Goal: Information Seeking & Learning: Learn about a topic

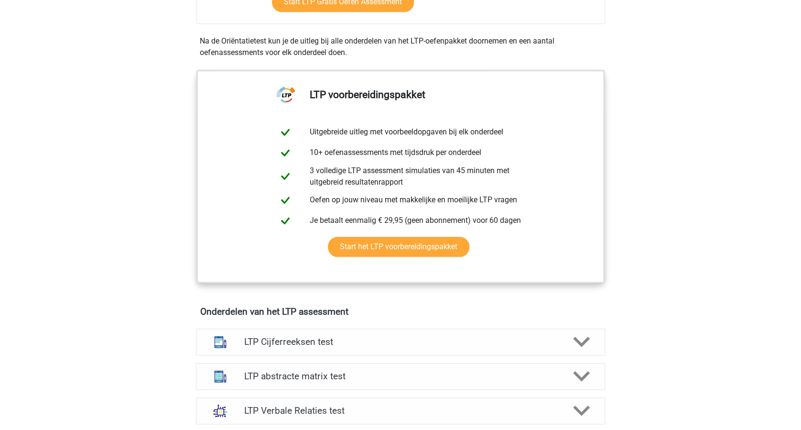
scroll to position [446, 0]
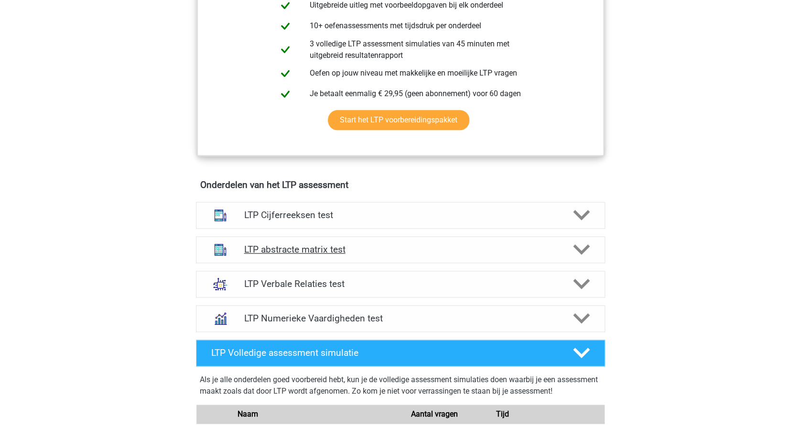
click at [583, 252] on polygon at bounding box center [581, 249] width 17 height 11
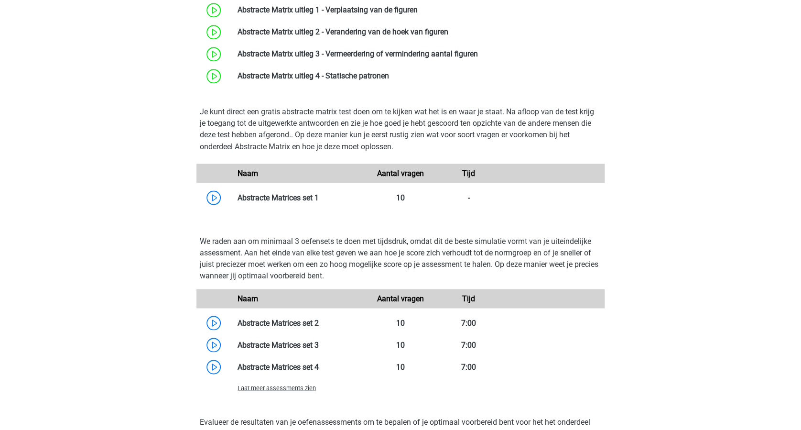
scroll to position [829, 0]
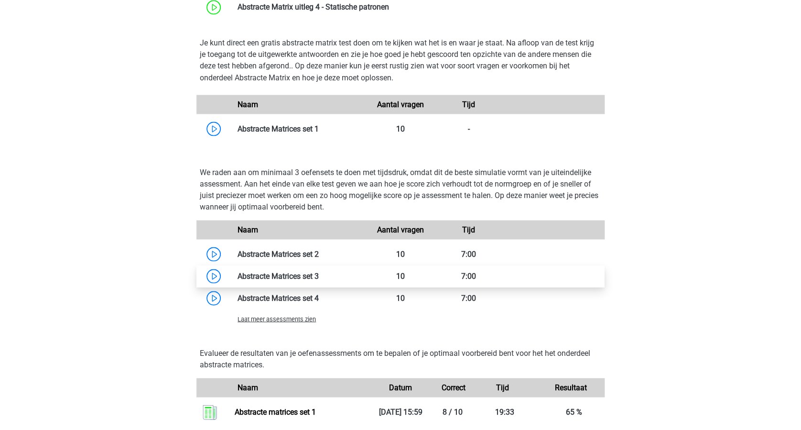
click at [319, 277] on link at bounding box center [319, 275] width 0 height 9
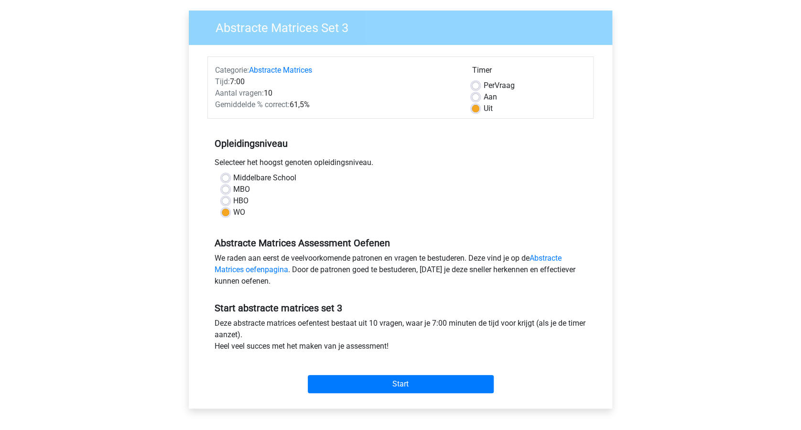
scroll to position [191, 0]
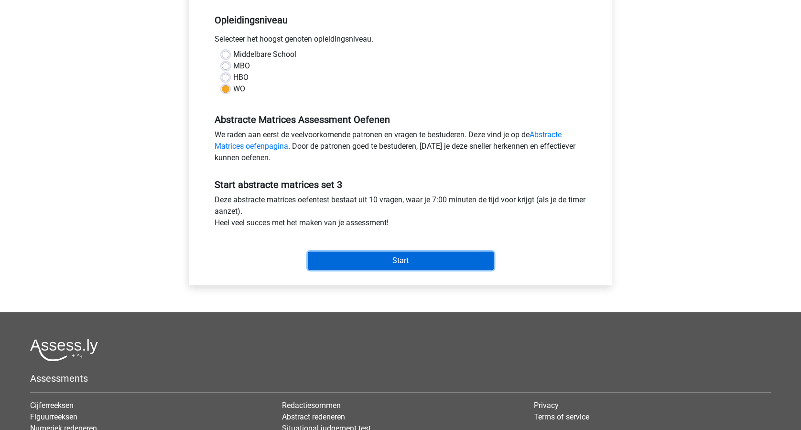
click at [439, 257] on input "Start" at bounding box center [401, 261] width 186 height 18
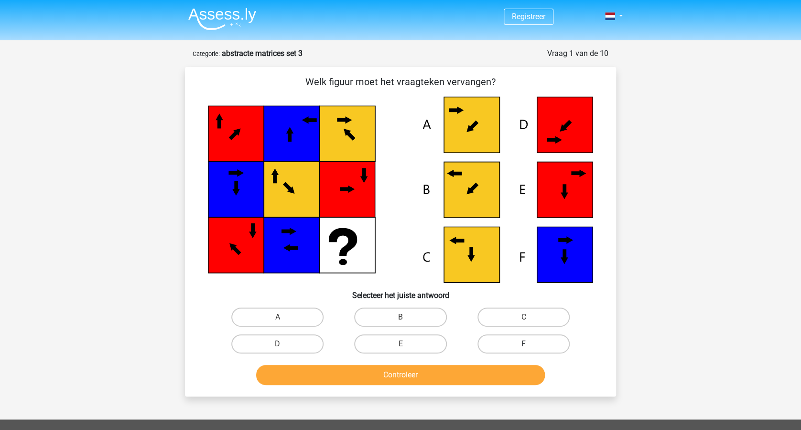
click at [512, 346] on label "F" at bounding box center [524, 343] width 92 height 19
click at [524, 346] on input "F" at bounding box center [527, 347] width 6 height 6
radio input "true"
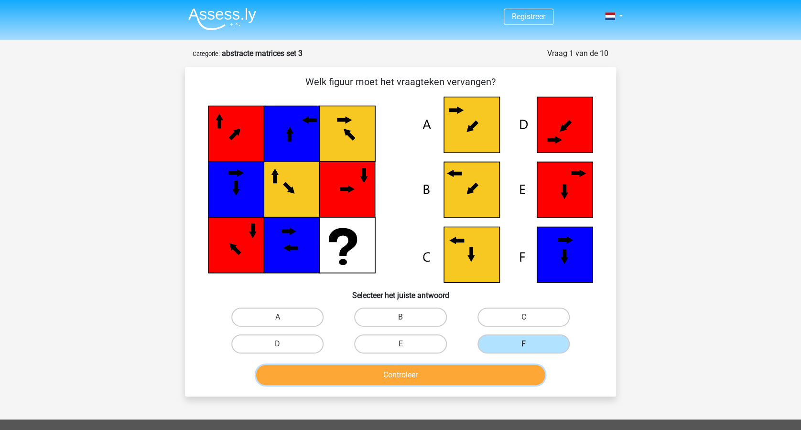
click at [495, 367] on button "Controleer" at bounding box center [400, 375] width 289 height 20
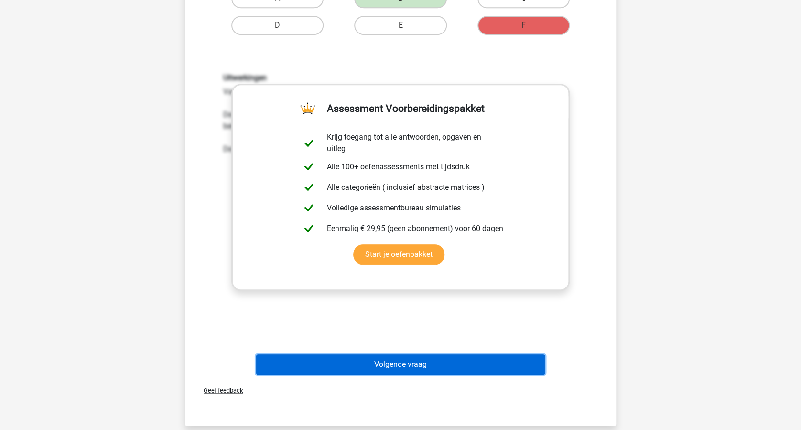
click at [467, 356] on button "Volgende vraag" at bounding box center [400, 364] width 289 height 20
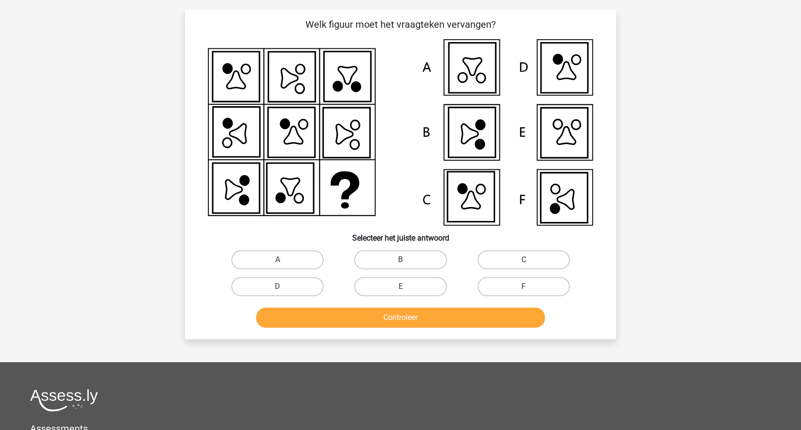
scroll to position [48, 0]
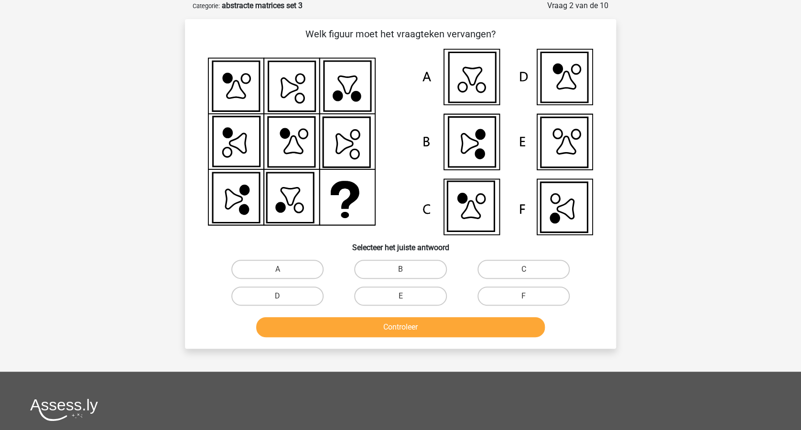
click at [498, 328] on button "Controleer" at bounding box center [400, 327] width 289 height 20
click at [517, 297] on label "F" at bounding box center [524, 295] width 92 height 19
click at [524, 297] on input "F" at bounding box center [527, 299] width 6 height 6
radio input "true"
click at [496, 329] on button "Controleer" at bounding box center [400, 327] width 289 height 20
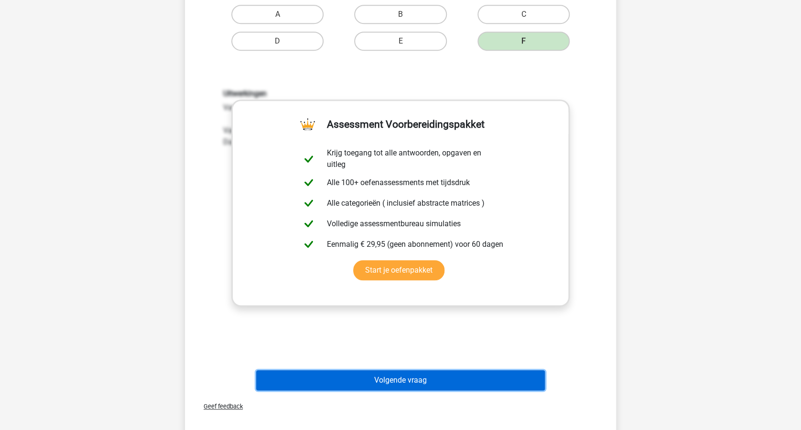
click at [495, 373] on button "Volgende vraag" at bounding box center [400, 380] width 289 height 20
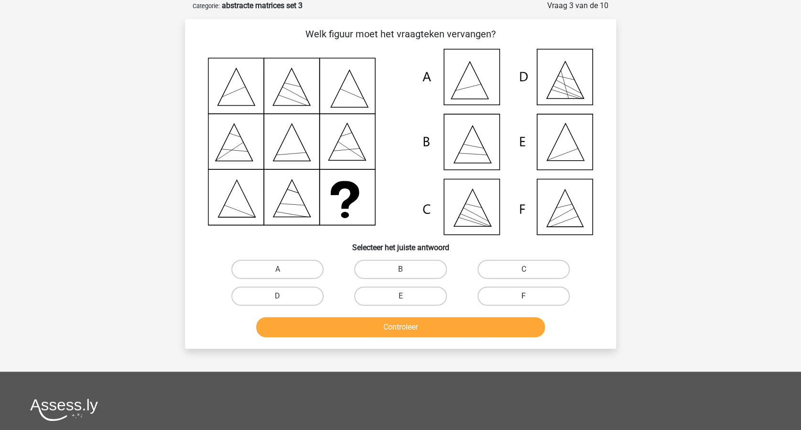
click at [531, 287] on label "F" at bounding box center [524, 295] width 92 height 19
click at [530, 296] on input "F" at bounding box center [527, 299] width 6 height 6
radio input "true"
click at [517, 321] on button "Controleer" at bounding box center [400, 327] width 289 height 20
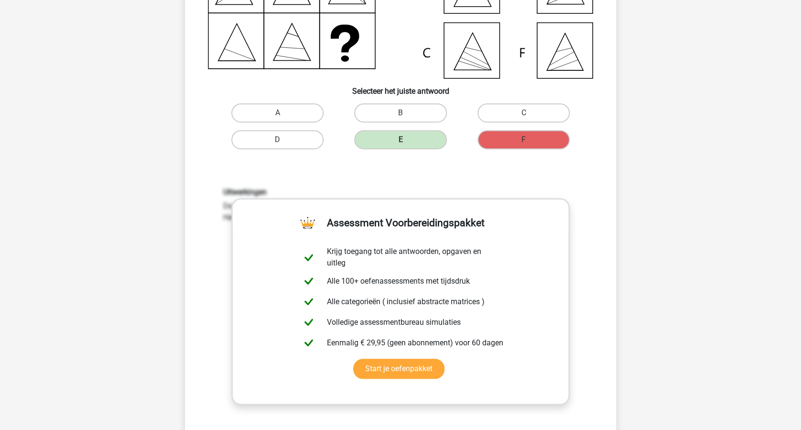
scroll to position [303, 0]
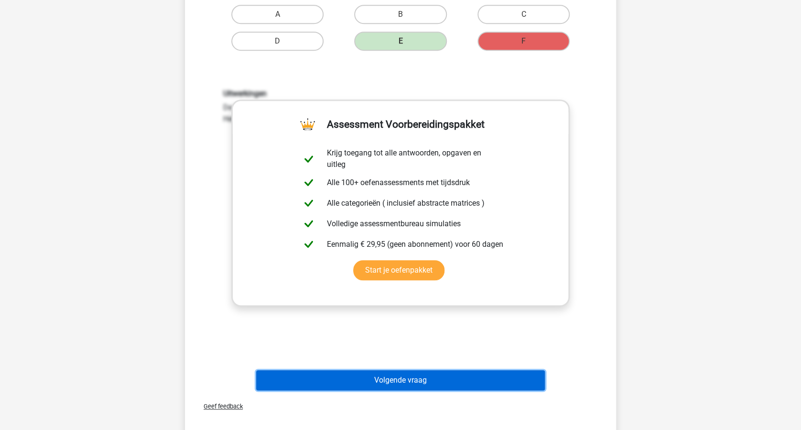
click at [503, 378] on button "Volgende vraag" at bounding box center [400, 380] width 289 height 20
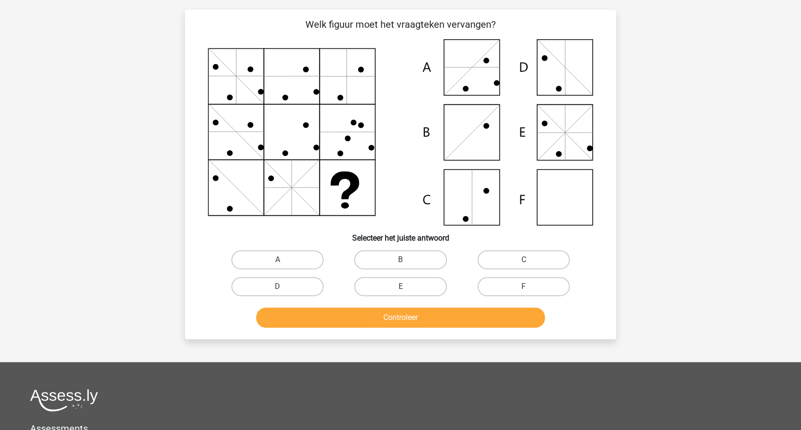
scroll to position [48, 0]
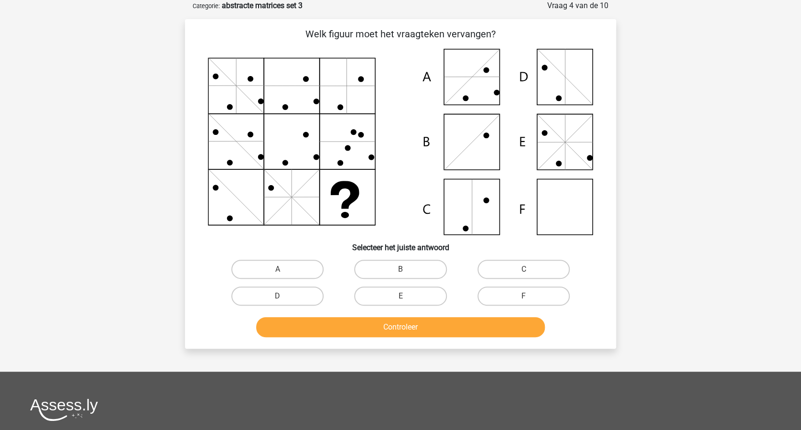
click at [497, 321] on button "Controleer" at bounding box center [400, 327] width 289 height 20
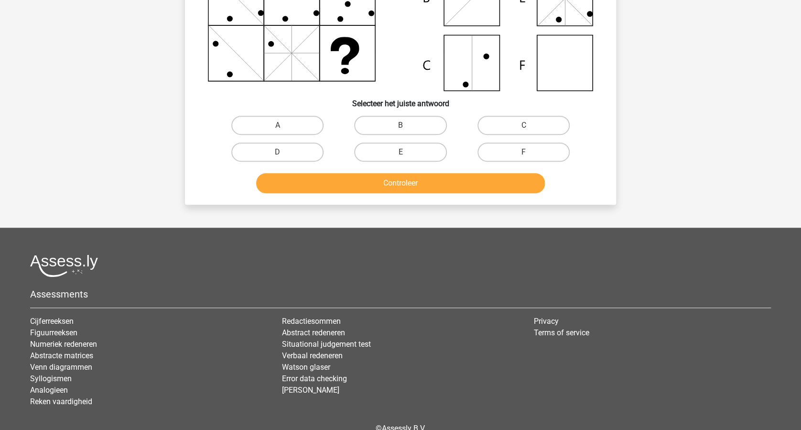
scroll to position [111, 0]
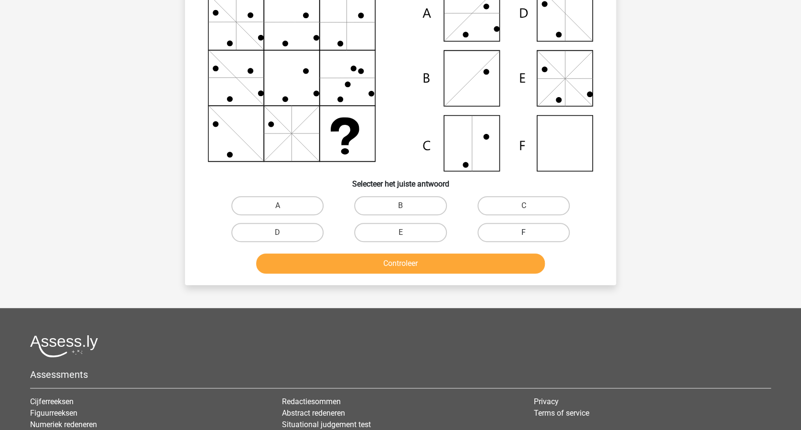
click at [538, 230] on label "F" at bounding box center [524, 232] width 92 height 19
click at [530, 232] on input "F" at bounding box center [527, 235] width 6 height 6
radio input "true"
click at [514, 259] on button "Controleer" at bounding box center [400, 263] width 289 height 20
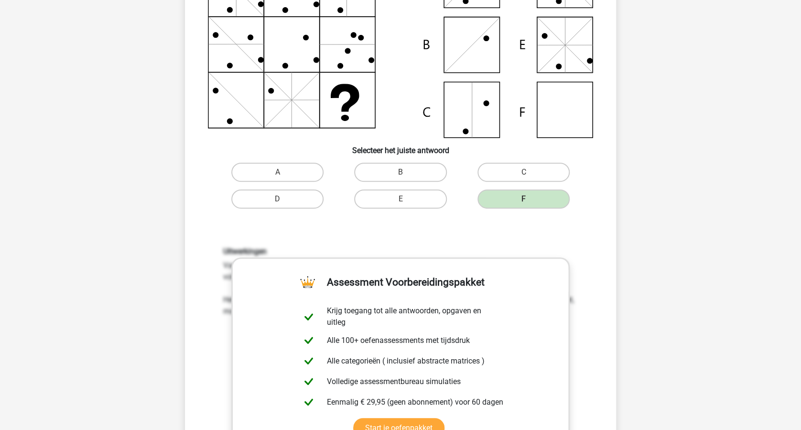
scroll to position [303, 0]
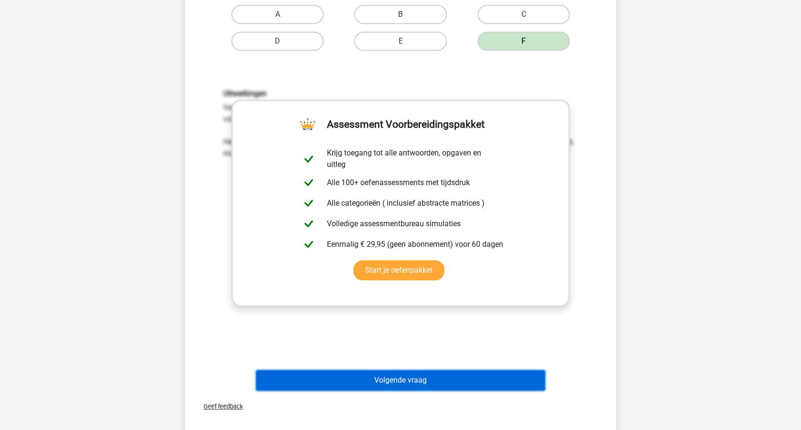
click at [485, 383] on button "Volgende vraag" at bounding box center [400, 380] width 289 height 20
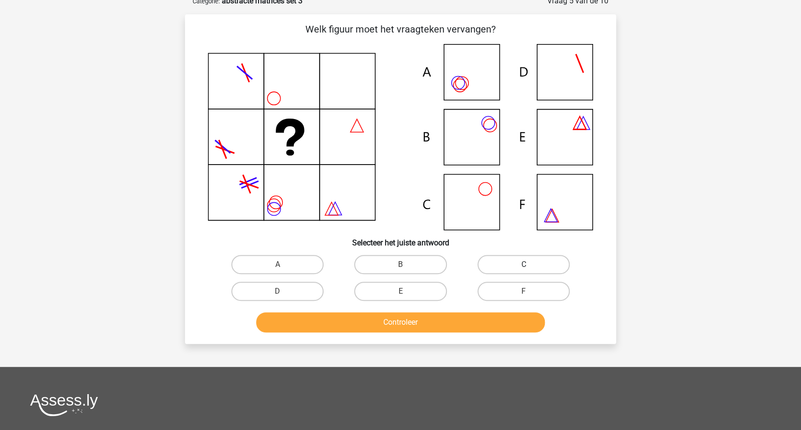
scroll to position [48, 0]
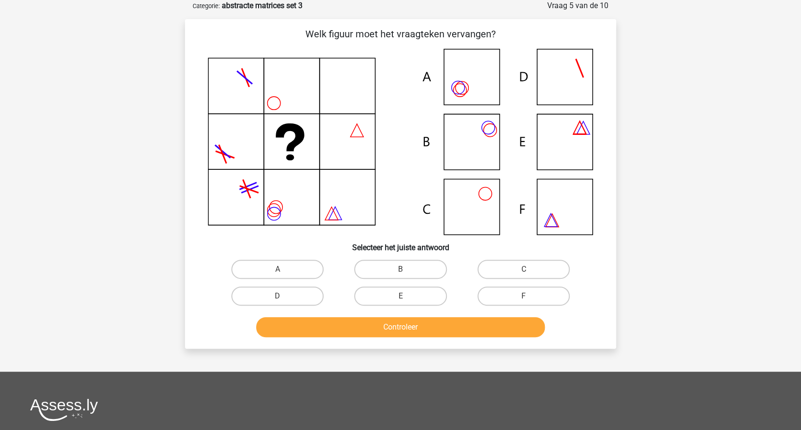
click at [512, 320] on button "Controleer" at bounding box center [400, 327] width 289 height 20
click at [551, 295] on label "F" at bounding box center [524, 295] width 92 height 19
click at [530, 296] on input "F" at bounding box center [527, 299] width 6 height 6
radio input "true"
click at [527, 323] on button "Controleer" at bounding box center [400, 327] width 289 height 20
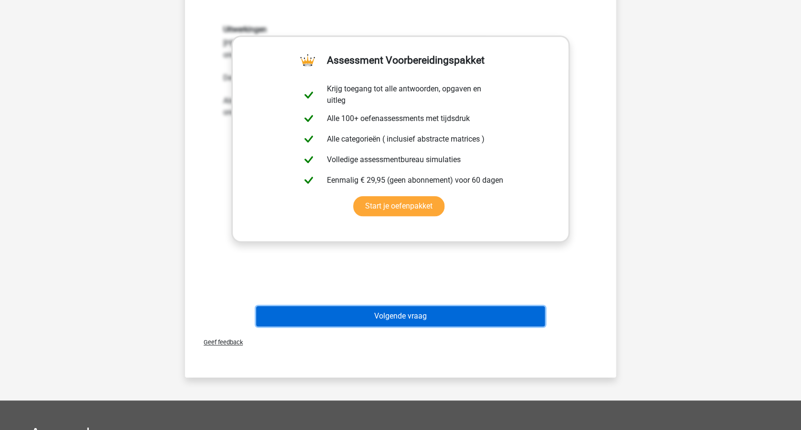
click at [505, 320] on button "Volgende vraag" at bounding box center [400, 316] width 289 height 20
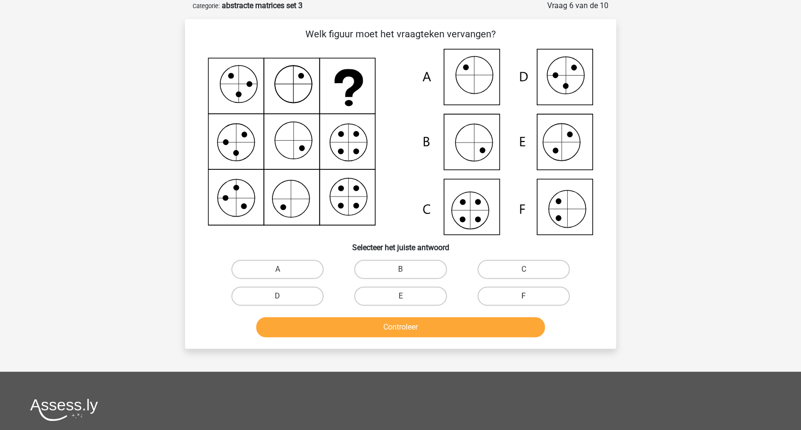
click at [548, 294] on label "F" at bounding box center [524, 295] width 92 height 19
click at [530, 296] on input "F" at bounding box center [527, 299] width 6 height 6
radio input "true"
click at [524, 321] on button "Controleer" at bounding box center [400, 327] width 289 height 20
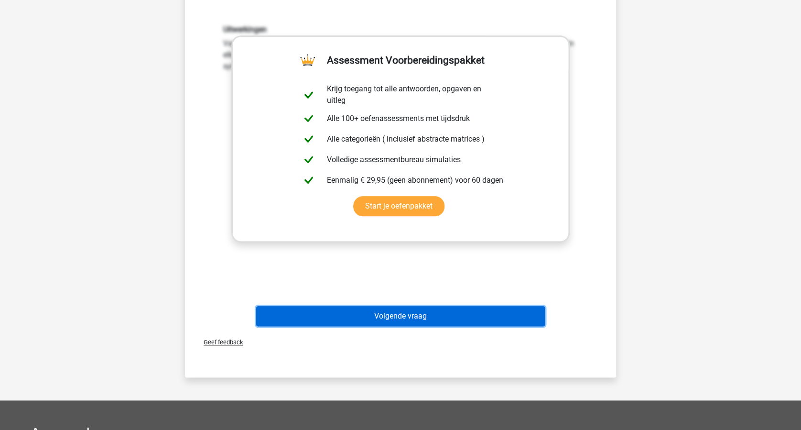
click at [506, 317] on button "Volgende vraag" at bounding box center [400, 316] width 289 height 20
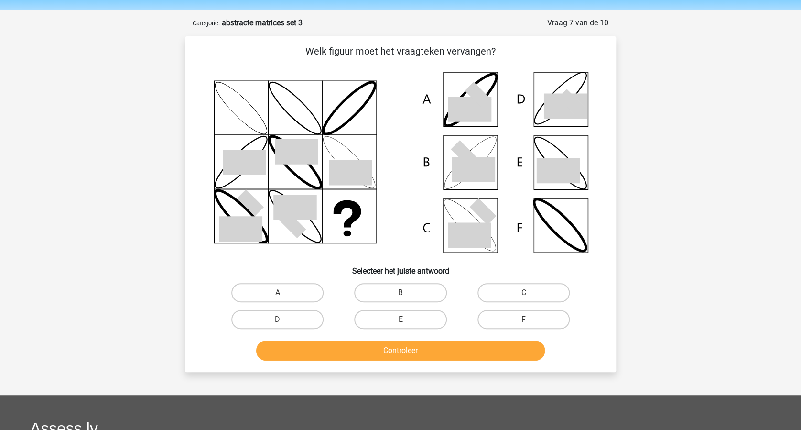
scroll to position [0, 0]
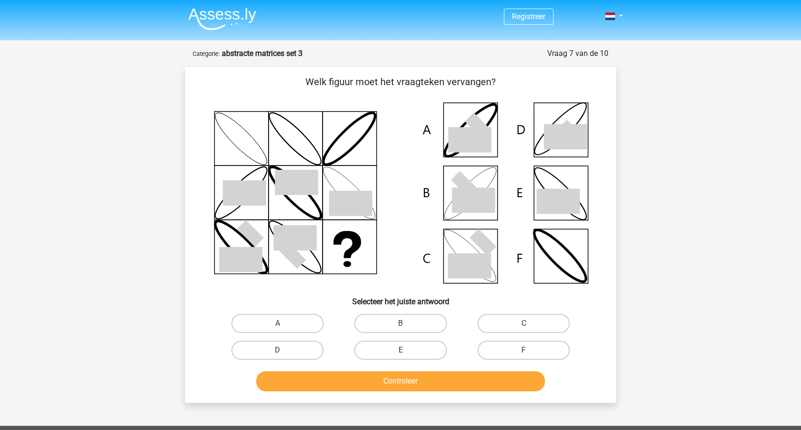
click at [525, 371] on button "Controleer" at bounding box center [400, 381] width 289 height 20
click at [528, 344] on label "F" at bounding box center [524, 349] width 92 height 19
click at [528, 350] on input "F" at bounding box center [527, 353] width 6 height 6
radio input "true"
click at [514, 371] on button "Controleer" at bounding box center [400, 381] width 289 height 20
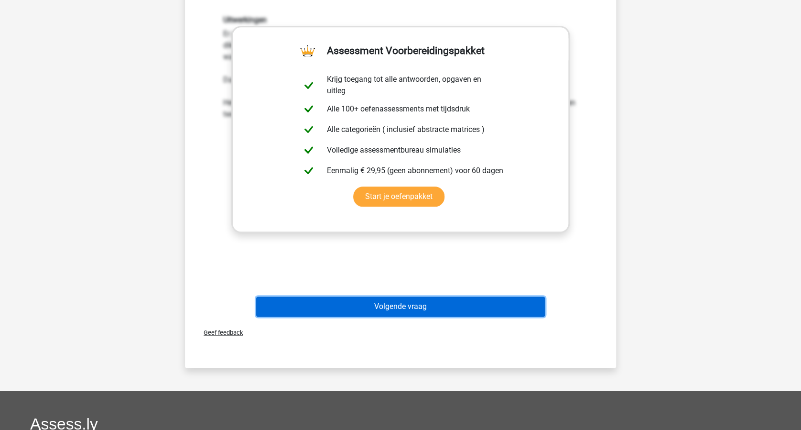
click at [505, 312] on button "Volgende vraag" at bounding box center [400, 306] width 289 height 20
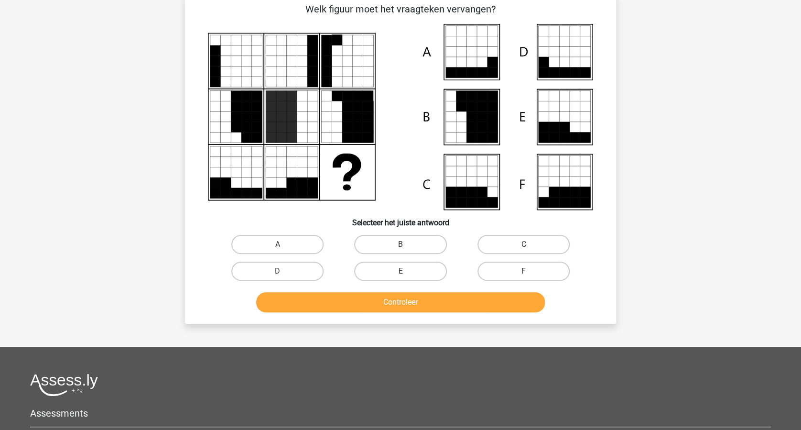
scroll to position [48, 0]
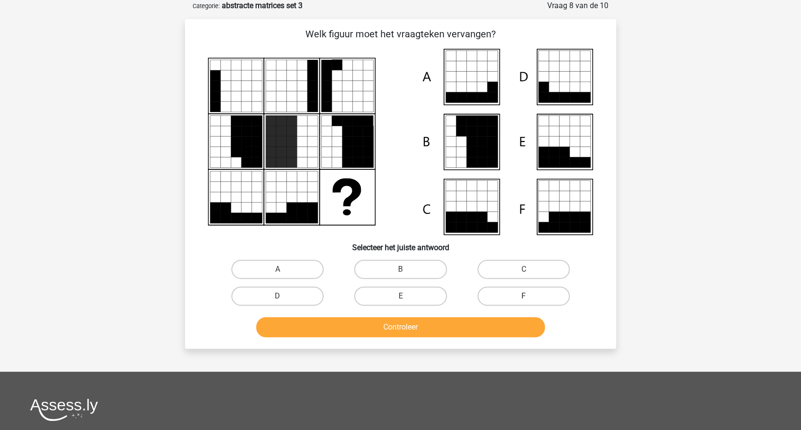
click at [546, 291] on label "F" at bounding box center [524, 295] width 92 height 19
click at [530, 296] on input "F" at bounding box center [527, 299] width 6 height 6
radio input "true"
click at [520, 322] on button "Controleer" at bounding box center [400, 327] width 289 height 20
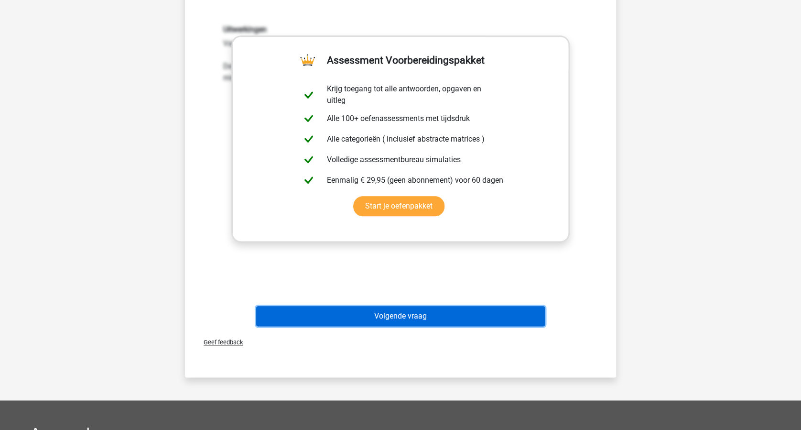
click at [532, 321] on button "Volgende vraag" at bounding box center [400, 316] width 289 height 20
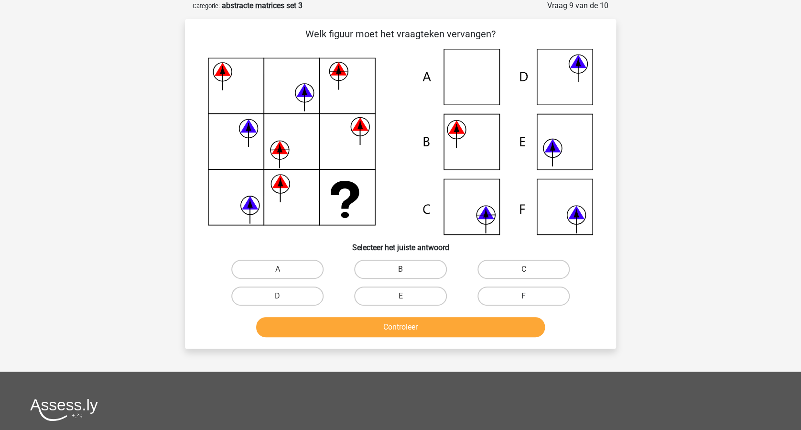
click at [553, 297] on label "F" at bounding box center [524, 295] width 92 height 19
click at [530, 297] on input "F" at bounding box center [527, 299] width 6 height 6
radio input "true"
click at [519, 319] on button "Controleer" at bounding box center [400, 327] width 289 height 20
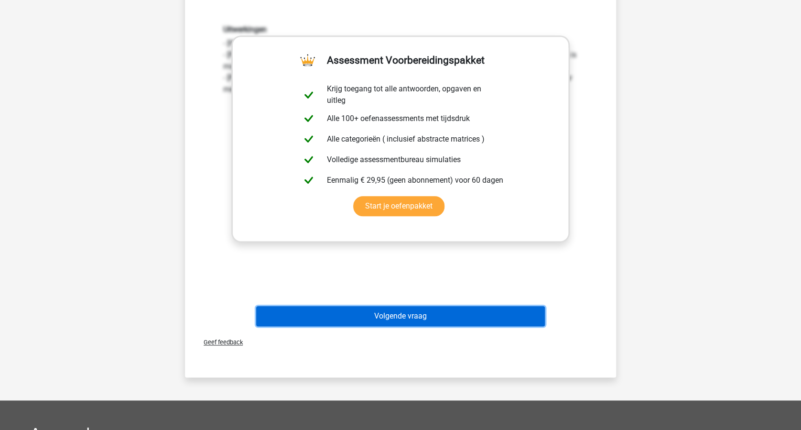
click at [516, 315] on button "Volgende vraag" at bounding box center [400, 316] width 289 height 20
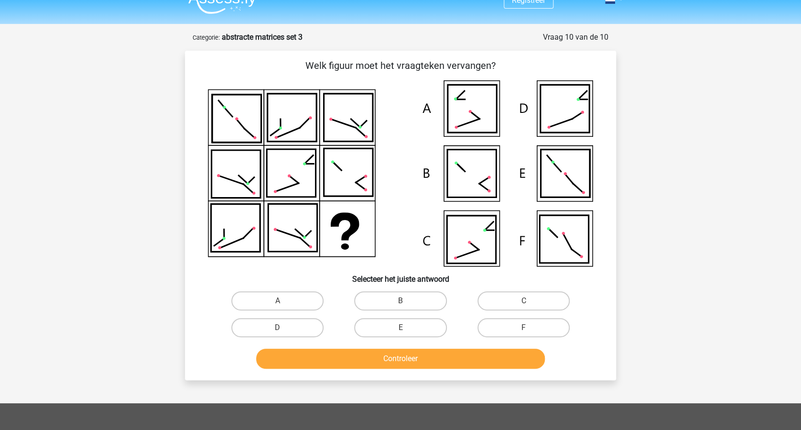
scroll to position [0, 0]
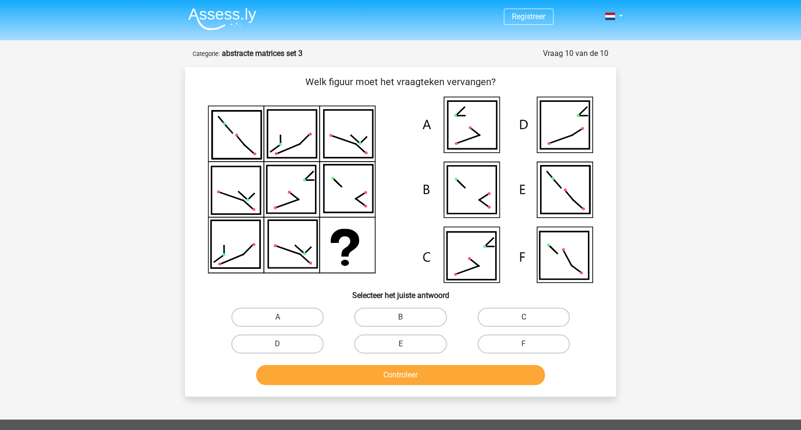
click at [522, 313] on label "C" at bounding box center [524, 316] width 92 height 19
click at [524, 317] on input "C" at bounding box center [527, 320] width 6 height 6
radio input "true"
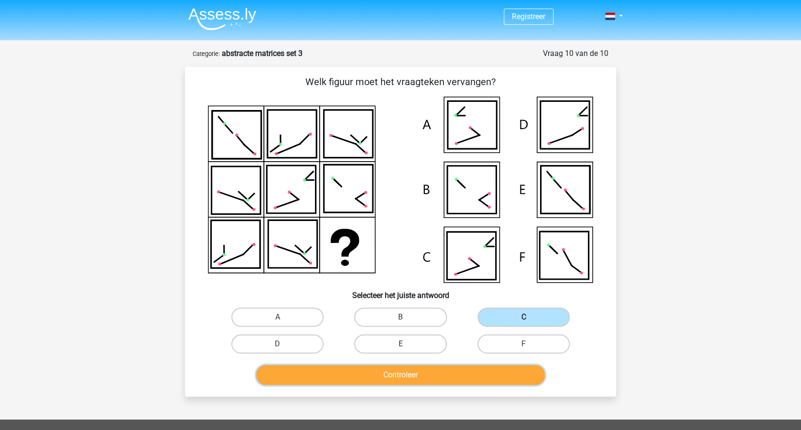
click at [454, 371] on button "Controleer" at bounding box center [400, 375] width 289 height 20
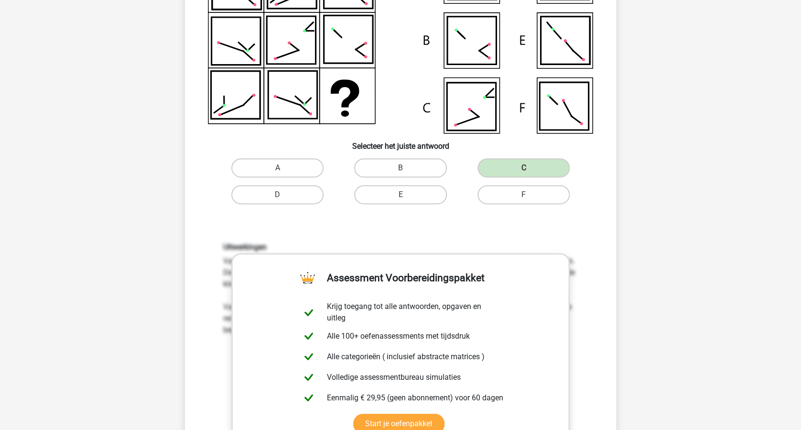
scroll to position [64, 0]
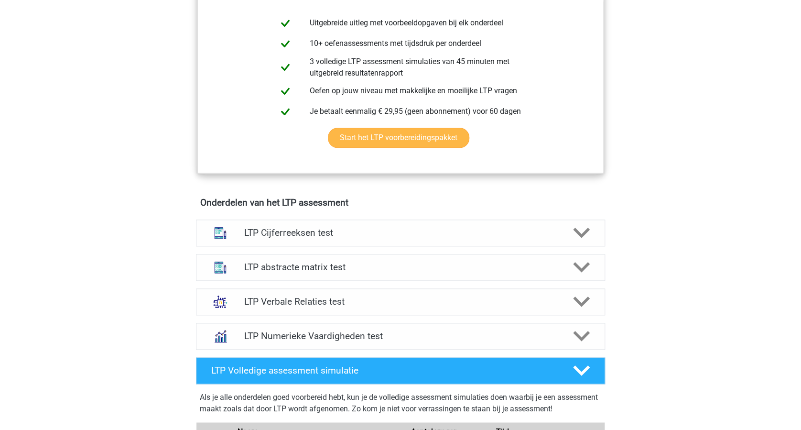
scroll to position [510, 0]
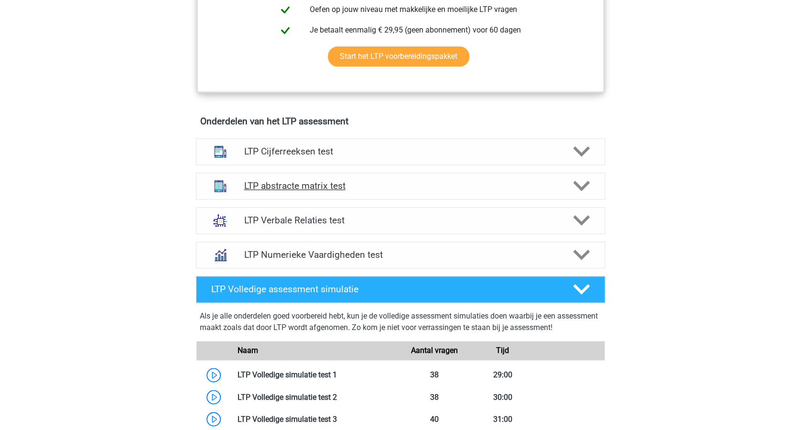
click at [321, 185] on h4 "LTP abstracte matrix test" at bounding box center [400, 185] width 313 height 11
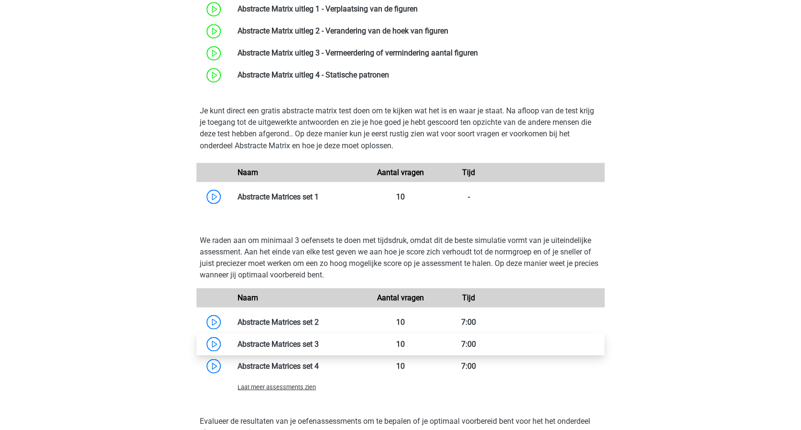
scroll to position [829, 0]
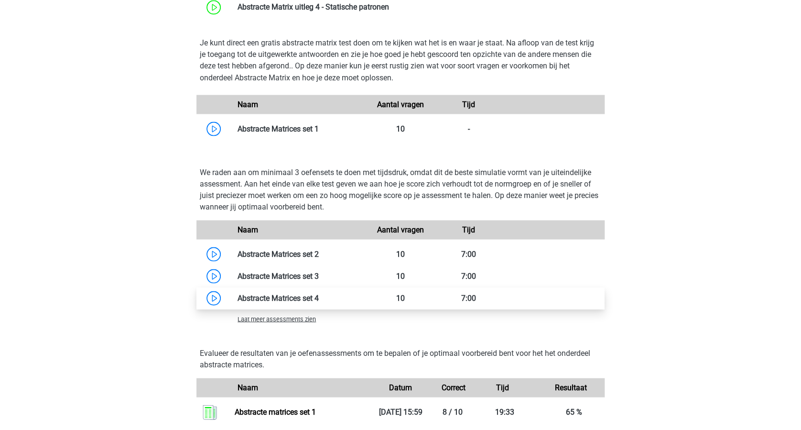
click at [319, 297] on link at bounding box center [319, 297] width 0 height 9
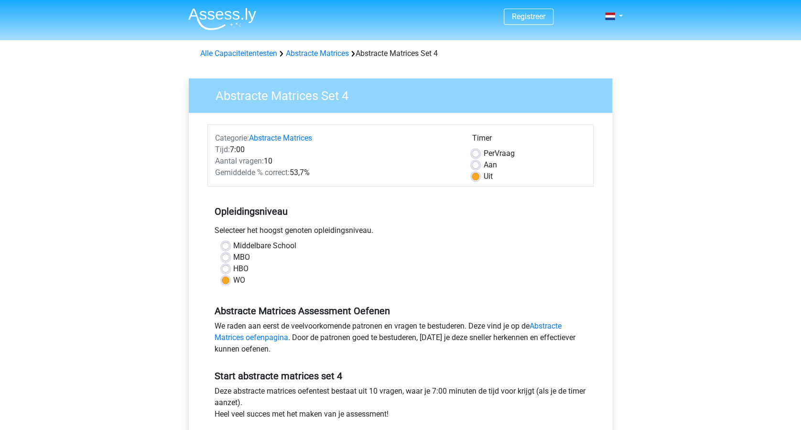
scroll to position [191, 0]
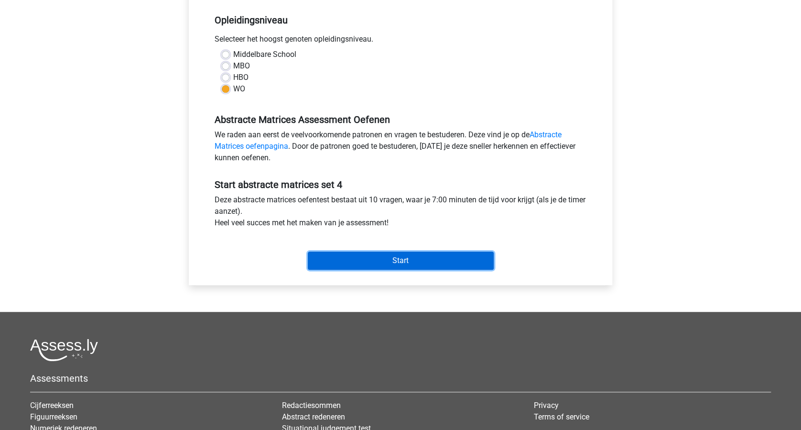
click at [413, 265] on input "Start" at bounding box center [401, 261] width 186 height 18
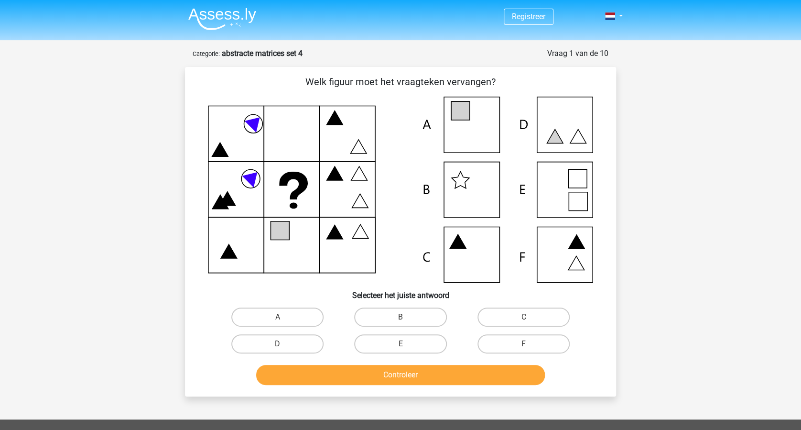
click at [283, 318] on input "A" at bounding box center [281, 320] width 6 height 6
radio input "true"
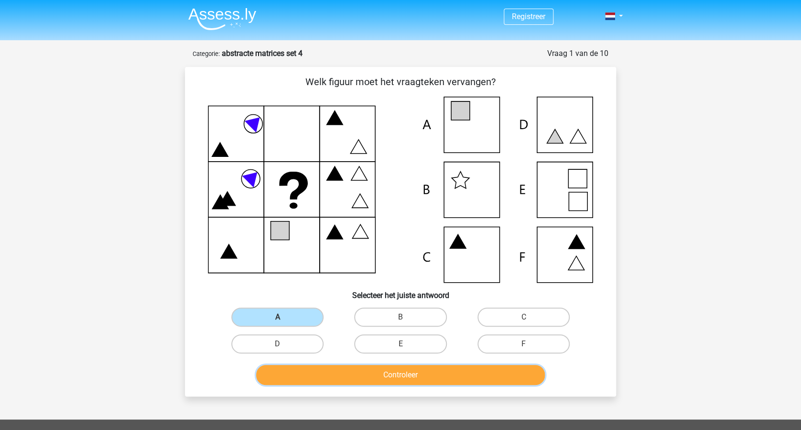
click at [400, 371] on button "Controleer" at bounding box center [400, 375] width 289 height 20
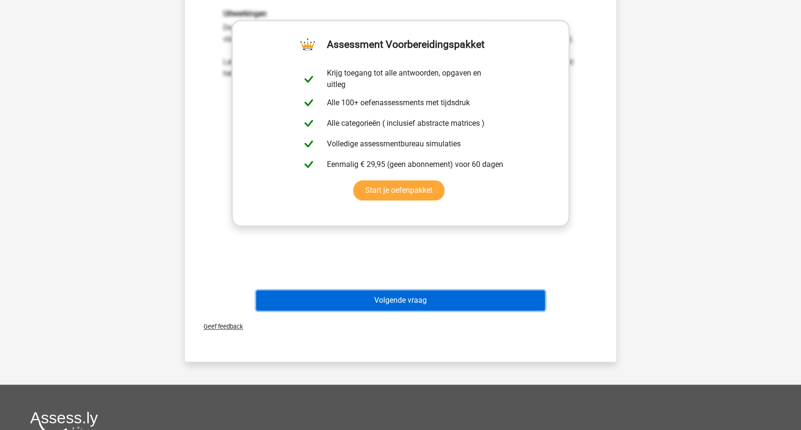
click at [417, 303] on button "Volgende vraag" at bounding box center [400, 300] width 289 height 20
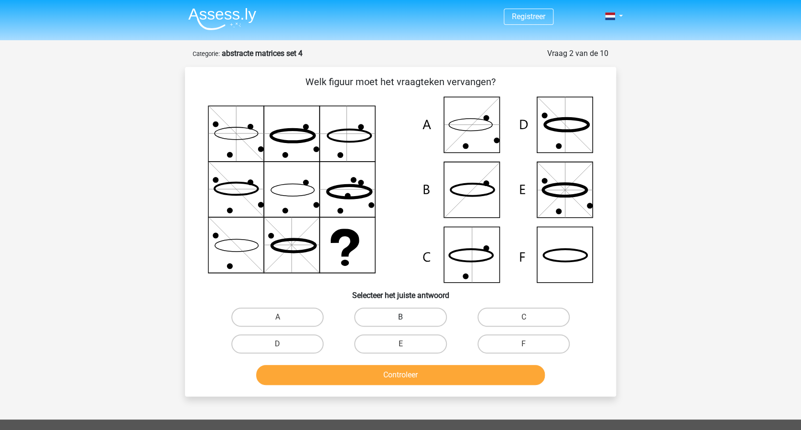
click at [386, 317] on label "B" at bounding box center [400, 316] width 92 height 19
click at [401, 317] on input "B" at bounding box center [404, 320] width 6 height 6
radio input "true"
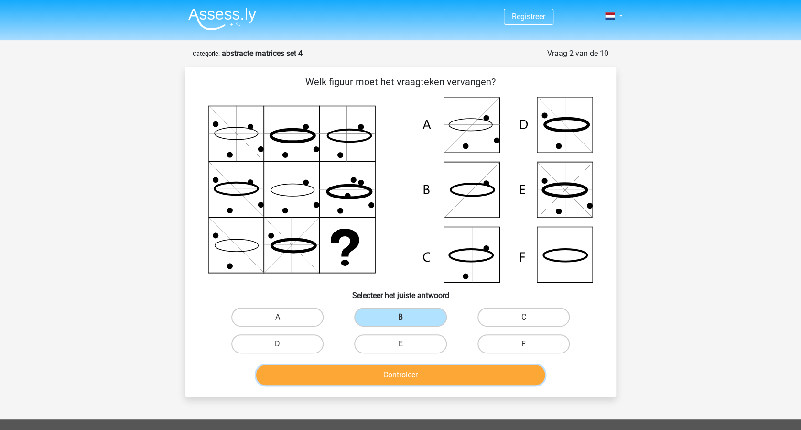
click at [389, 366] on button "Controleer" at bounding box center [400, 375] width 289 height 20
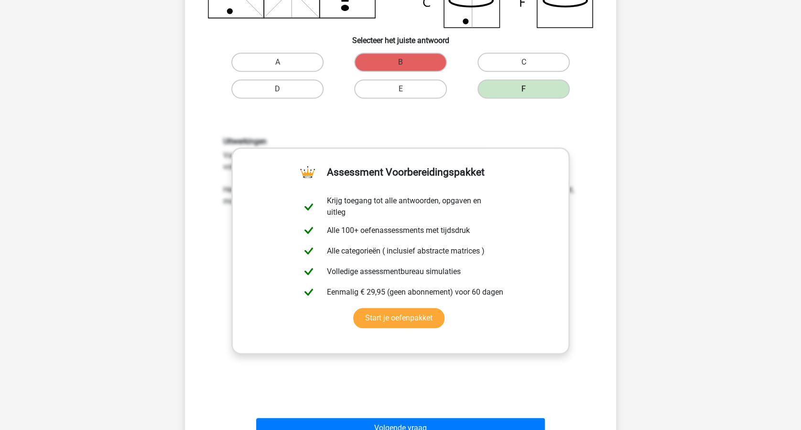
scroll to position [64, 0]
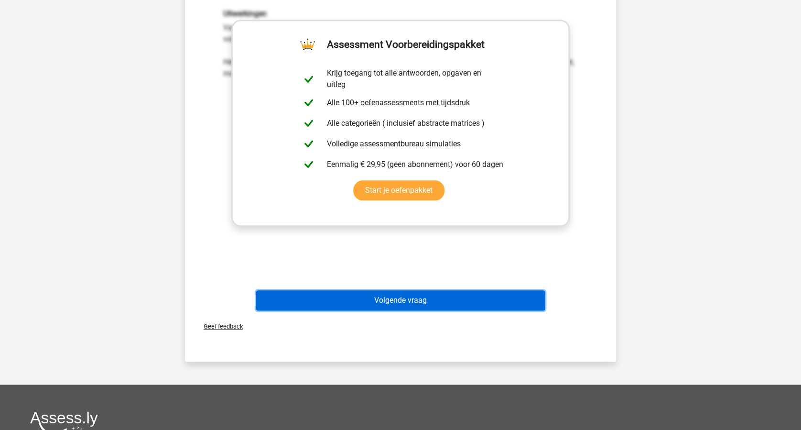
click at [472, 300] on button "Volgende vraag" at bounding box center [400, 300] width 289 height 20
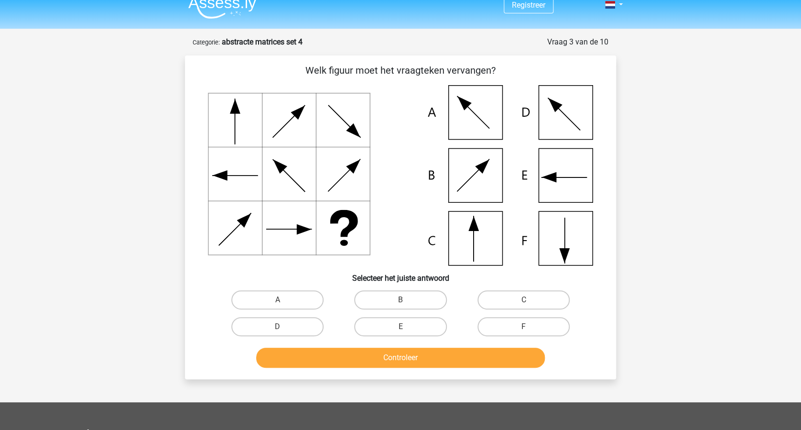
scroll to position [0, 0]
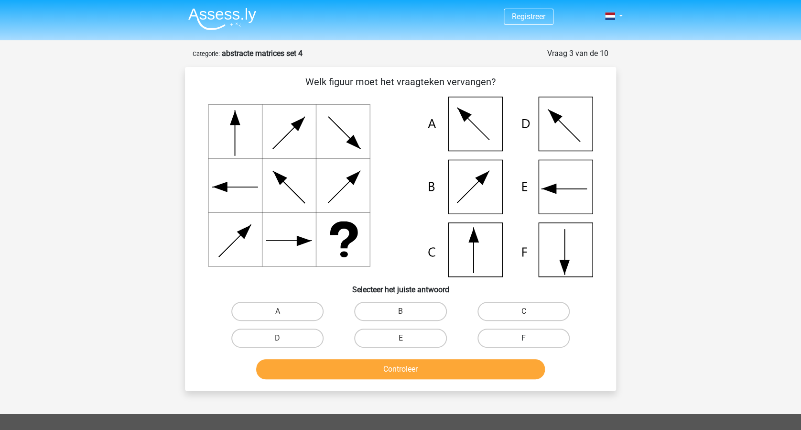
click at [515, 336] on label "F" at bounding box center [524, 337] width 92 height 19
click at [524, 338] on input "F" at bounding box center [527, 341] width 6 height 6
radio input "true"
click at [487, 364] on button "Controleer" at bounding box center [400, 369] width 289 height 20
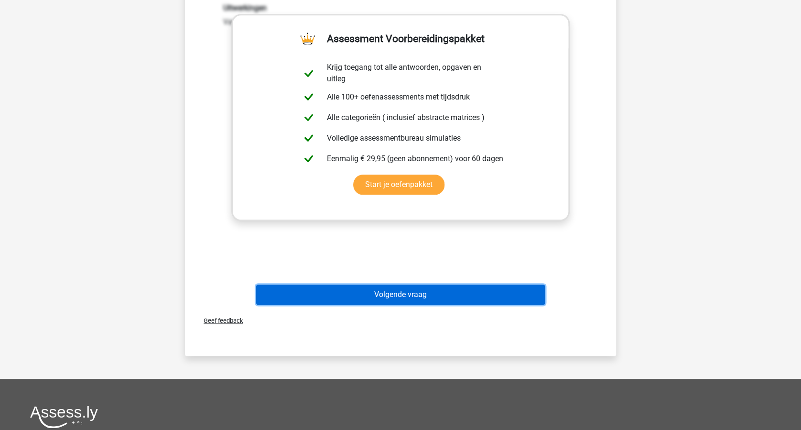
click at [458, 293] on button "Volgende vraag" at bounding box center [400, 295] width 289 height 20
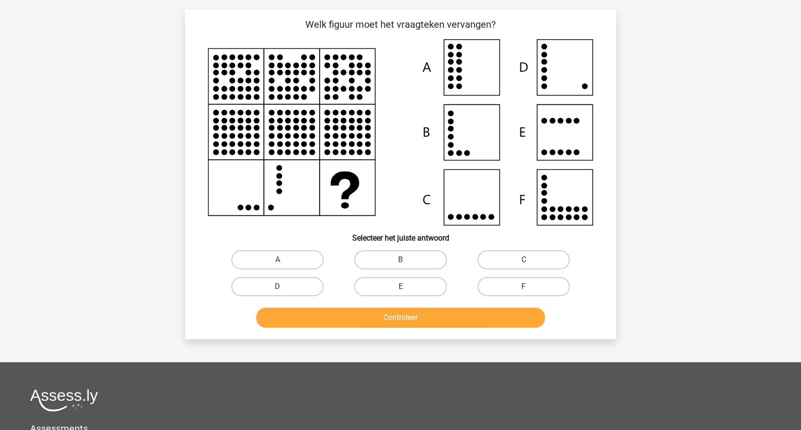
scroll to position [48, 0]
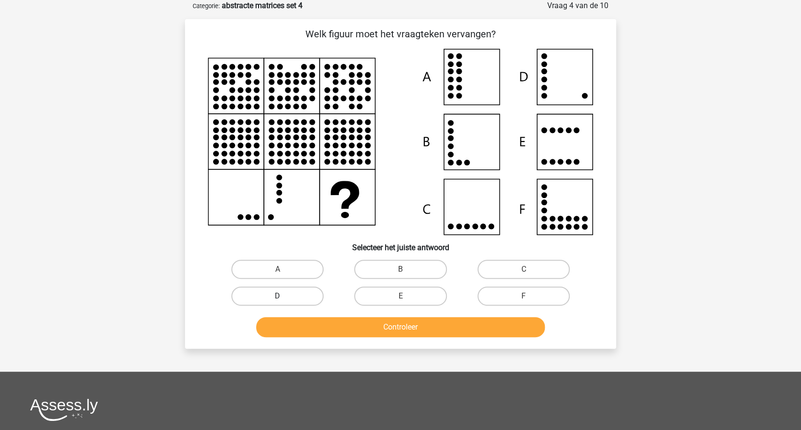
click at [276, 294] on label "D" at bounding box center [277, 295] width 92 height 19
click at [278, 296] on input "D" at bounding box center [281, 299] width 6 height 6
radio input "true"
click at [430, 320] on button "Controleer" at bounding box center [400, 327] width 289 height 20
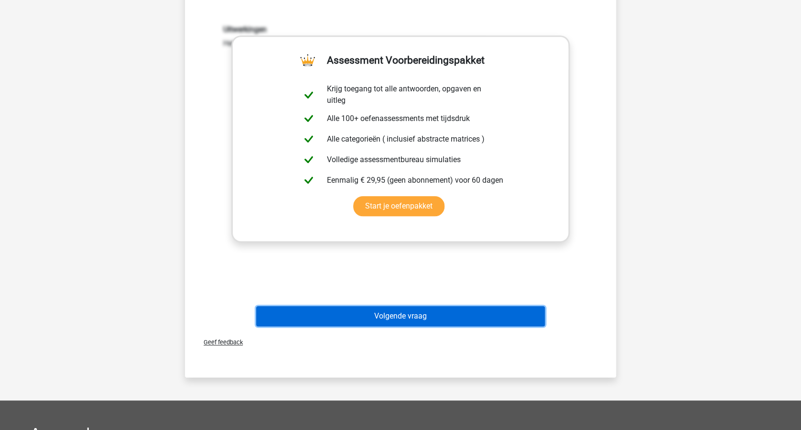
click at [462, 315] on button "Volgende vraag" at bounding box center [400, 316] width 289 height 20
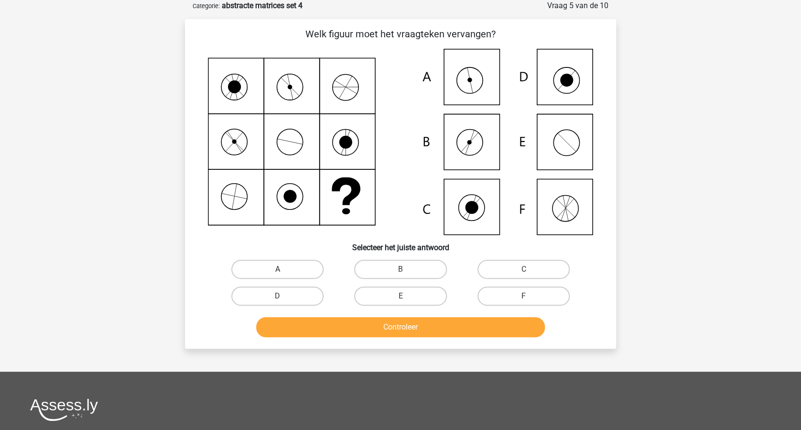
click at [288, 264] on label "A" at bounding box center [277, 269] width 92 height 19
click at [284, 269] on input "A" at bounding box center [281, 272] width 6 height 6
radio input "true"
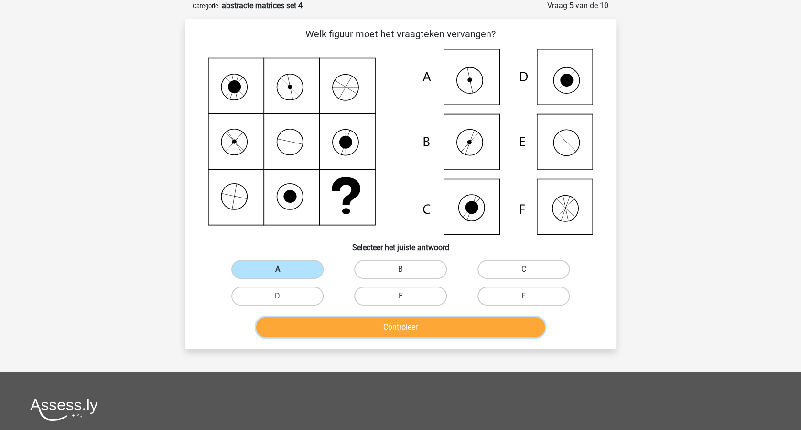
click at [405, 325] on button "Controleer" at bounding box center [400, 327] width 289 height 20
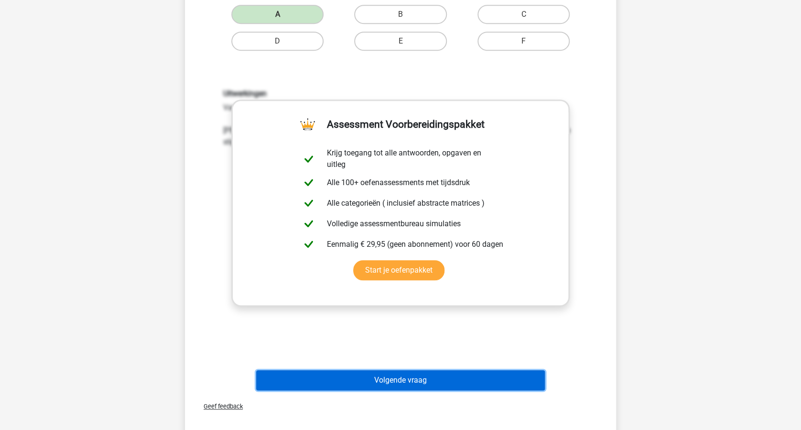
click at [453, 377] on button "Volgende vraag" at bounding box center [400, 380] width 289 height 20
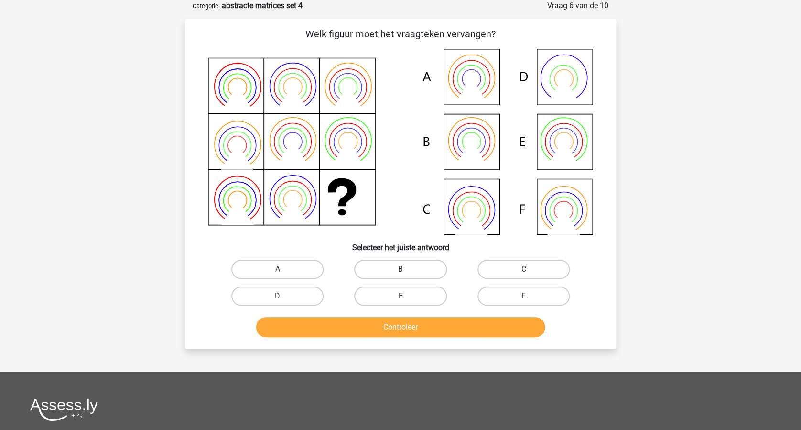
click at [401, 266] on label "B" at bounding box center [400, 269] width 92 height 19
click at [401, 269] on input "B" at bounding box center [404, 272] width 6 height 6
radio input "true"
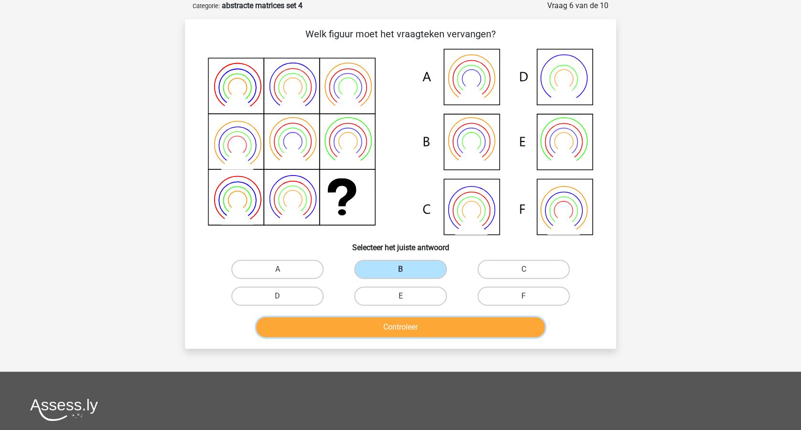
click at [437, 327] on button "Controleer" at bounding box center [400, 327] width 289 height 20
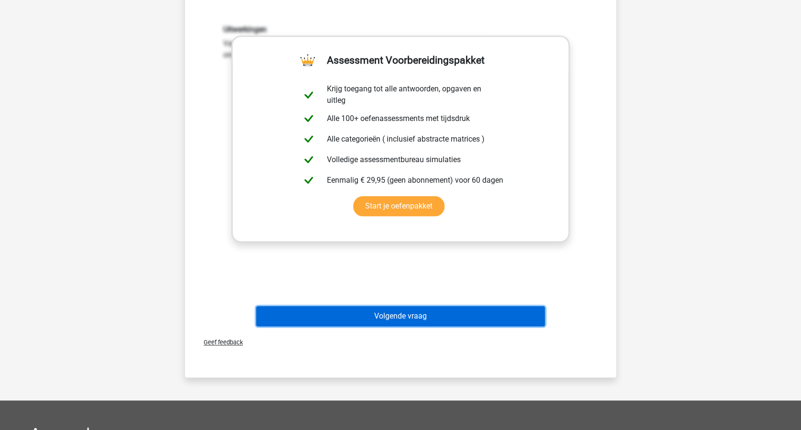
click at [466, 315] on button "Volgende vraag" at bounding box center [400, 316] width 289 height 20
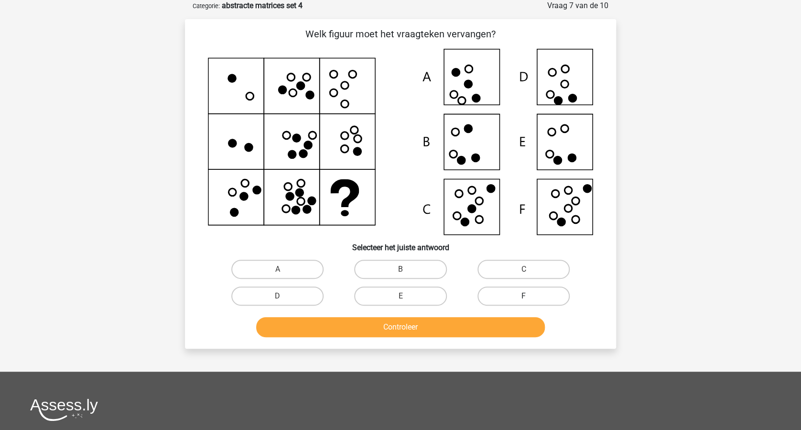
click at [530, 298] on label "F" at bounding box center [524, 295] width 92 height 19
click at [530, 298] on input "F" at bounding box center [527, 299] width 6 height 6
radio input "true"
click at [485, 321] on button "Controleer" at bounding box center [400, 327] width 289 height 20
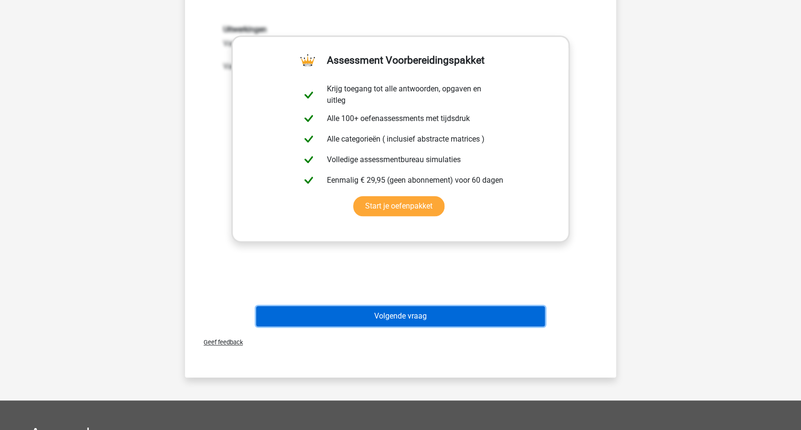
click at [459, 316] on button "Volgende vraag" at bounding box center [400, 316] width 289 height 20
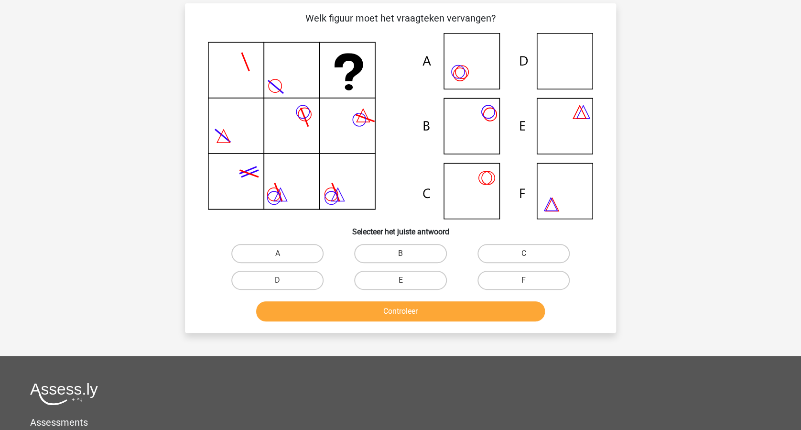
scroll to position [0, 0]
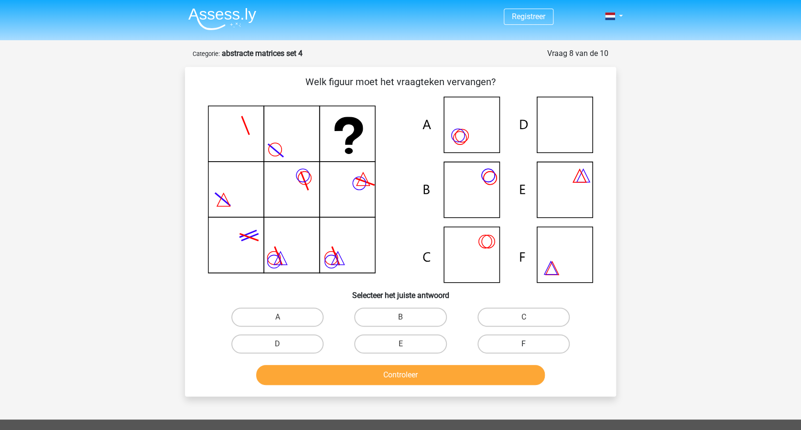
click at [514, 340] on label "F" at bounding box center [524, 343] width 92 height 19
click at [524, 344] on input "F" at bounding box center [527, 347] width 6 height 6
radio input "true"
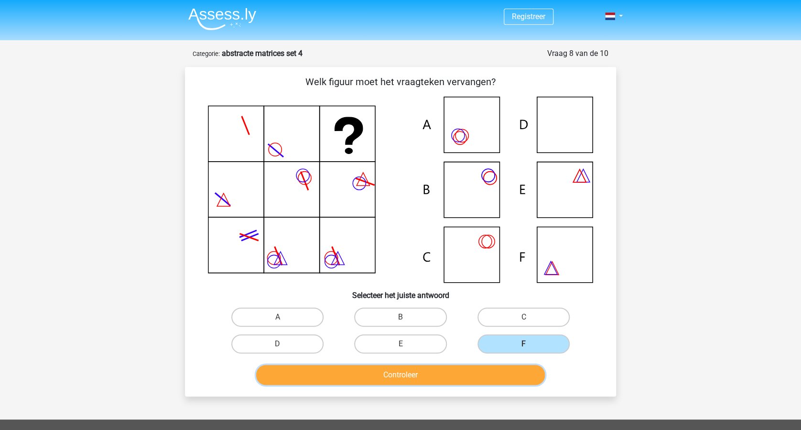
click at [482, 368] on button "Controleer" at bounding box center [400, 375] width 289 height 20
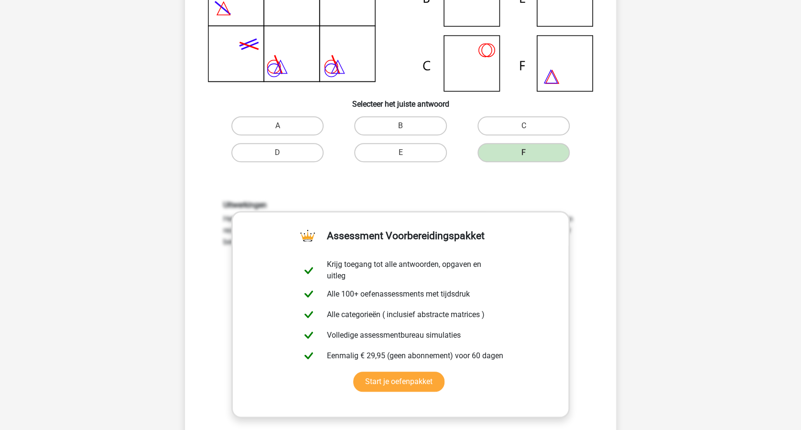
scroll to position [383, 0]
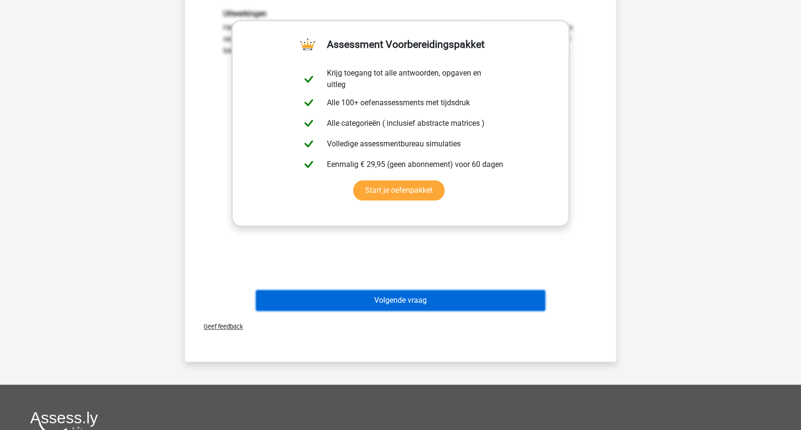
click at [453, 302] on button "Volgende vraag" at bounding box center [400, 300] width 289 height 20
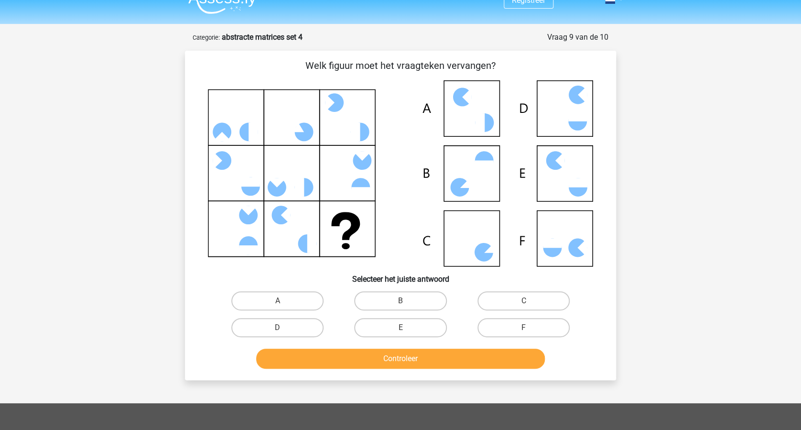
scroll to position [0, 0]
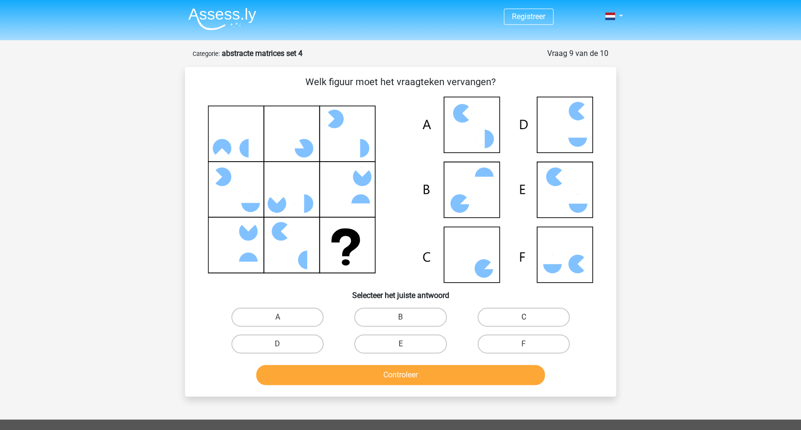
click at [516, 316] on label "C" at bounding box center [524, 316] width 92 height 19
click at [524, 317] on input "C" at bounding box center [527, 320] width 6 height 6
radio input "true"
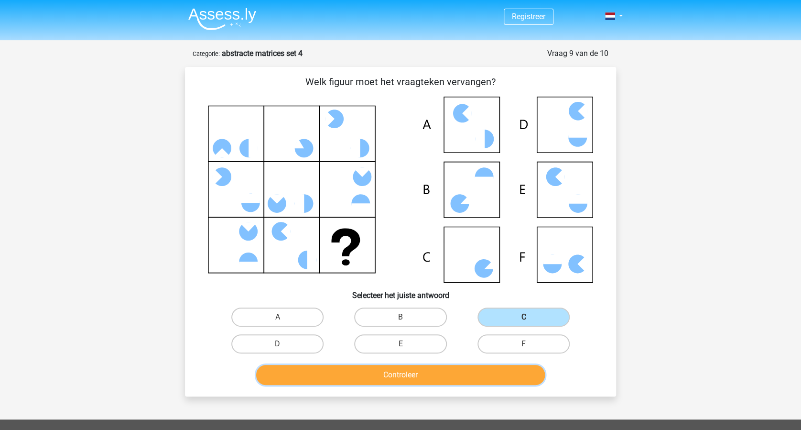
click at [454, 378] on button "Controleer" at bounding box center [400, 375] width 289 height 20
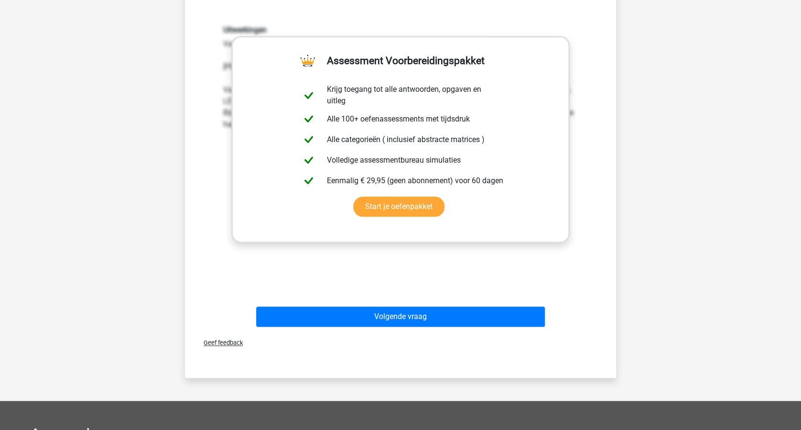
scroll to position [510, 0]
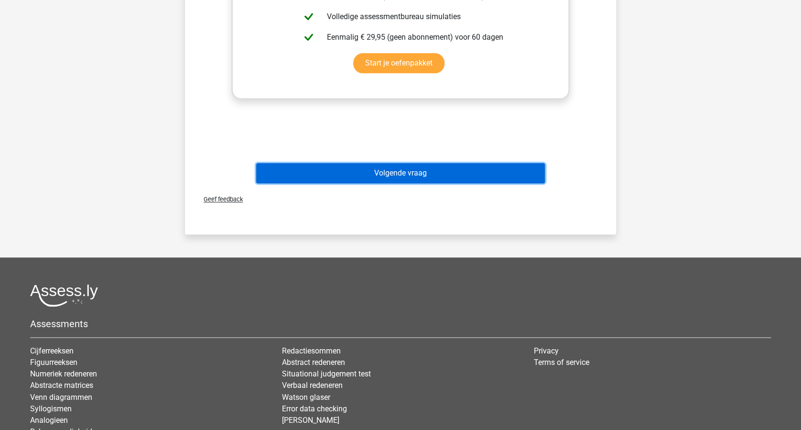
click at [449, 172] on button "Volgende vraag" at bounding box center [400, 173] width 289 height 20
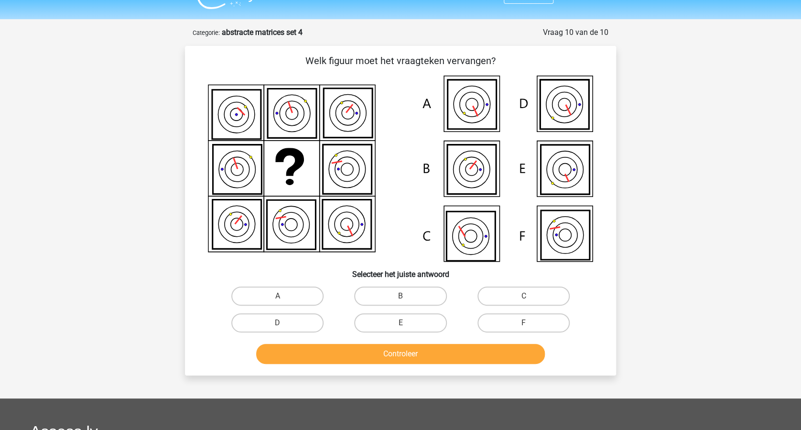
scroll to position [0, 0]
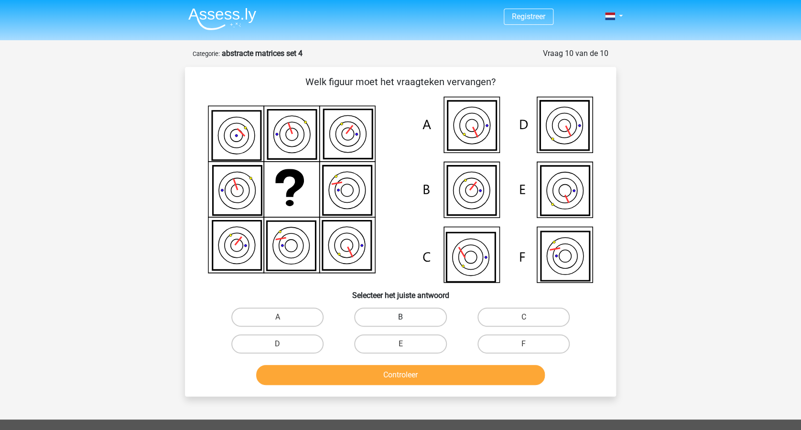
click at [423, 320] on label "B" at bounding box center [400, 316] width 92 height 19
click at [407, 320] on input "B" at bounding box center [404, 320] width 6 height 6
radio input "true"
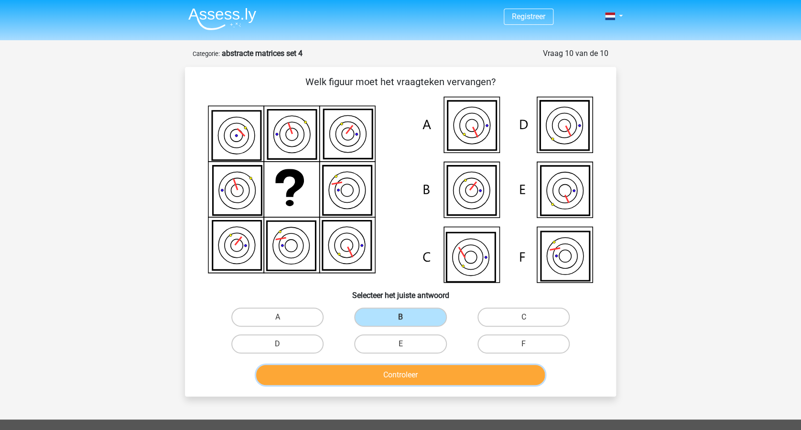
click at [459, 370] on button "Controleer" at bounding box center [400, 375] width 289 height 20
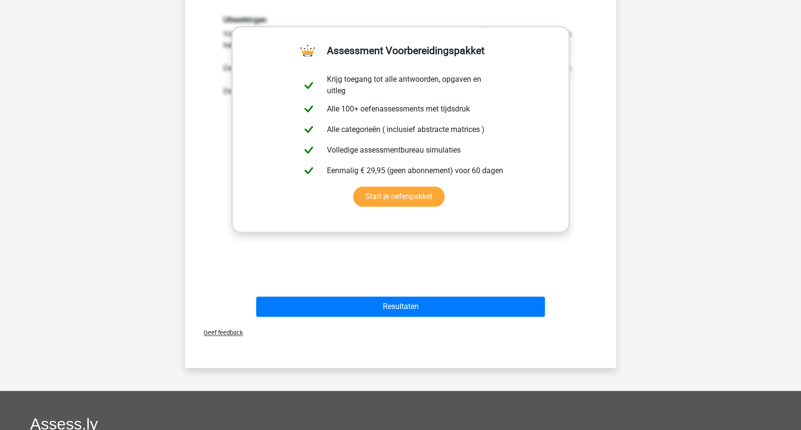
scroll to position [446, 0]
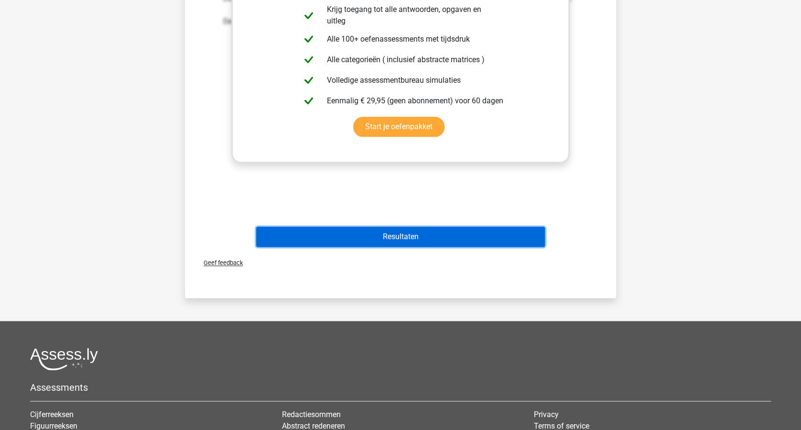
click at [475, 241] on button "Resultaten" at bounding box center [400, 237] width 289 height 20
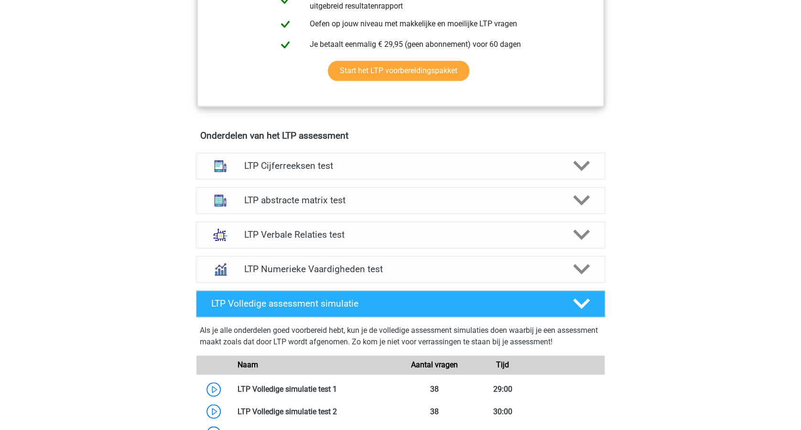
scroll to position [574, 0]
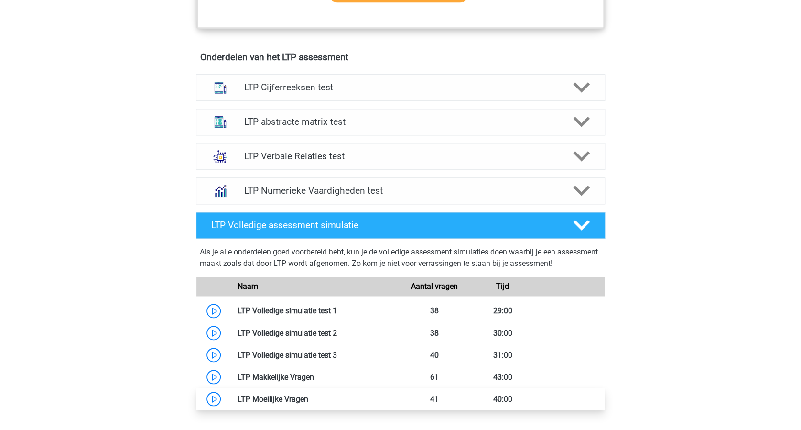
click at [308, 395] on link at bounding box center [308, 398] width 0 height 9
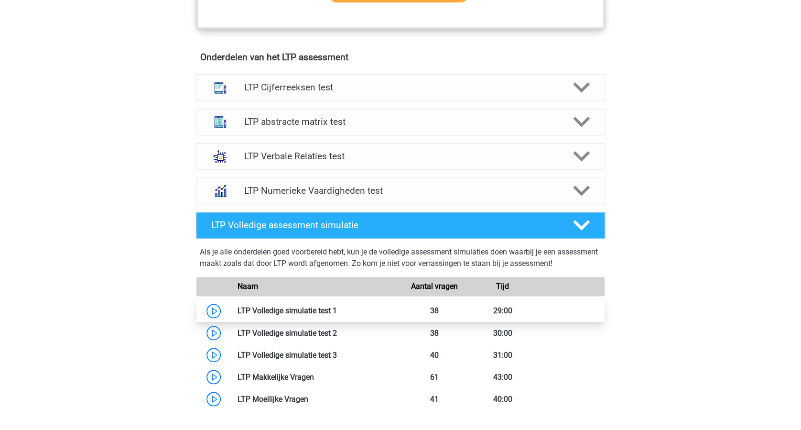
click at [337, 308] on link at bounding box center [337, 310] width 0 height 9
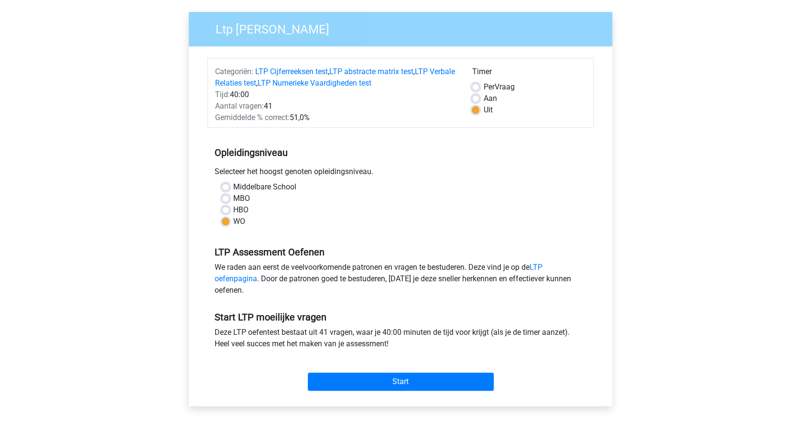
scroll to position [127, 0]
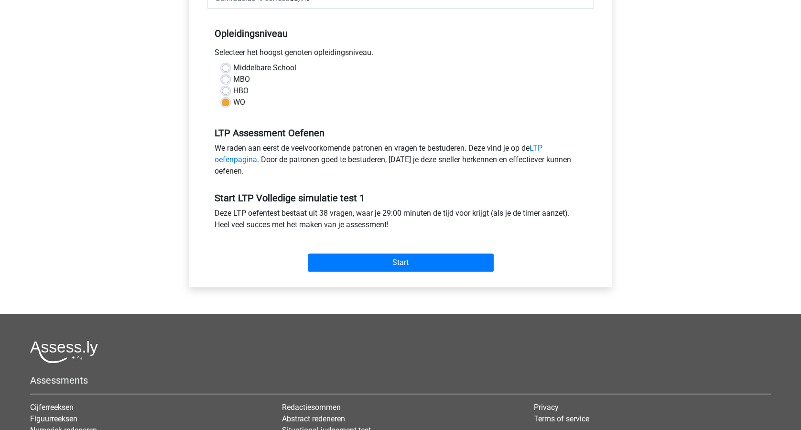
scroll to position [191, 0]
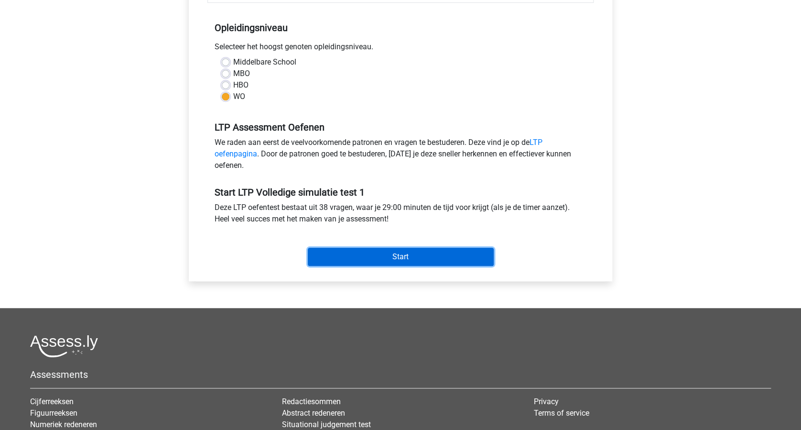
click at [417, 258] on input "Start" at bounding box center [401, 257] width 186 height 18
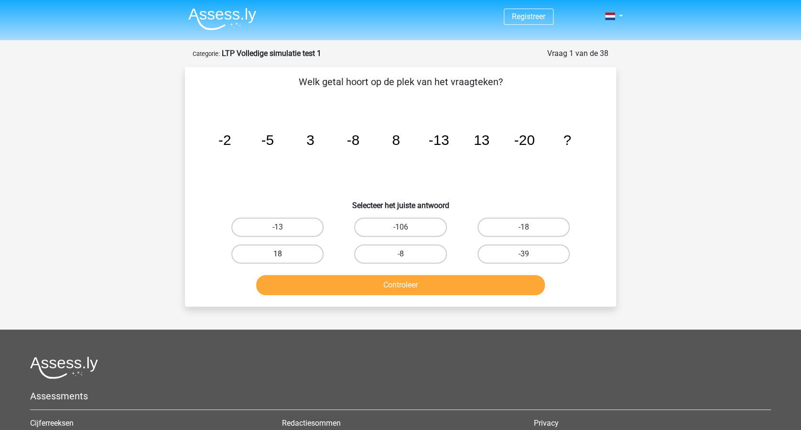
click at [278, 251] on label "18" at bounding box center [277, 253] width 92 height 19
click at [278, 254] on input "18" at bounding box center [281, 257] width 6 height 6
radio input "true"
click at [414, 280] on button "Controleer" at bounding box center [400, 285] width 289 height 20
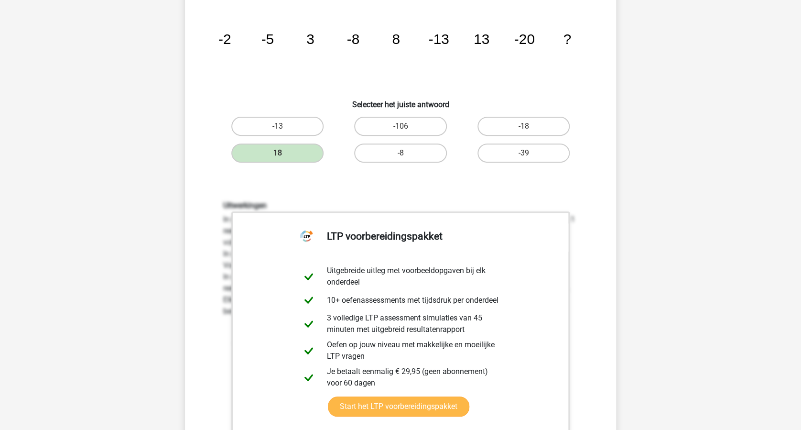
scroll to position [191, 0]
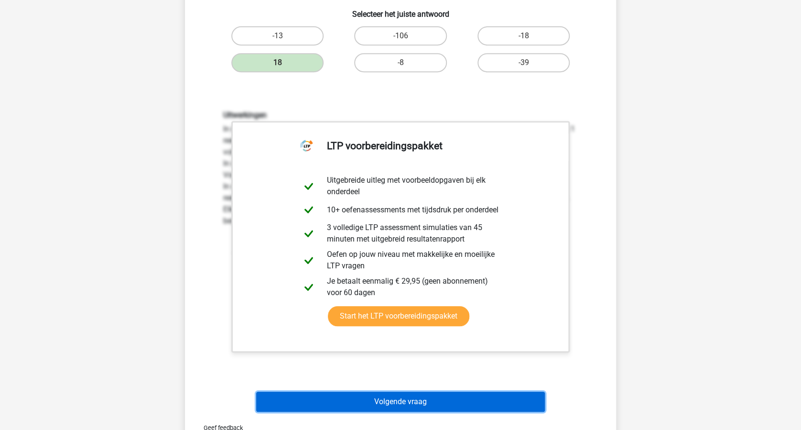
click at [456, 396] on button "Volgende vraag" at bounding box center [400, 402] width 289 height 20
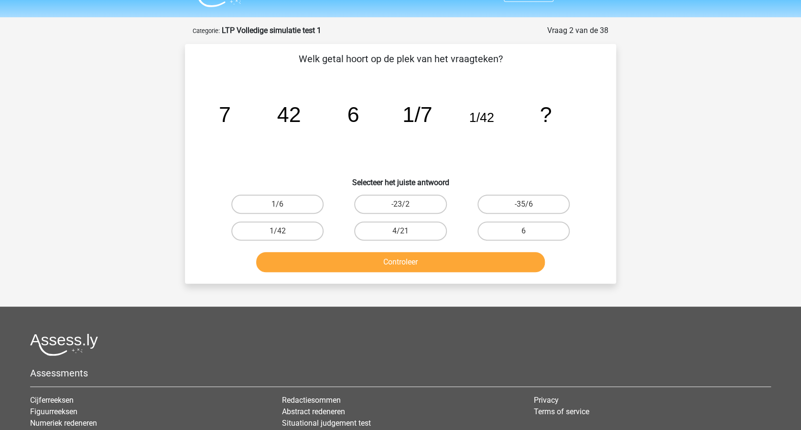
scroll to position [0, 0]
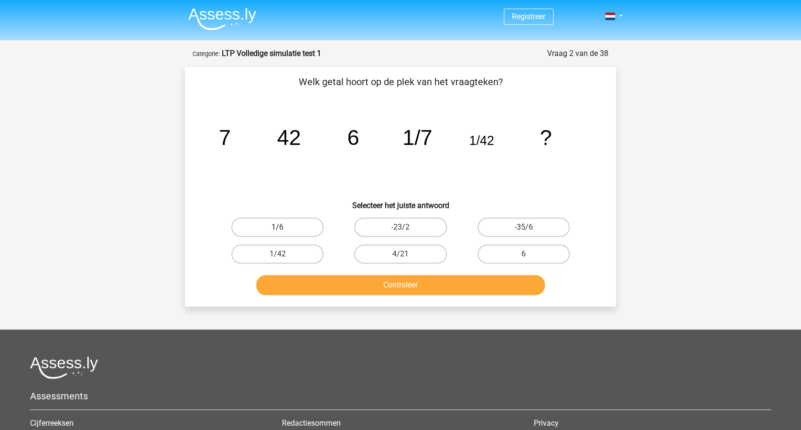
click at [285, 225] on label "1/6" at bounding box center [277, 227] width 92 height 19
click at [284, 227] on input "1/6" at bounding box center [281, 230] width 6 height 6
radio input "true"
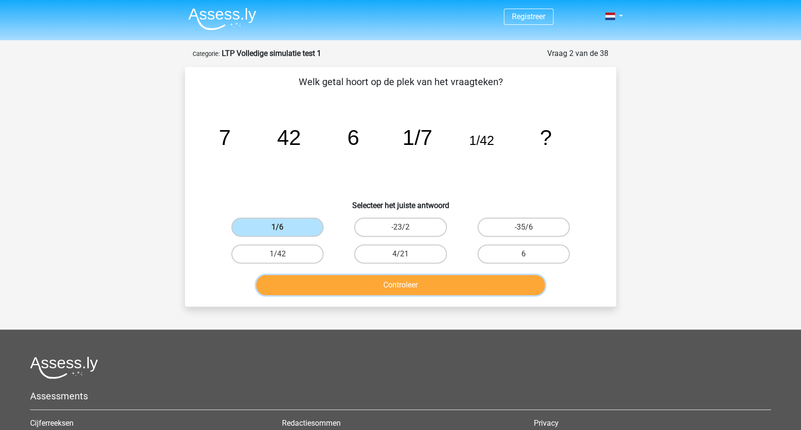
click at [421, 284] on button "Controleer" at bounding box center [400, 285] width 289 height 20
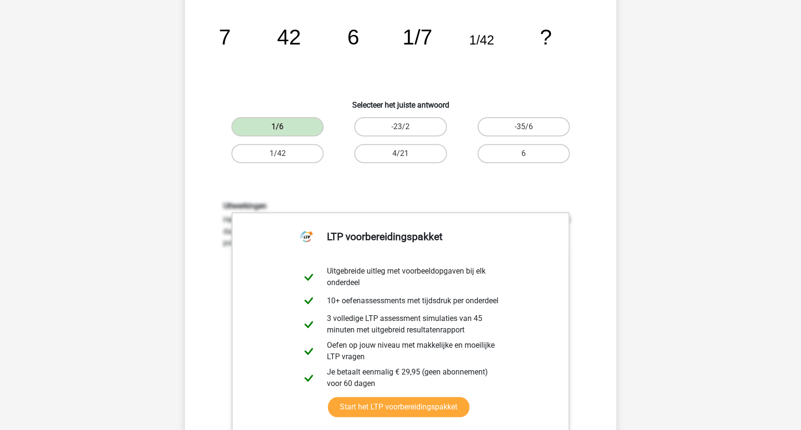
scroll to position [191, 0]
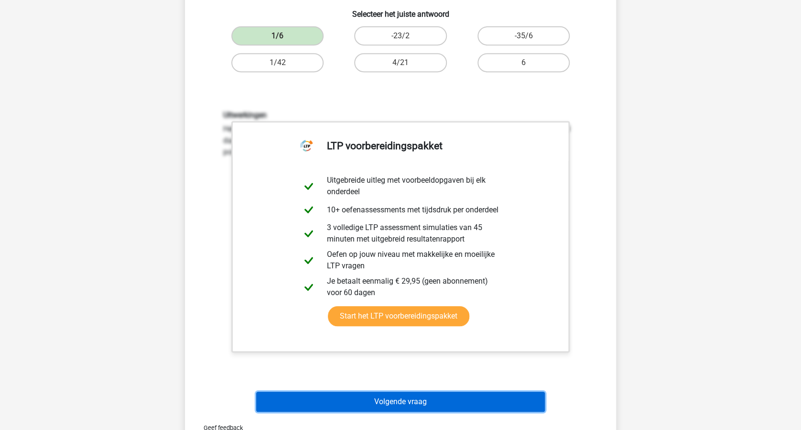
click at [420, 397] on button "Volgende vraag" at bounding box center [400, 402] width 289 height 20
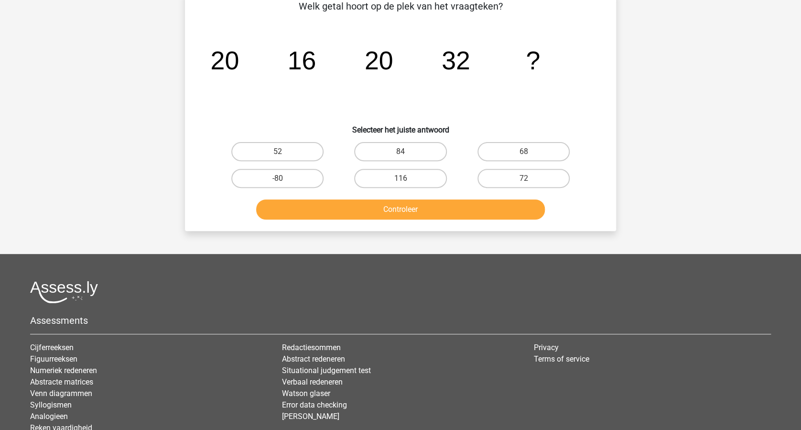
scroll to position [48, 0]
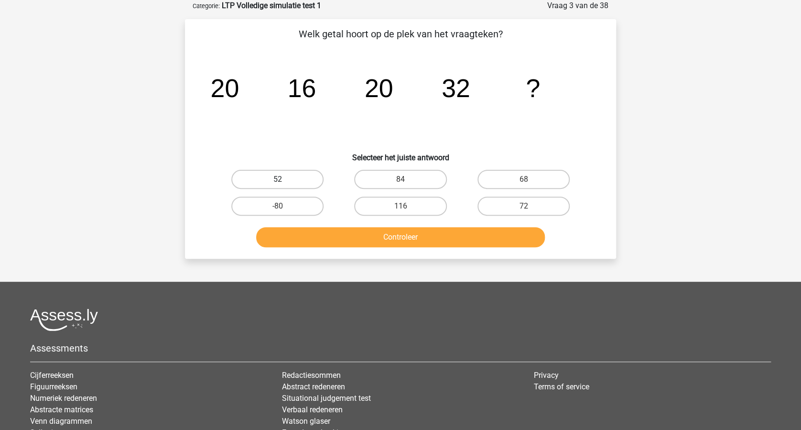
click at [295, 177] on label "52" at bounding box center [277, 179] width 92 height 19
click at [284, 179] on input "52" at bounding box center [281, 182] width 6 height 6
radio input "true"
click at [377, 230] on button "Controleer" at bounding box center [400, 237] width 289 height 20
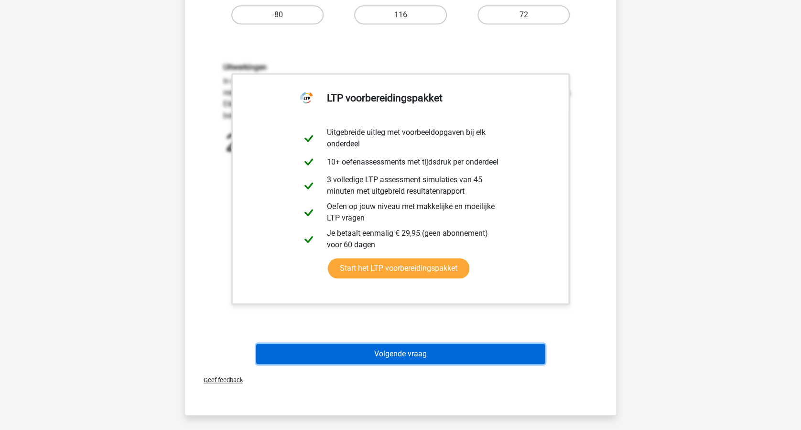
click at [438, 354] on button "Volgende vraag" at bounding box center [400, 354] width 289 height 20
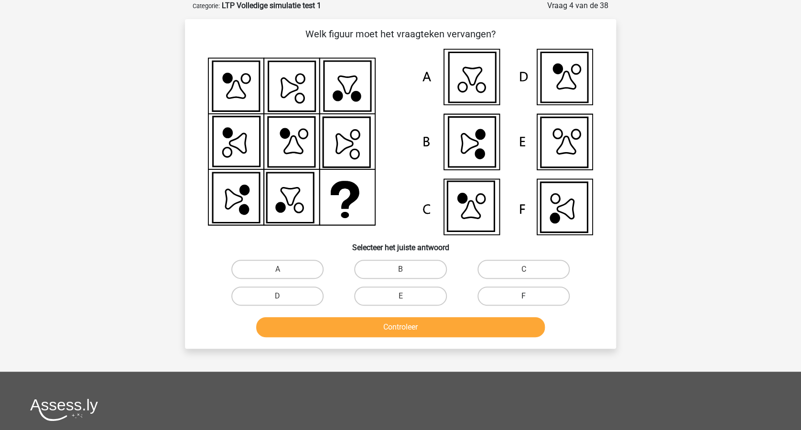
click at [530, 294] on label "F" at bounding box center [524, 295] width 92 height 19
click at [530, 296] on input "F" at bounding box center [527, 299] width 6 height 6
radio input "true"
click at [460, 323] on button "Controleer" at bounding box center [400, 327] width 289 height 20
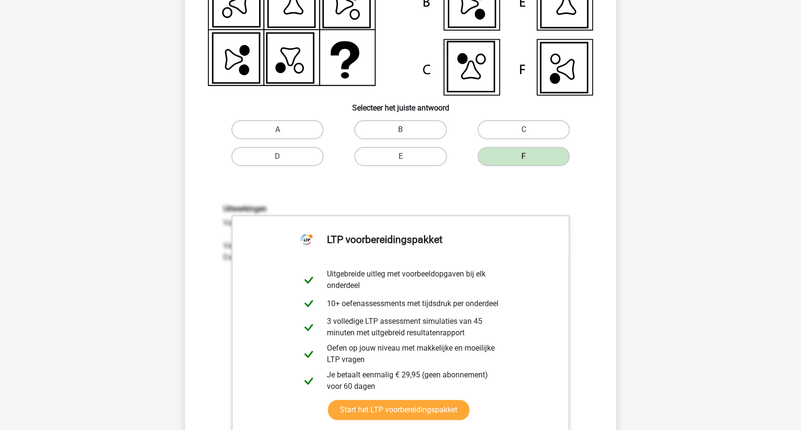
scroll to position [303, 0]
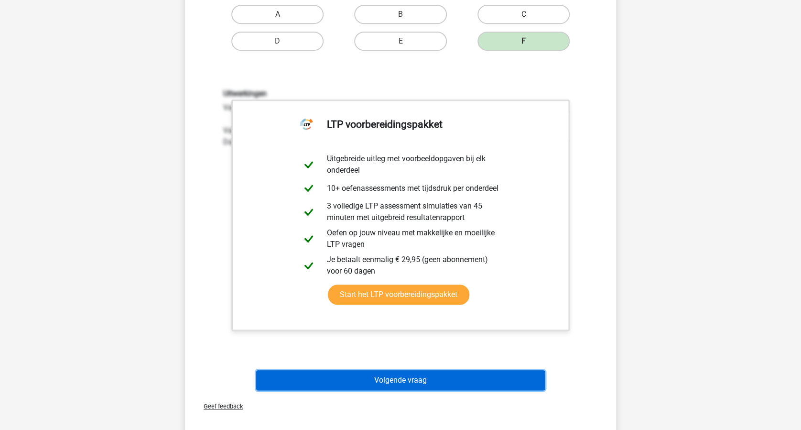
click at [455, 376] on button "Volgende vraag" at bounding box center [400, 380] width 289 height 20
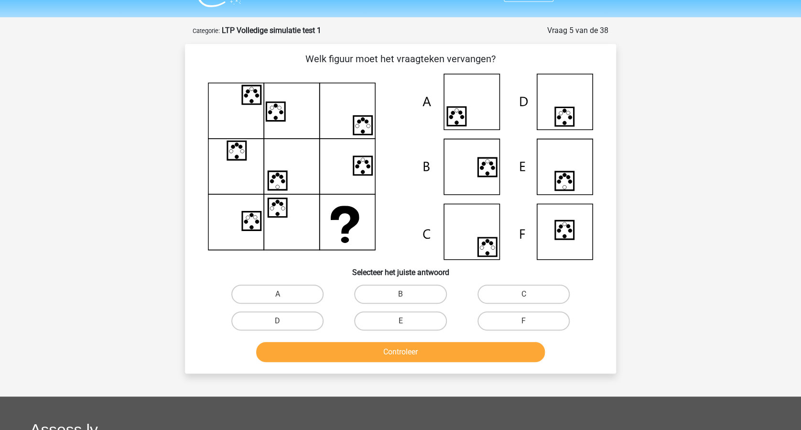
scroll to position [0, 0]
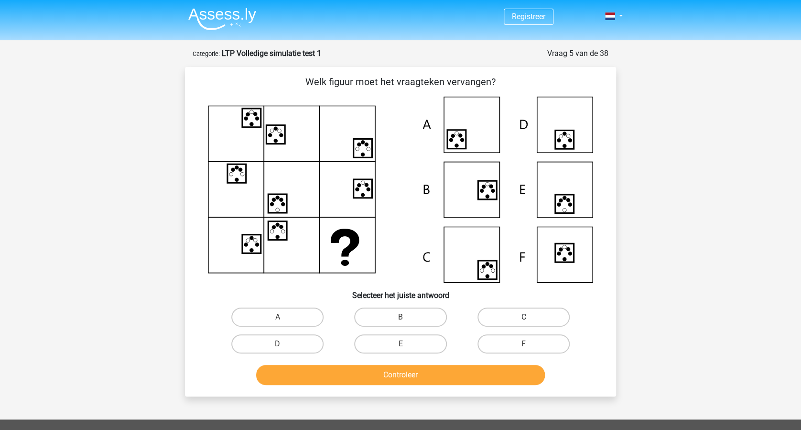
click at [533, 314] on label "C" at bounding box center [524, 316] width 92 height 19
click at [530, 317] on input "C" at bounding box center [527, 320] width 6 height 6
radio input "true"
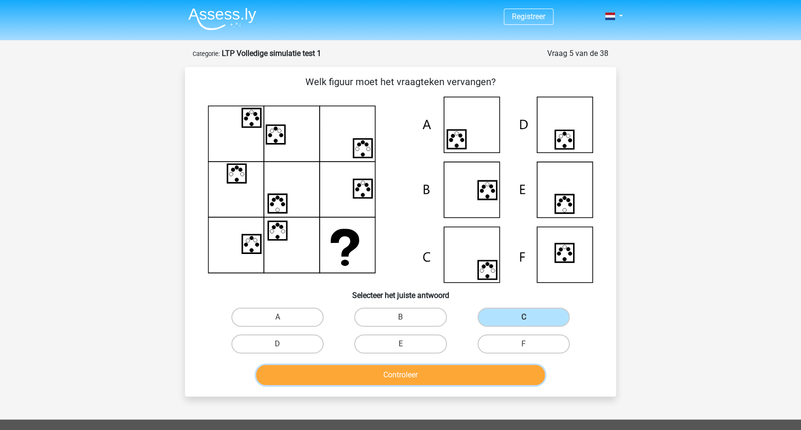
click at [446, 367] on button "Controleer" at bounding box center [400, 375] width 289 height 20
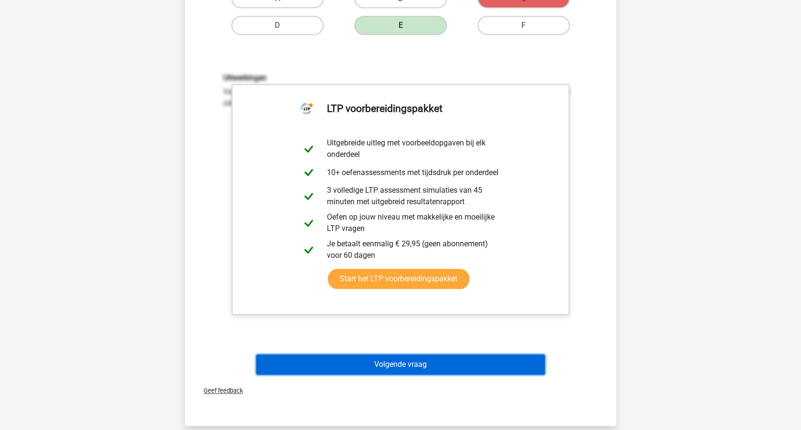
click at [452, 361] on button "Volgende vraag" at bounding box center [400, 364] width 289 height 20
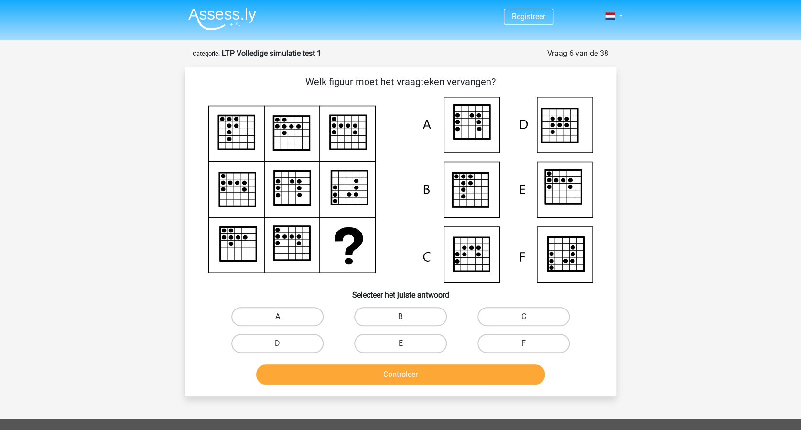
click at [292, 316] on label "A" at bounding box center [277, 316] width 92 height 19
click at [284, 317] on input "A" at bounding box center [281, 320] width 6 height 6
radio input "true"
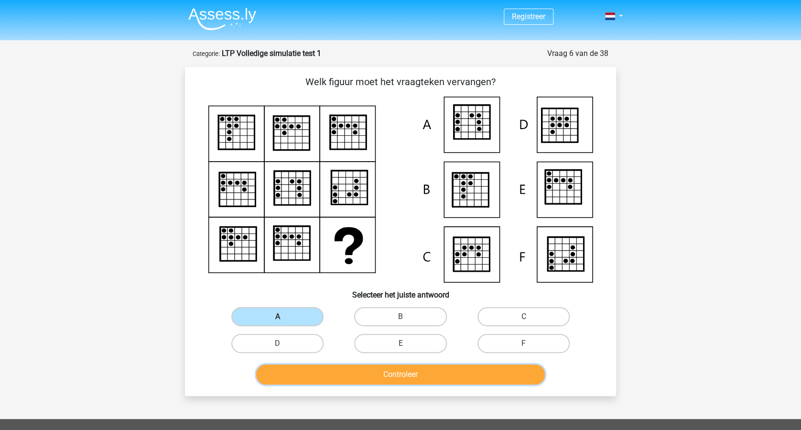
click at [384, 373] on button "Controleer" at bounding box center [400, 374] width 289 height 20
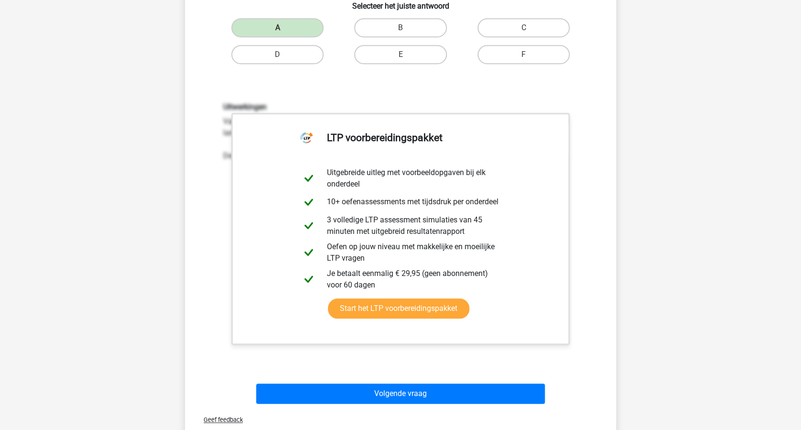
scroll to position [383, 0]
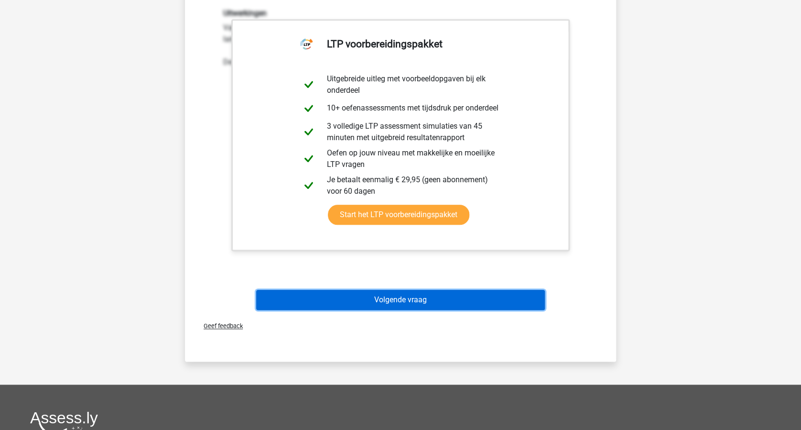
click at [453, 300] on button "Volgende vraag" at bounding box center [400, 300] width 289 height 20
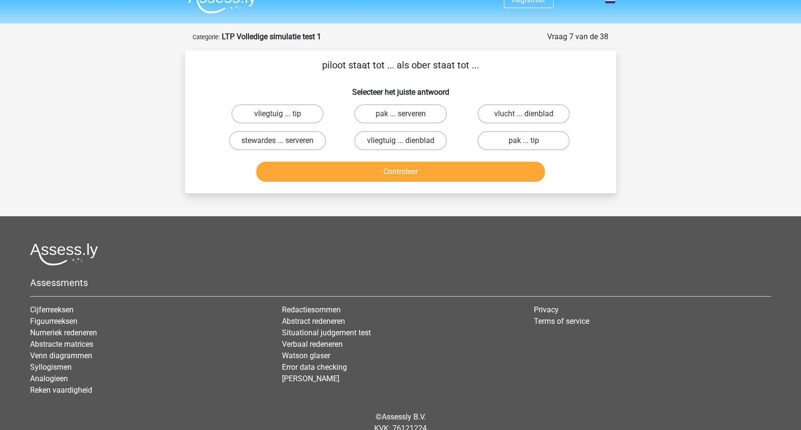
scroll to position [0, 0]
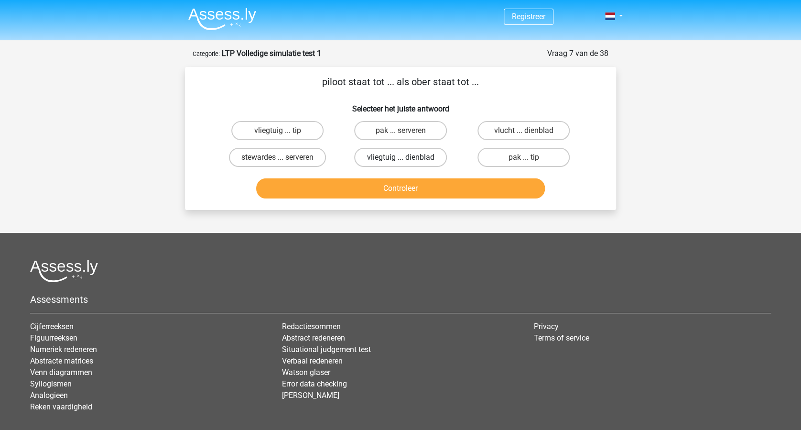
click at [407, 156] on label "vliegtuig ... dienblad" at bounding box center [400, 157] width 92 height 19
click at [407, 157] on input "vliegtuig ... dienblad" at bounding box center [404, 160] width 6 height 6
radio input "true"
click at [411, 184] on button "Controleer" at bounding box center [400, 188] width 289 height 20
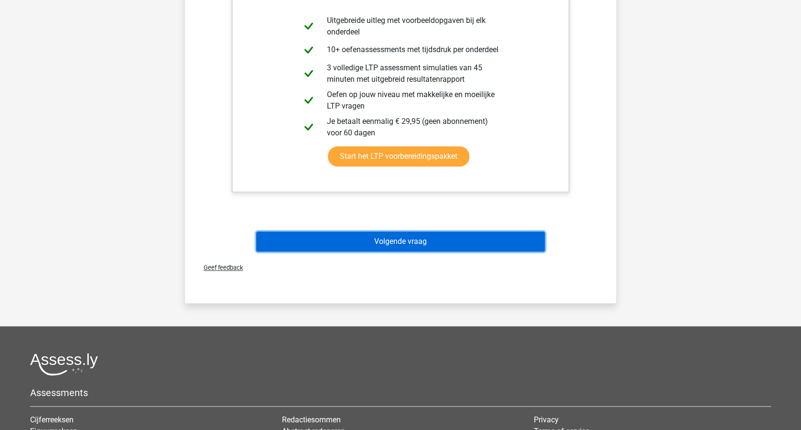
click at [449, 238] on button "Volgende vraag" at bounding box center [400, 241] width 289 height 20
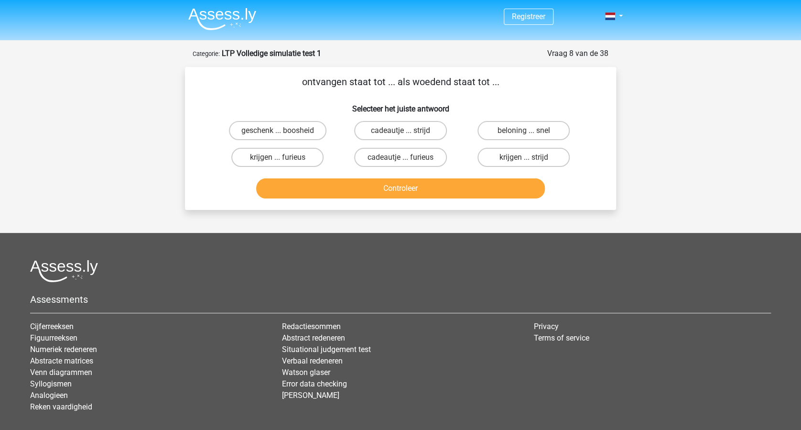
click at [278, 157] on input "krijgen ... furieus" at bounding box center [281, 160] width 6 height 6
radio input "true"
click at [448, 185] on button "Controleer" at bounding box center [400, 188] width 289 height 20
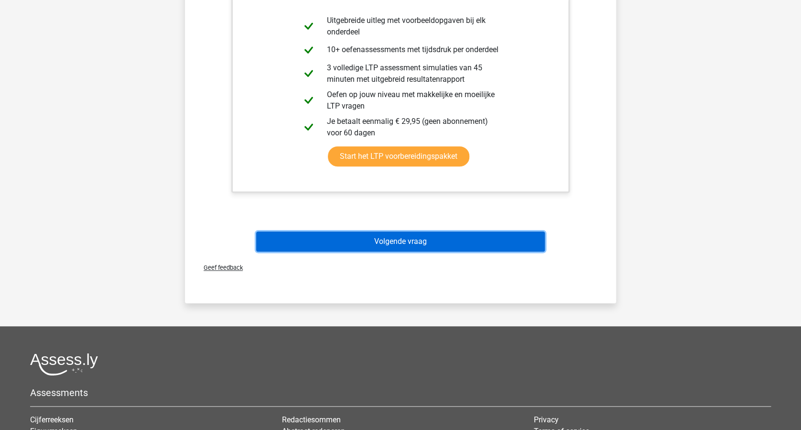
click at [427, 239] on button "Volgende vraag" at bounding box center [400, 241] width 289 height 20
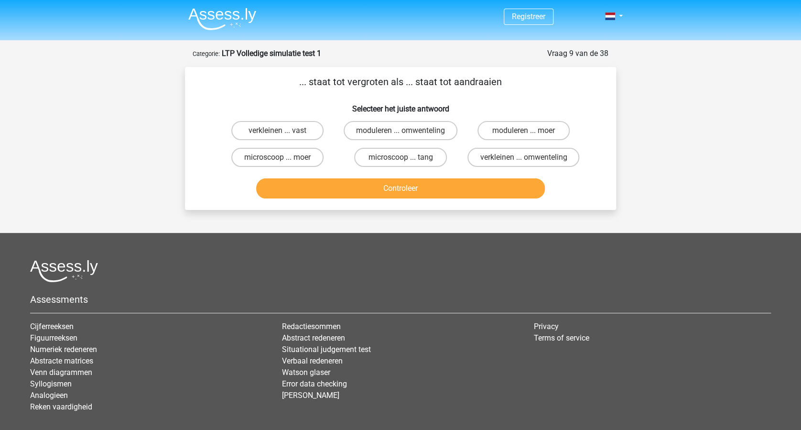
click at [402, 158] on input "microscoop ... tang" at bounding box center [404, 160] width 6 height 6
radio input "true"
click at [404, 184] on button "Controleer" at bounding box center [400, 188] width 289 height 20
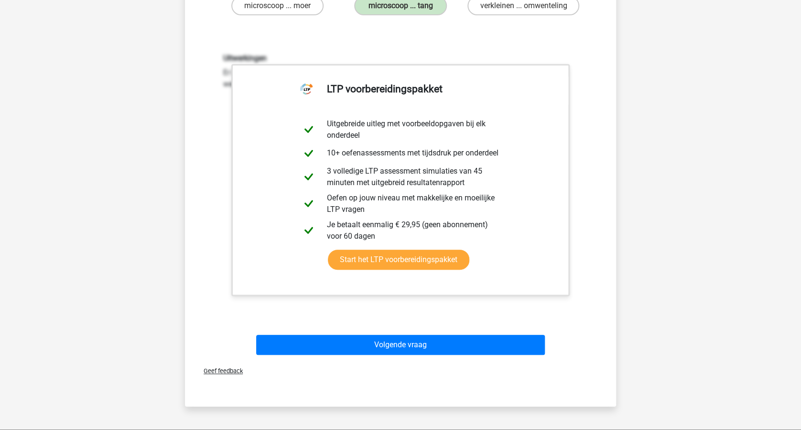
scroll to position [318, 0]
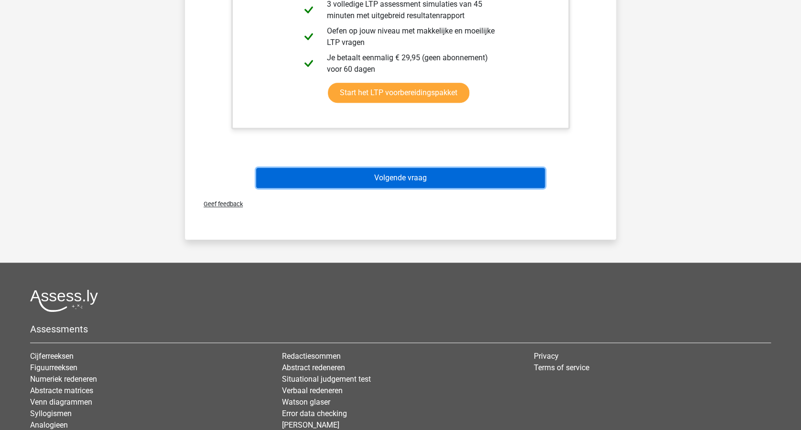
click at [435, 176] on button "Volgende vraag" at bounding box center [400, 178] width 289 height 20
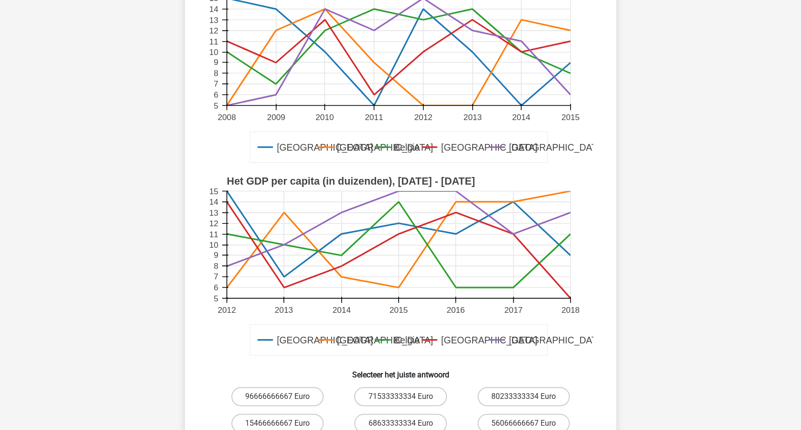
scroll to position [255, 0]
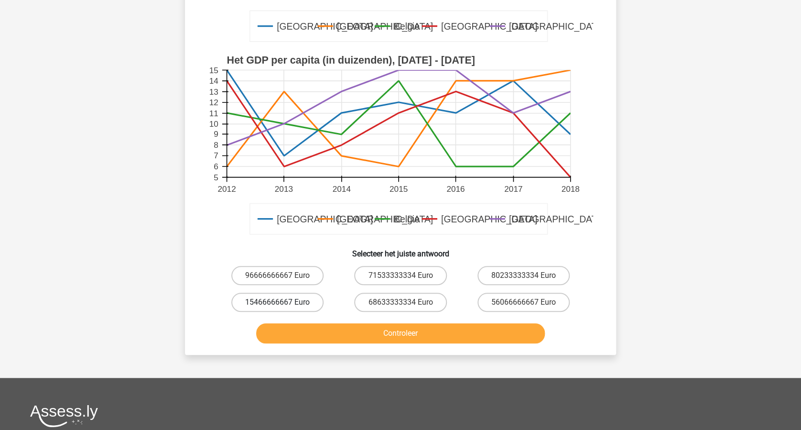
click at [289, 293] on label "15466666667 Euro" at bounding box center [277, 302] width 92 height 19
click at [284, 302] on input "15466666667 Euro" at bounding box center [281, 305] width 6 height 6
radio input "true"
click at [384, 323] on button "Controleer" at bounding box center [400, 333] width 289 height 20
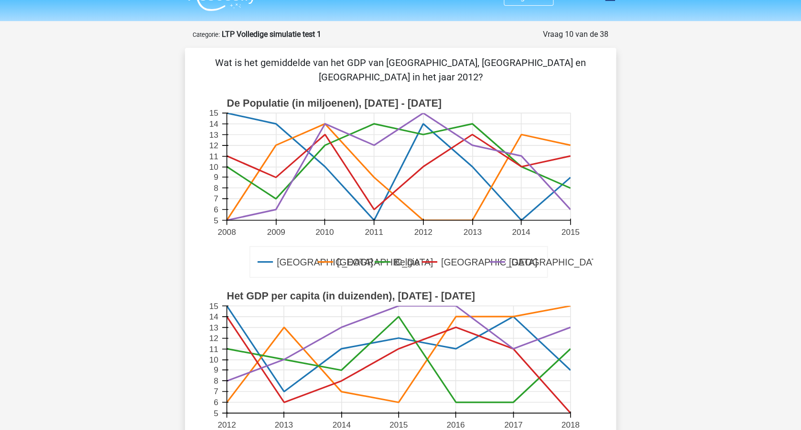
scroll to position [0, 0]
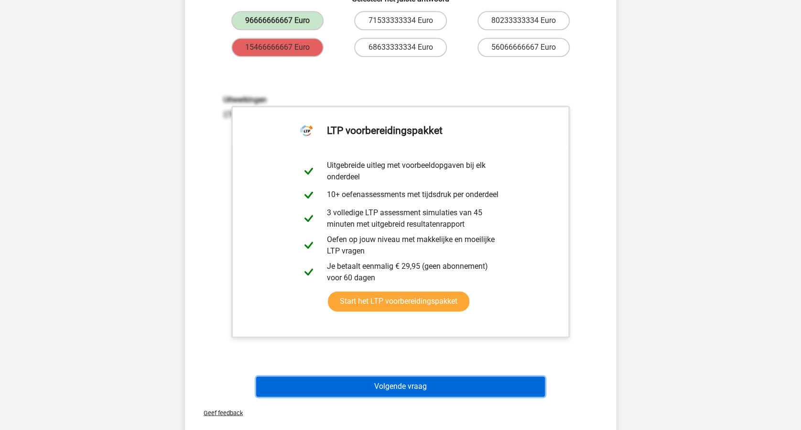
click at [407, 376] on button "Volgende vraag" at bounding box center [400, 386] width 289 height 20
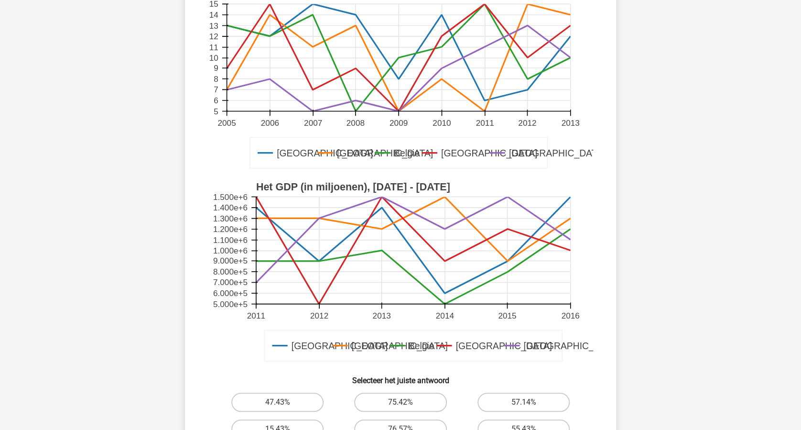
scroll to position [191, 0]
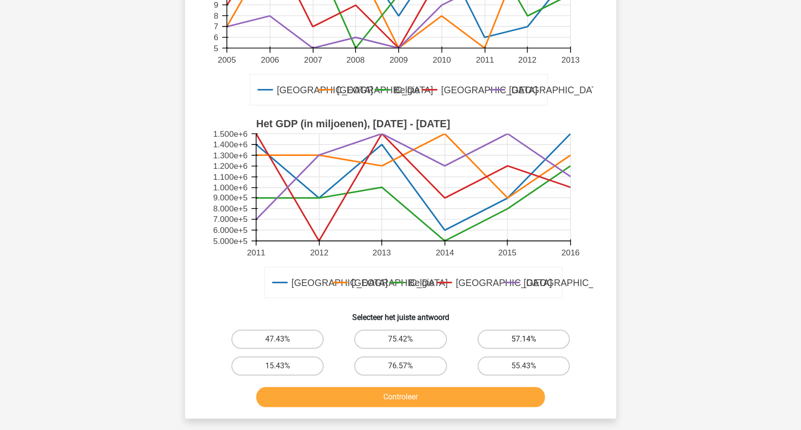
click at [524, 337] on label "57.14%" at bounding box center [524, 338] width 92 height 19
click at [524, 339] on input "57.14%" at bounding box center [527, 342] width 6 height 6
radio input "true"
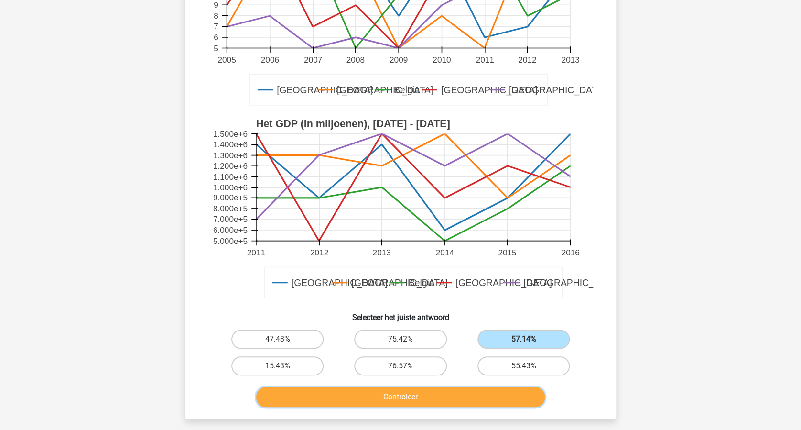
click at [458, 398] on button "Controleer" at bounding box center [400, 397] width 289 height 20
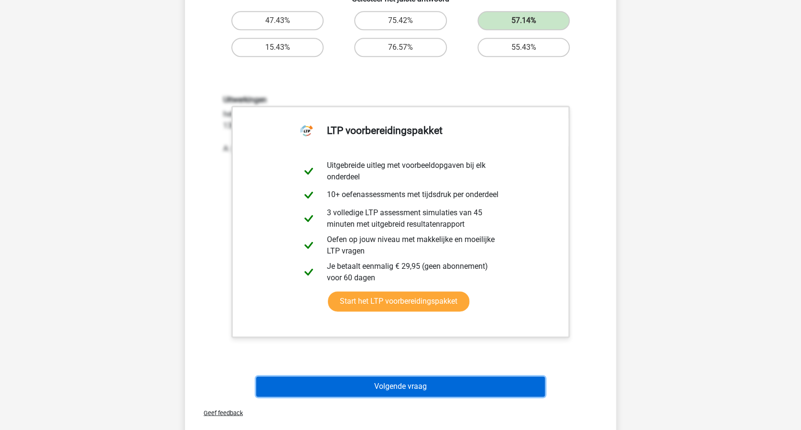
click at [450, 384] on button "Volgende vraag" at bounding box center [400, 386] width 289 height 20
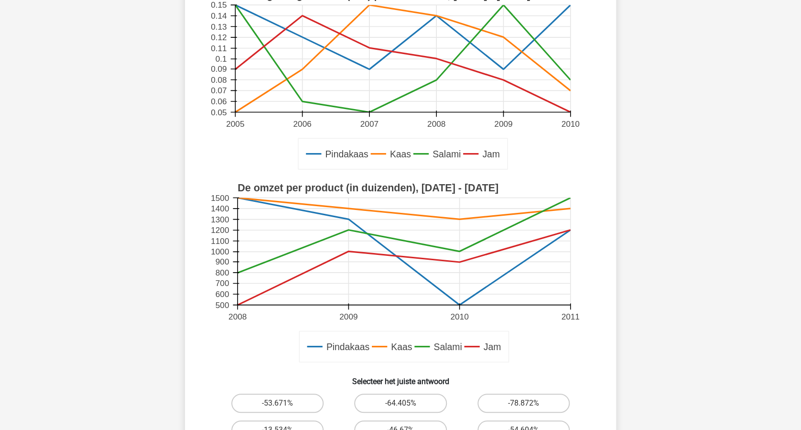
scroll to position [255, 0]
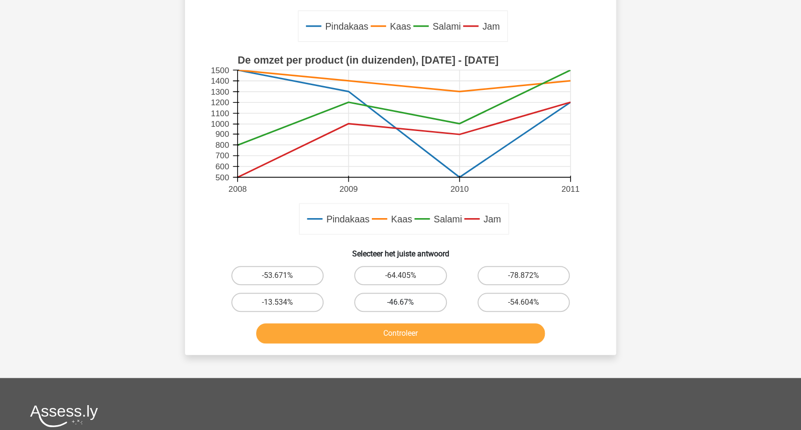
click at [410, 300] on label "-46.67%" at bounding box center [400, 302] width 92 height 19
click at [407, 302] on input "-46.67%" at bounding box center [404, 305] width 6 height 6
radio input "true"
click at [416, 328] on button "Controleer" at bounding box center [400, 333] width 289 height 20
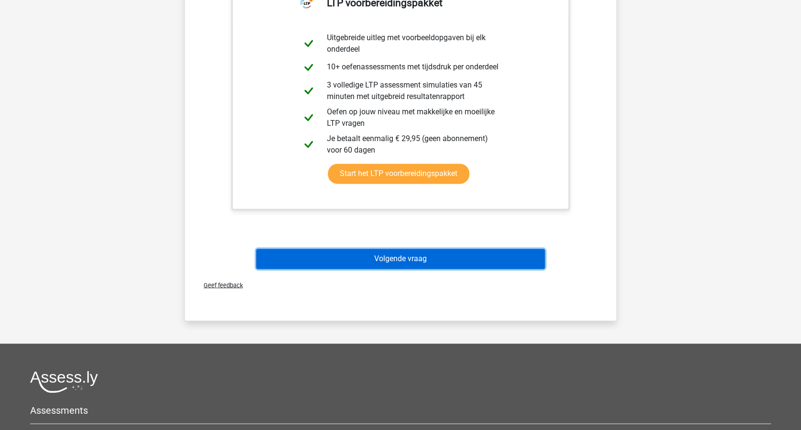
click at [384, 256] on button "Volgende vraag" at bounding box center [400, 259] width 289 height 20
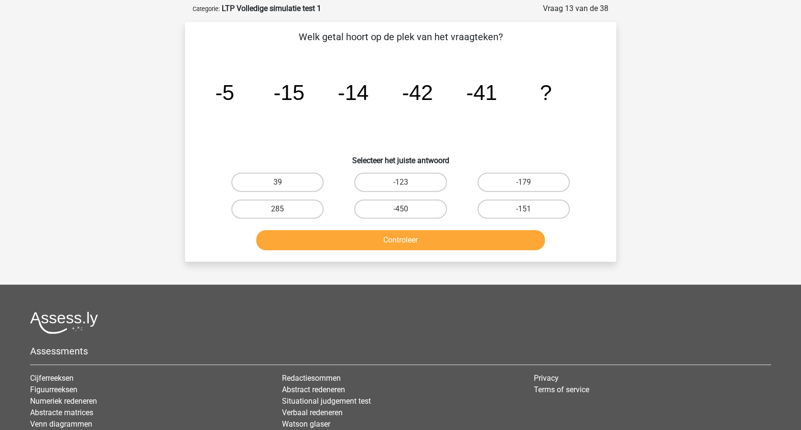
scroll to position [0, 0]
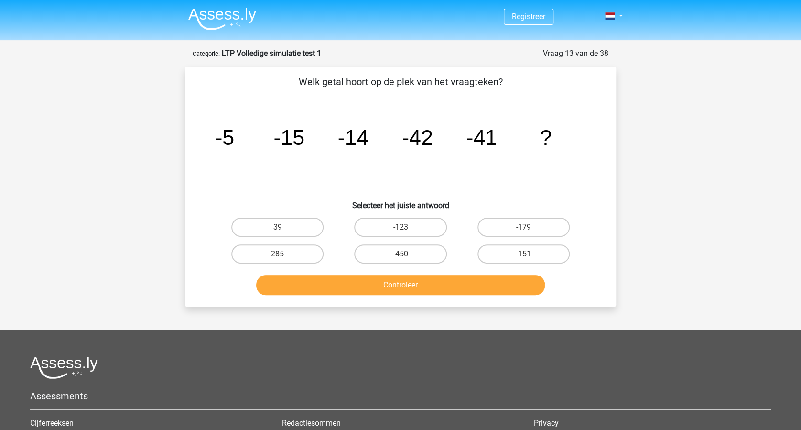
click at [405, 227] on input "-123" at bounding box center [404, 230] width 6 height 6
radio input "true"
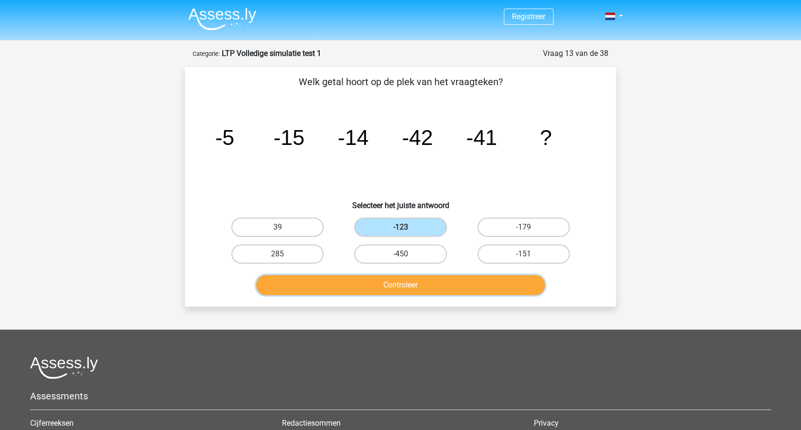
click at [415, 286] on button "Controleer" at bounding box center [400, 285] width 289 height 20
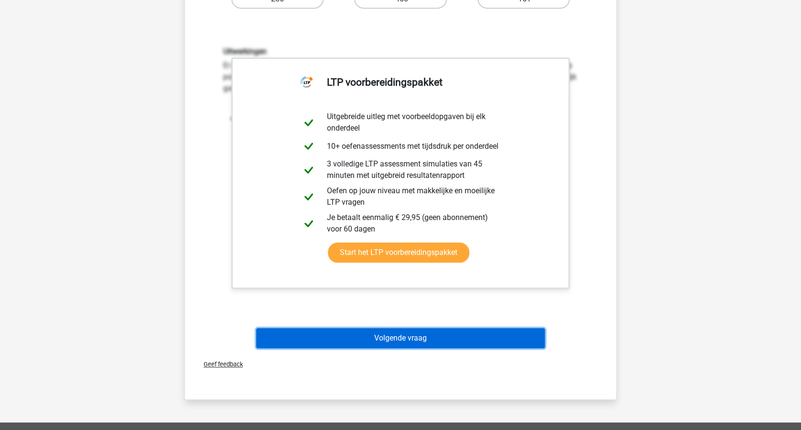
click at [421, 339] on button "Volgende vraag" at bounding box center [400, 338] width 289 height 20
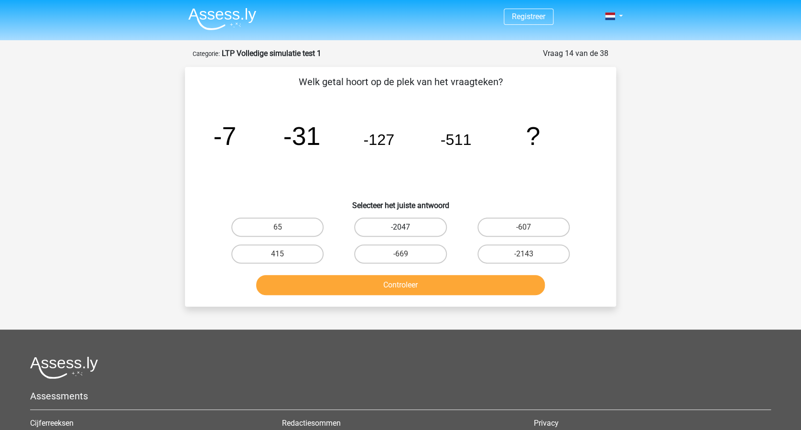
click at [410, 229] on label "-2047" at bounding box center [400, 227] width 92 height 19
click at [407, 229] on input "-2047" at bounding box center [404, 230] width 6 height 6
radio input "true"
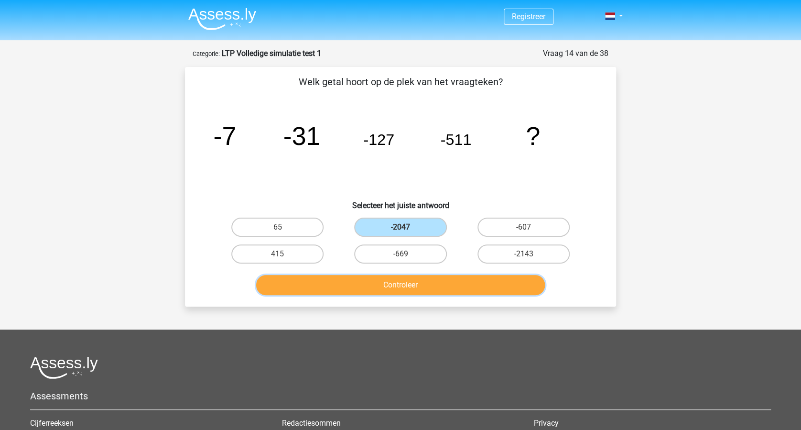
click at [424, 279] on button "Controleer" at bounding box center [400, 285] width 289 height 20
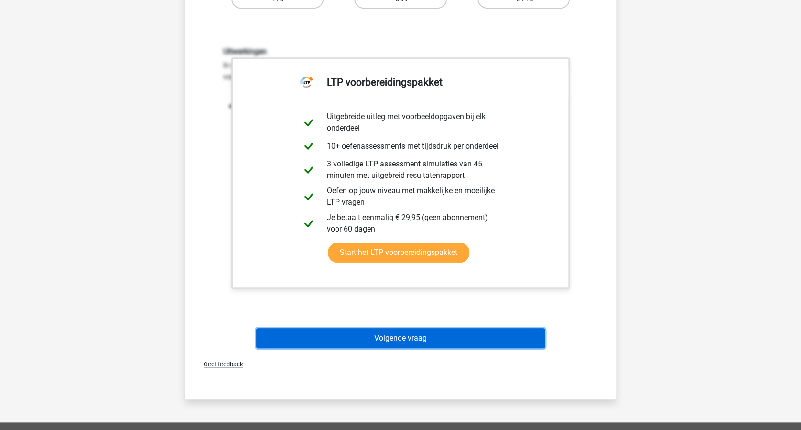
click at [417, 337] on button "Volgende vraag" at bounding box center [400, 338] width 289 height 20
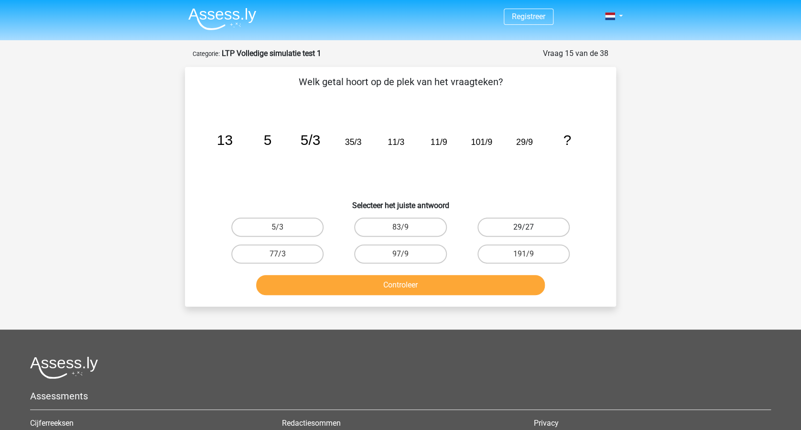
click at [513, 226] on label "29/27" at bounding box center [524, 227] width 92 height 19
click at [524, 227] on input "29/27" at bounding box center [527, 230] width 6 height 6
radio input "true"
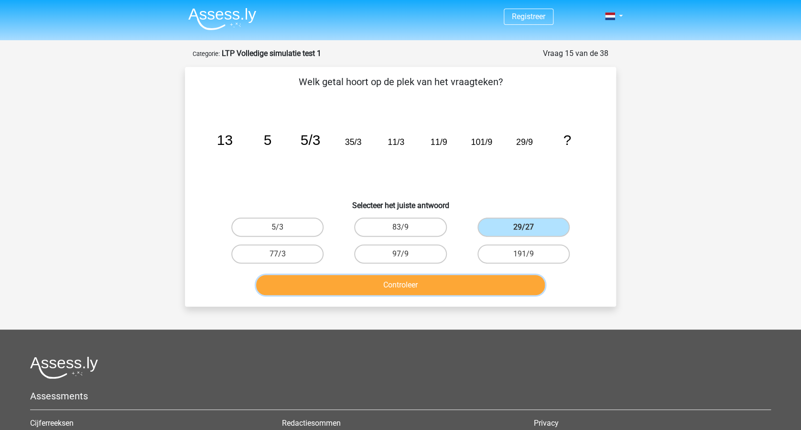
click at [455, 279] on button "Controleer" at bounding box center [400, 285] width 289 height 20
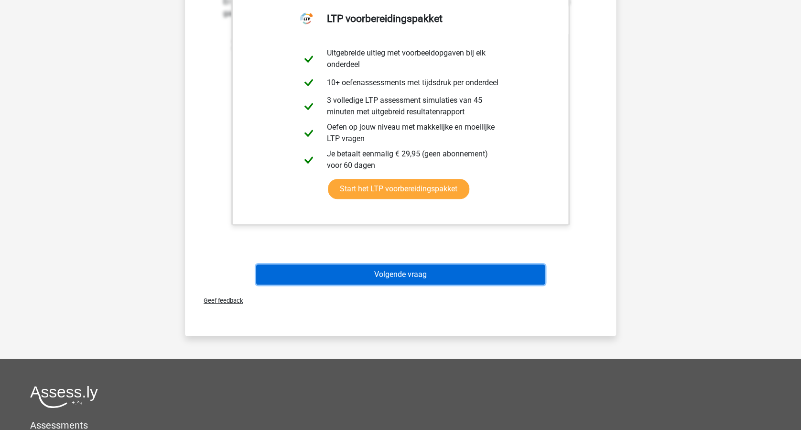
click at [485, 273] on button "Volgende vraag" at bounding box center [400, 274] width 289 height 20
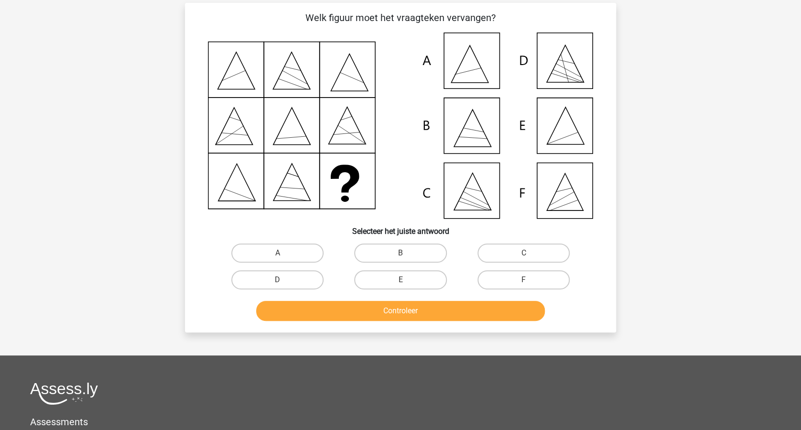
scroll to position [48, 0]
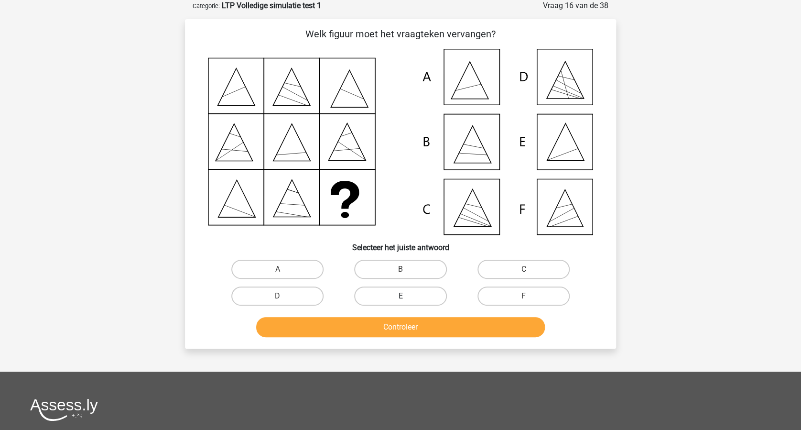
click at [409, 295] on label "E" at bounding box center [400, 295] width 92 height 19
click at [407, 296] on input "E" at bounding box center [404, 299] width 6 height 6
radio input "true"
click at [444, 328] on button "Controleer" at bounding box center [400, 327] width 289 height 20
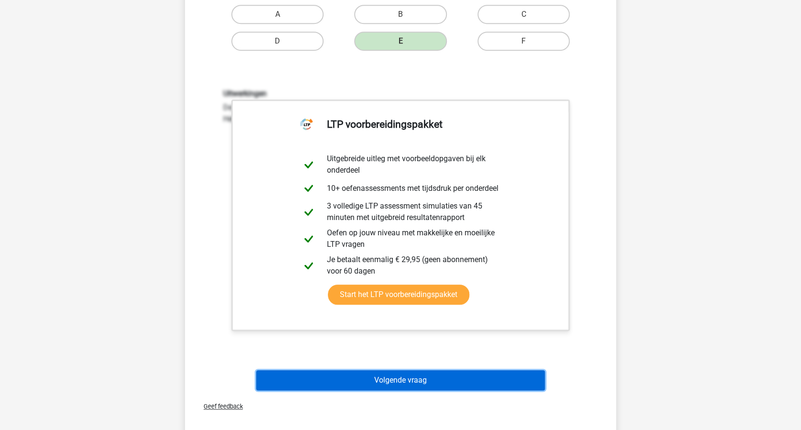
click at [467, 380] on button "Volgende vraag" at bounding box center [400, 380] width 289 height 20
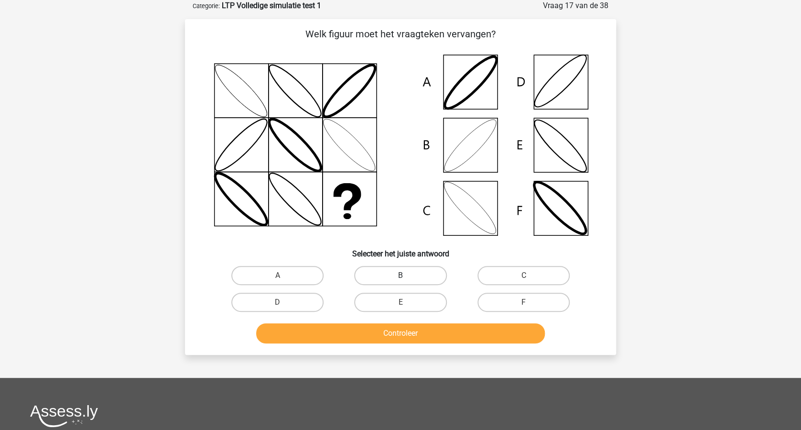
click at [420, 271] on label "B" at bounding box center [400, 275] width 92 height 19
click at [407, 275] on input "B" at bounding box center [404, 278] width 6 height 6
radio input "true"
click at [420, 329] on button "Controleer" at bounding box center [400, 333] width 289 height 20
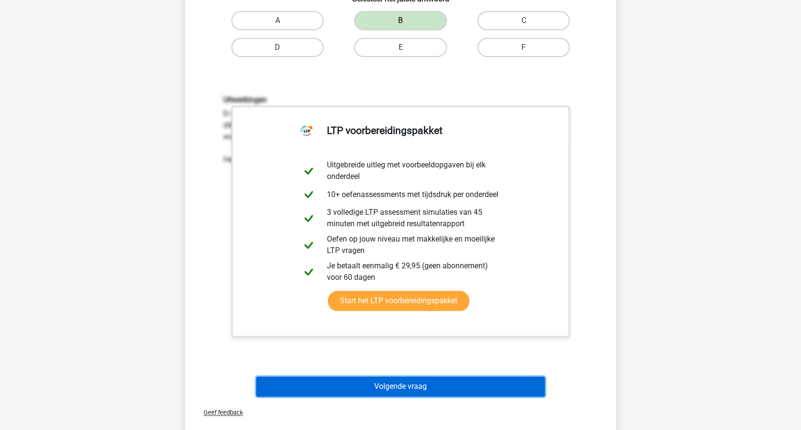
click at [489, 376] on button "Volgende vraag" at bounding box center [400, 386] width 289 height 20
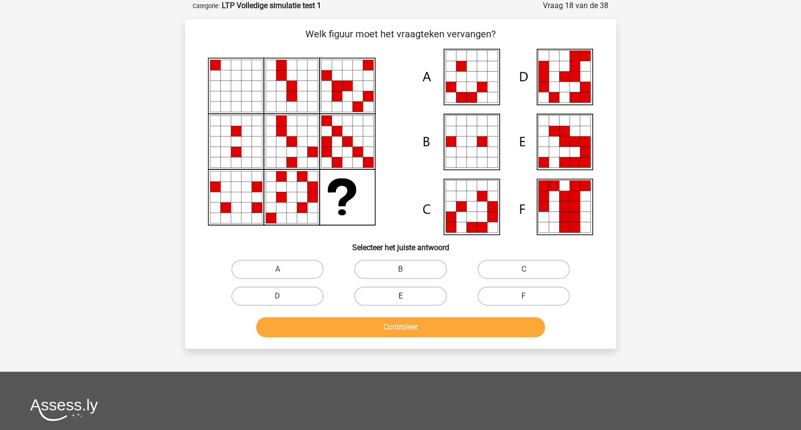
click at [406, 292] on label "E" at bounding box center [400, 295] width 92 height 19
click at [406, 296] on input "E" at bounding box center [404, 299] width 6 height 6
radio input "true"
click at [407, 324] on button "Controleer" at bounding box center [400, 327] width 289 height 20
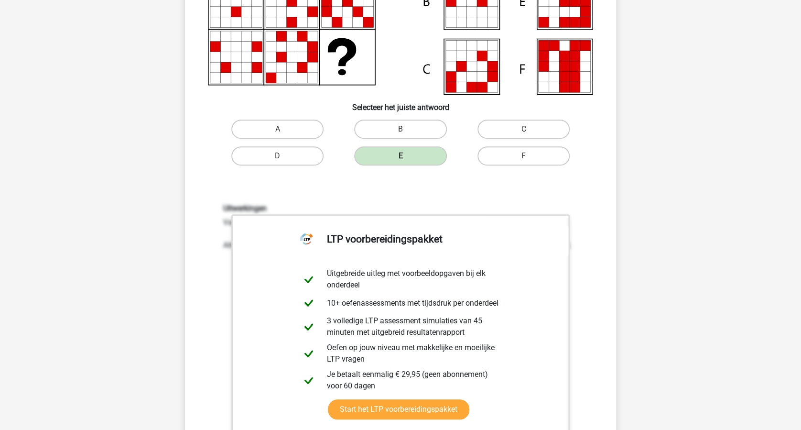
scroll to position [303, 0]
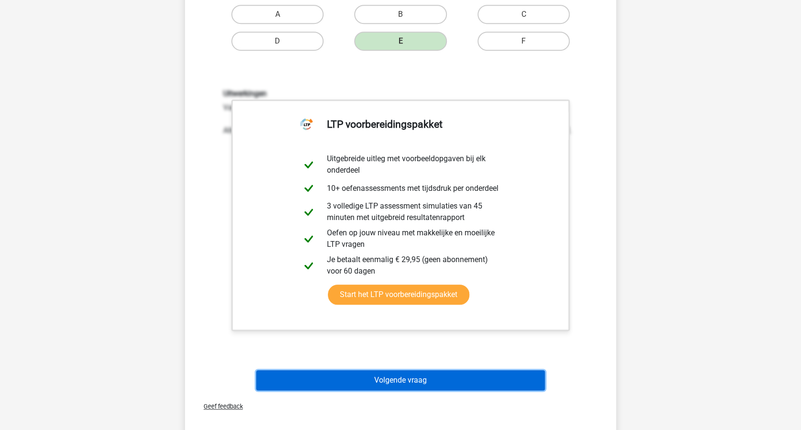
click at [436, 380] on button "Volgende vraag" at bounding box center [400, 380] width 289 height 20
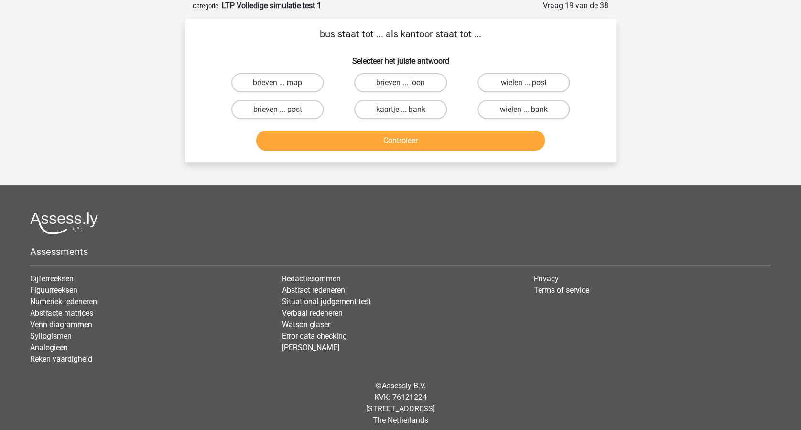
scroll to position [0, 0]
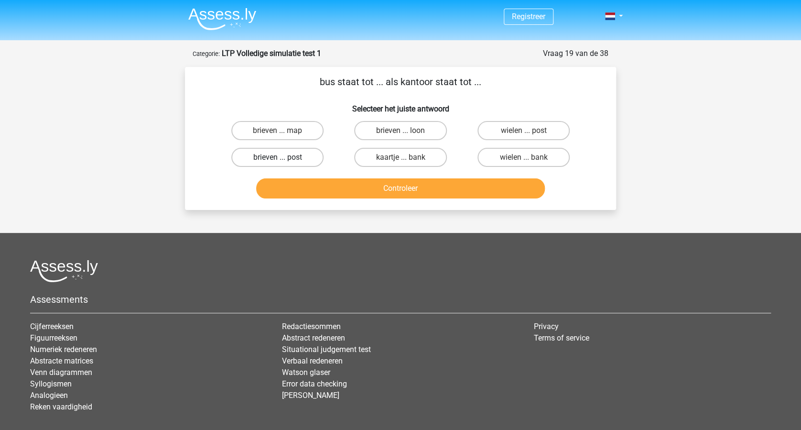
click at [269, 154] on label "brieven ... post" at bounding box center [277, 157] width 92 height 19
click at [278, 157] on input "brieven ... post" at bounding box center [281, 160] width 6 height 6
radio input "true"
click at [402, 189] on button "Controleer" at bounding box center [400, 188] width 289 height 20
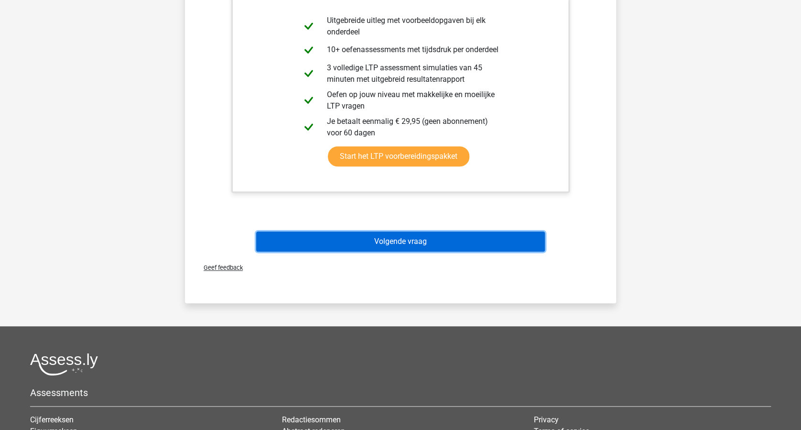
click at [450, 238] on button "Volgende vraag" at bounding box center [400, 241] width 289 height 20
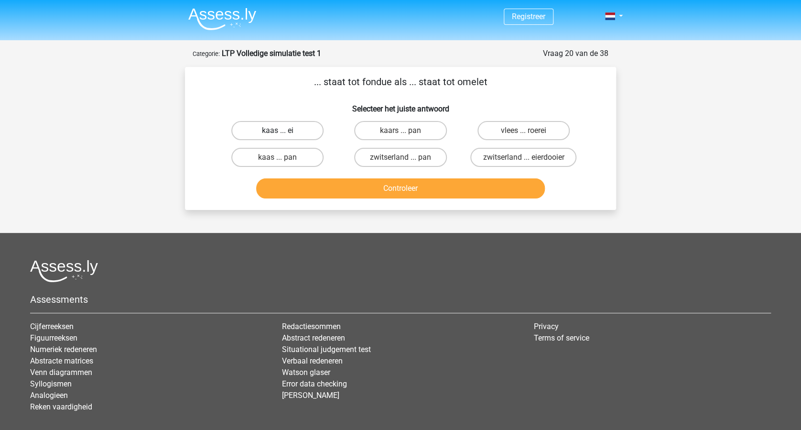
click at [269, 127] on label "kaas ... ei" at bounding box center [277, 130] width 92 height 19
click at [278, 131] on input "kaas ... ei" at bounding box center [281, 134] width 6 height 6
radio input "true"
click at [401, 189] on button "Controleer" at bounding box center [400, 188] width 289 height 20
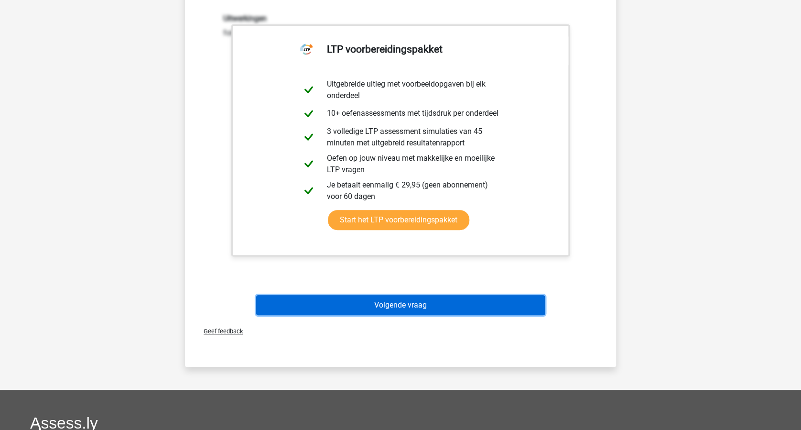
click at [466, 303] on button "Volgende vraag" at bounding box center [400, 305] width 289 height 20
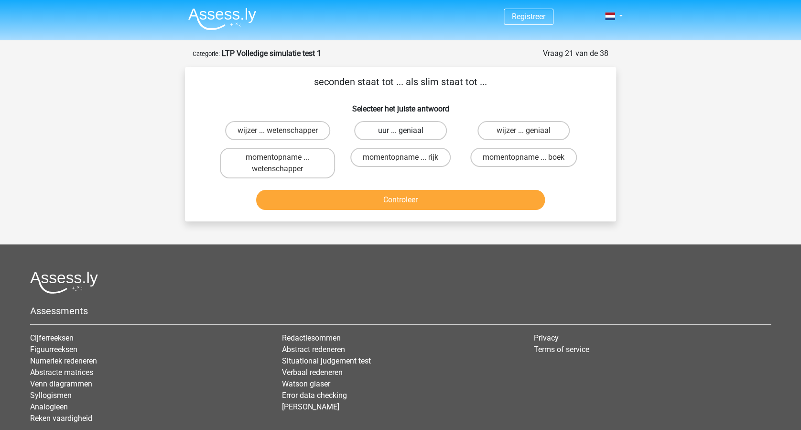
click at [394, 133] on label "uur ... geniaal" at bounding box center [400, 130] width 92 height 19
click at [401, 133] on input "uur ... geniaal" at bounding box center [404, 134] width 6 height 6
radio input "true"
click at [399, 203] on button "Controleer" at bounding box center [400, 200] width 289 height 20
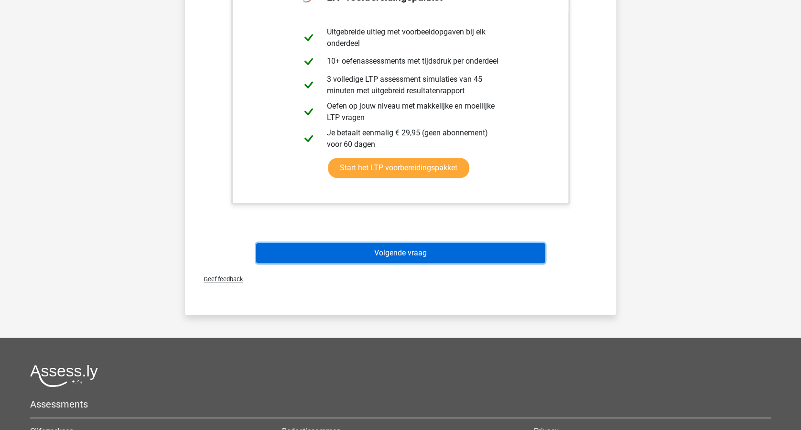
click at [444, 250] on button "Volgende vraag" at bounding box center [400, 253] width 289 height 20
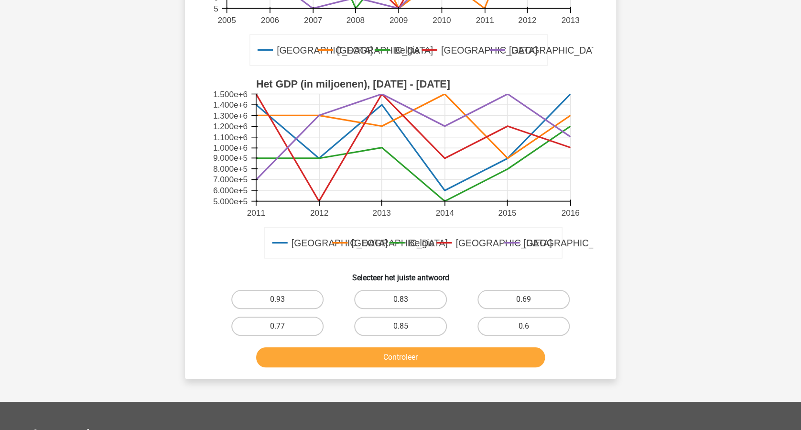
scroll to position [255, 0]
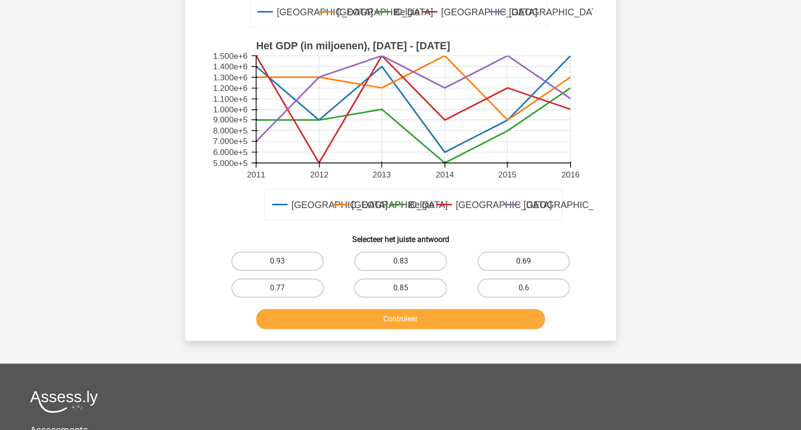
click at [524, 259] on label "0.69" at bounding box center [524, 261] width 92 height 19
click at [524, 261] on input "0.69" at bounding box center [527, 264] width 6 height 6
radio input "true"
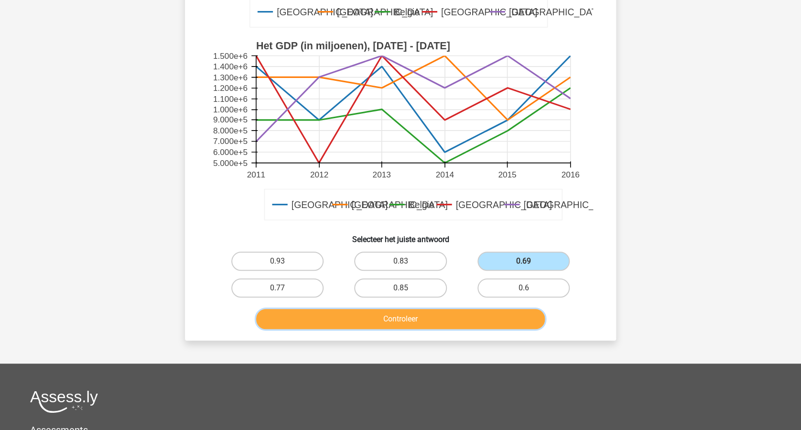
click at [451, 318] on button "Controleer" at bounding box center [400, 319] width 289 height 20
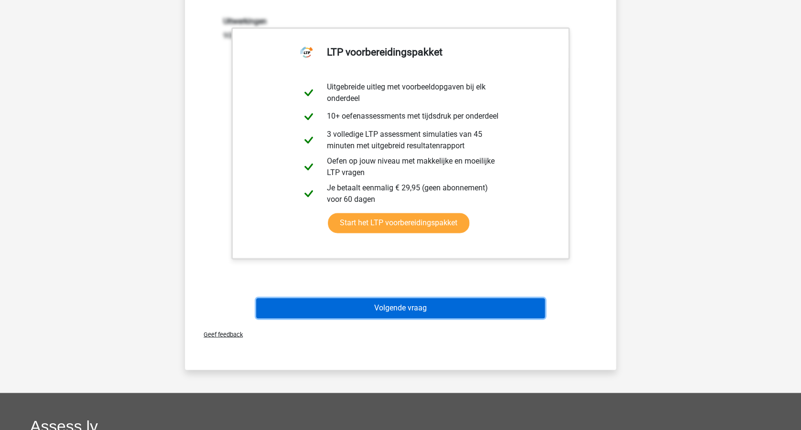
click at [454, 311] on button "Volgende vraag" at bounding box center [400, 308] width 289 height 20
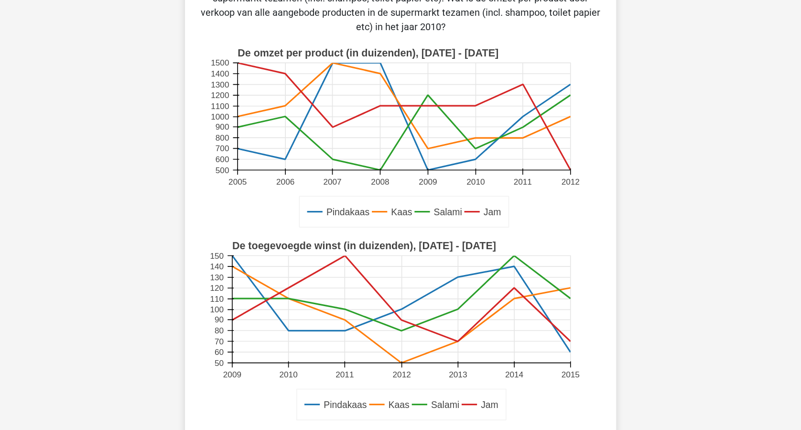
scroll to position [191, 0]
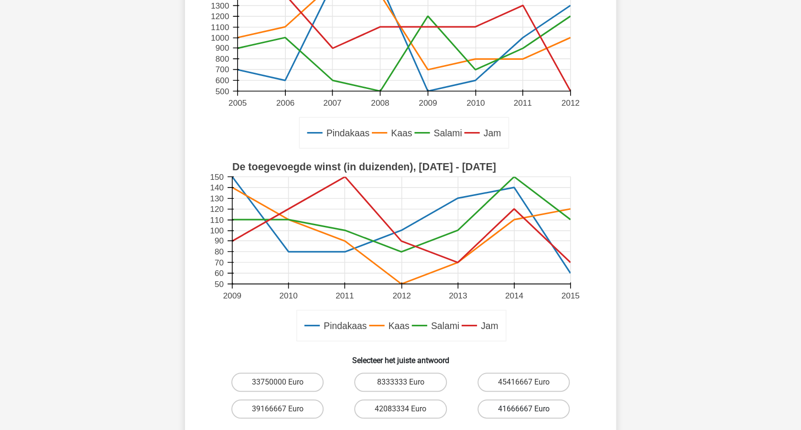
click at [531, 407] on label "41666667 Euro" at bounding box center [524, 408] width 92 height 19
click at [530, 409] on input "41666667 Euro" at bounding box center [527, 412] width 6 height 6
radio input "true"
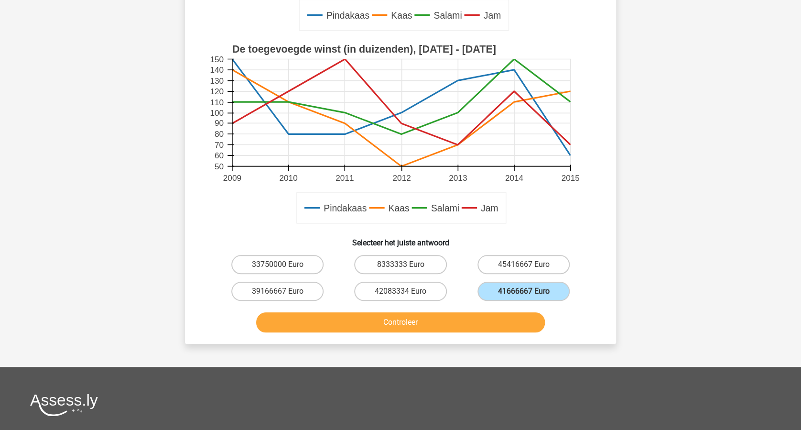
scroll to position [383, 0]
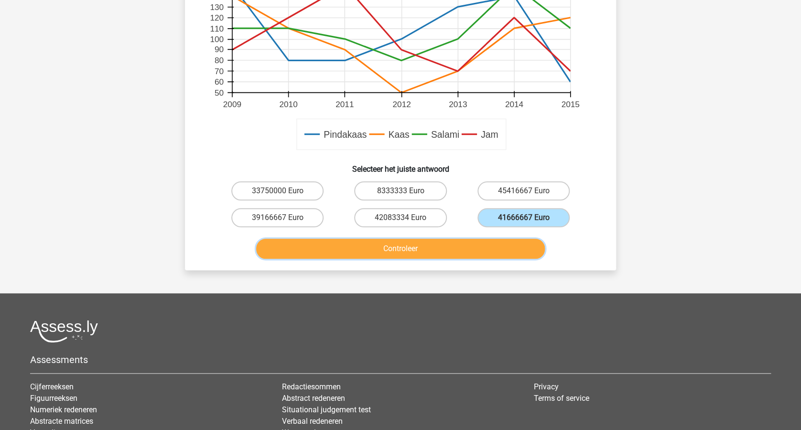
click at [425, 250] on button "Controleer" at bounding box center [400, 249] width 289 height 20
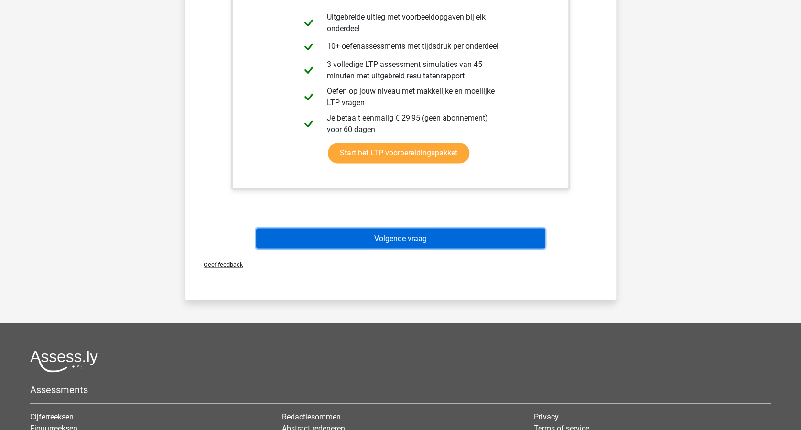
click at [413, 236] on button "Volgende vraag" at bounding box center [400, 238] width 289 height 20
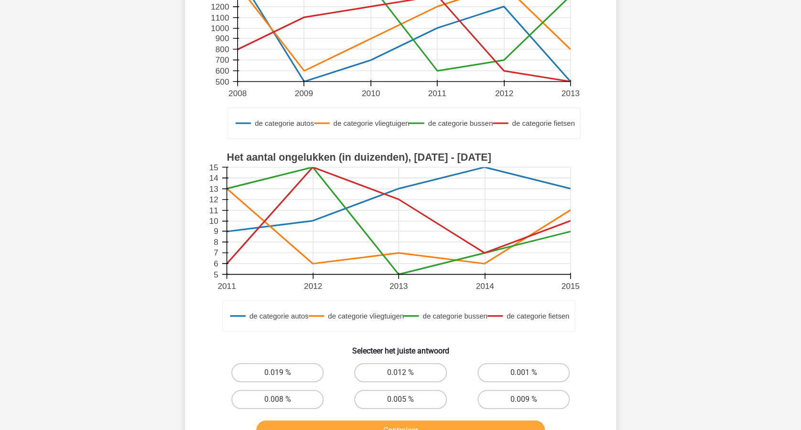
scroll to position [255, 0]
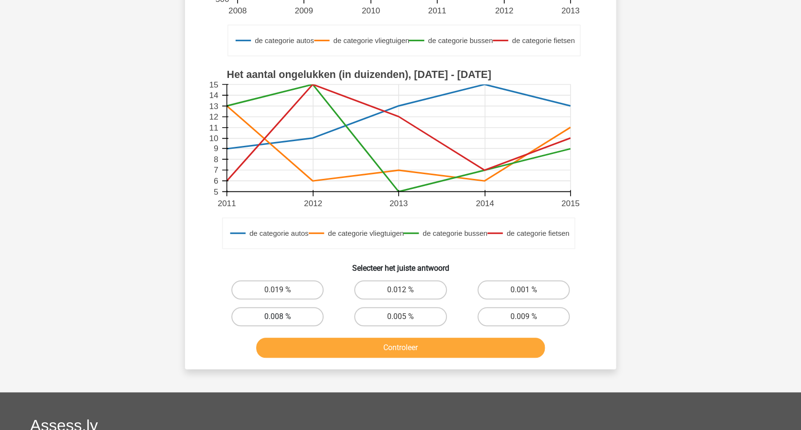
click at [291, 312] on label "0.008 %" at bounding box center [277, 316] width 92 height 19
click at [284, 317] on input "0.008 %" at bounding box center [281, 320] width 6 height 6
radio input "true"
click at [405, 343] on button "Controleer" at bounding box center [400, 348] width 289 height 20
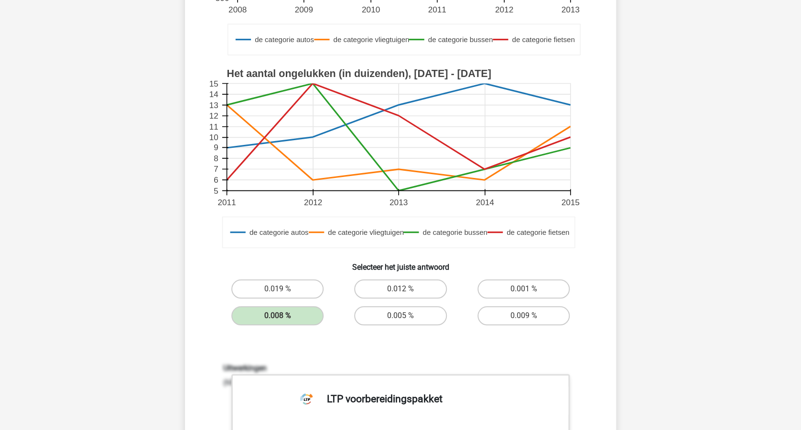
scroll to position [510, 0]
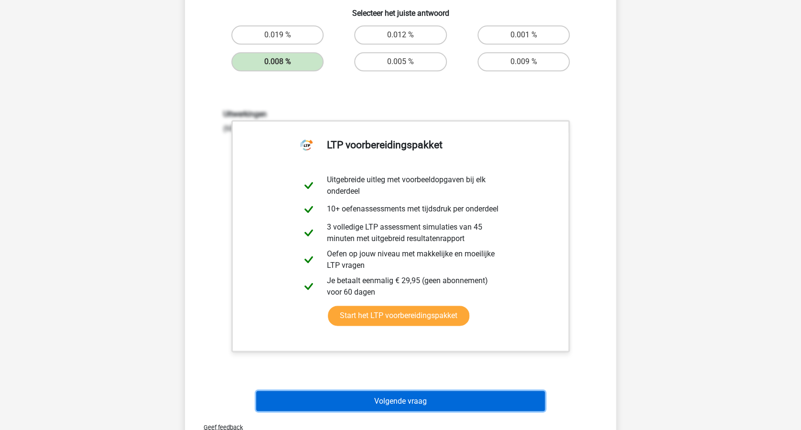
drag, startPoint x: 428, startPoint y: 396, endPoint x: 433, endPoint y: 393, distance: 5.5
click at [428, 396] on button "Volgende vraag" at bounding box center [400, 401] width 289 height 20
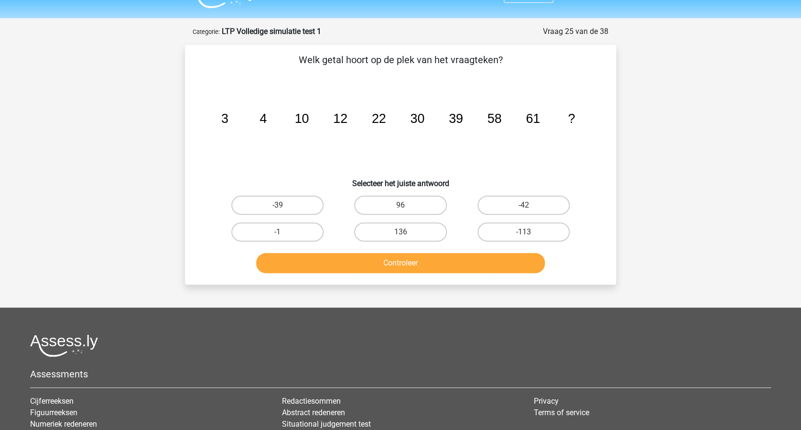
scroll to position [0, 0]
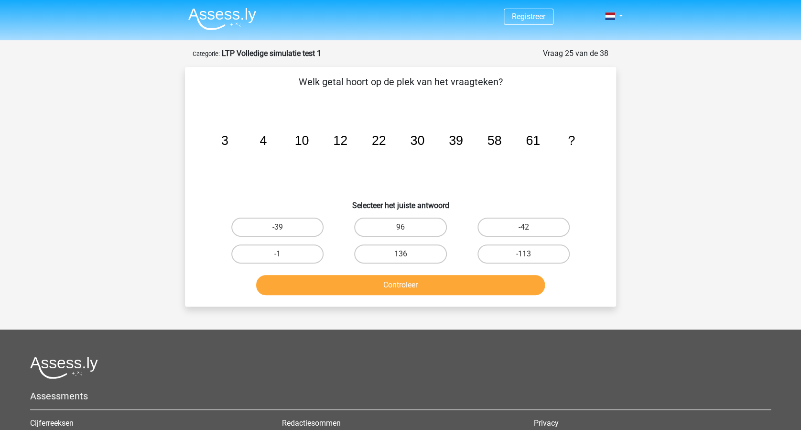
click at [405, 230] on input "96" at bounding box center [404, 230] width 6 height 6
radio input "true"
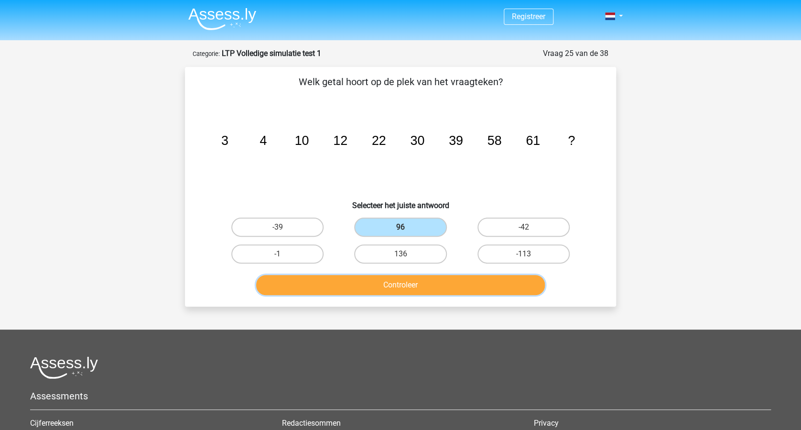
click at [399, 278] on button "Controleer" at bounding box center [400, 285] width 289 height 20
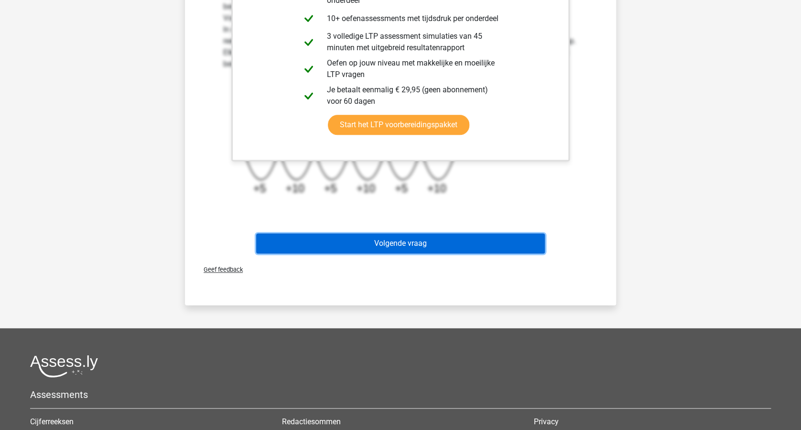
click at [453, 243] on button "Volgende vraag" at bounding box center [400, 243] width 289 height 20
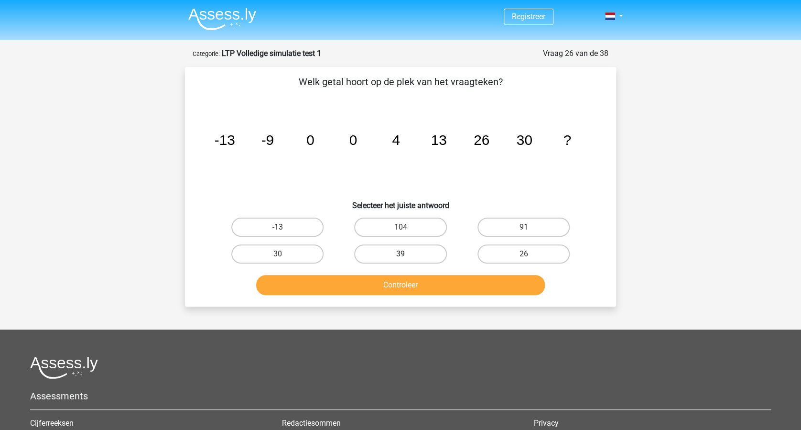
click at [397, 253] on label "39" at bounding box center [400, 253] width 92 height 19
click at [401, 254] on input "39" at bounding box center [404, 257] width 6 height 6
radio input "true"
click at [398, 285] on button "Controleer" at bounding box center [400, 285] width 289 height 20
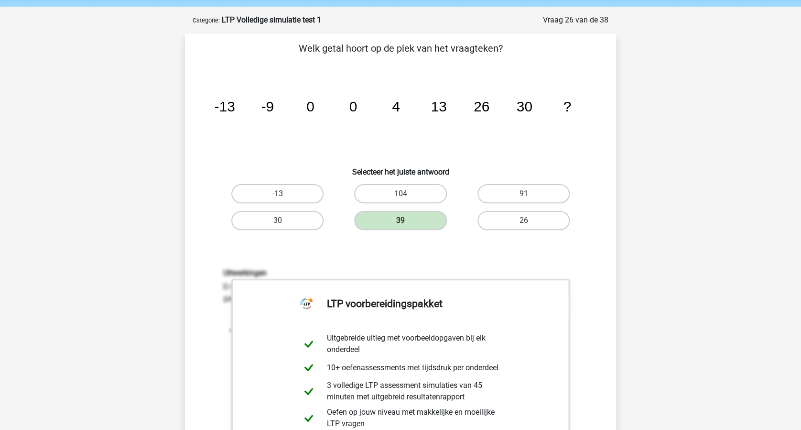
scroll to position [191, 0]
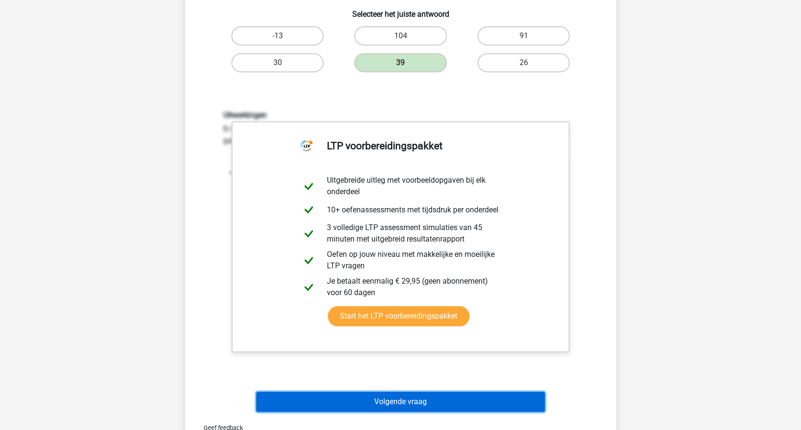
click at [426, 395] on button "Volgende vraag" at bounding box center [400, 402] width 289 height 20
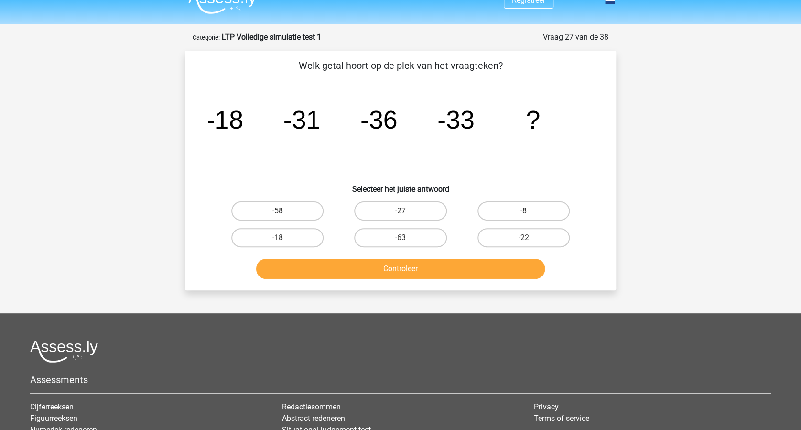
scroll to position [0, 0]
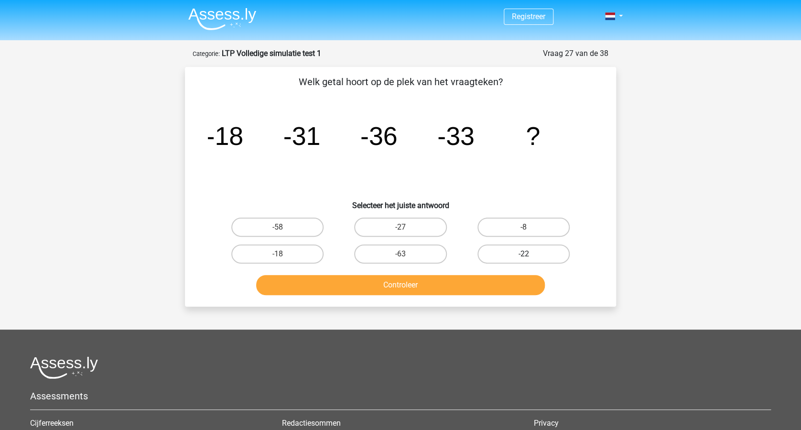
click at [545, 243] on div "-22" at bounding box center [523, 254] width 123 height 27
click at [540, 254] on label "-22" at bounding box center [524, 253] width 92 height 19
click at [530, 254] on input "-22" at bounding box center [527, 257] width 6 height 6
radio input "true"
click at [468, 283] on button "Controleer" at bounding box center [400, 285] width 289 height 20
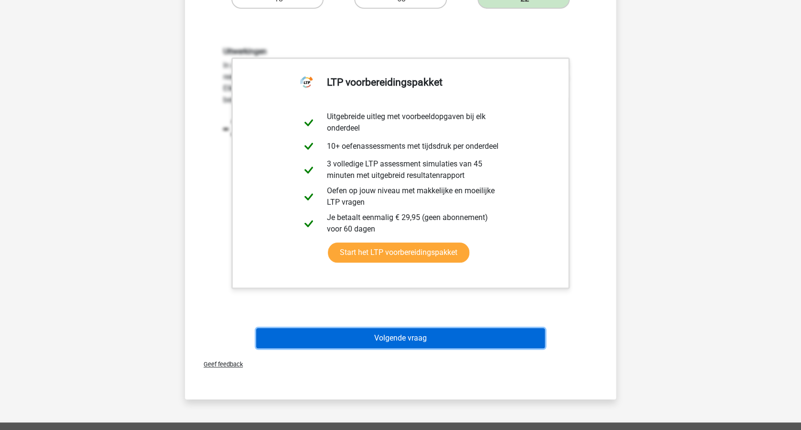
click at [455, 334] on button "Volgende vraag" at bounding box center [400, 338] width 289 height 20
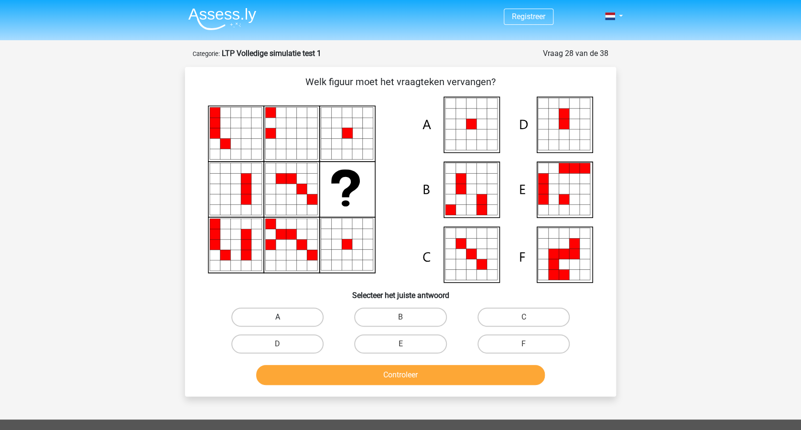
click at [278, 316] on div "A" at bounding box center [277, 316] width 115 height 19
click at [406, 367] on button "Controleer" at bounding box center [400, 375] width 289 height 20
click at [280, 315] on label "A" at bounding box center [277, 316] width 92 height 19
click at [280, 317] on input "A" at bounding box center [281, 320] width 6 height 6
radio input "true"
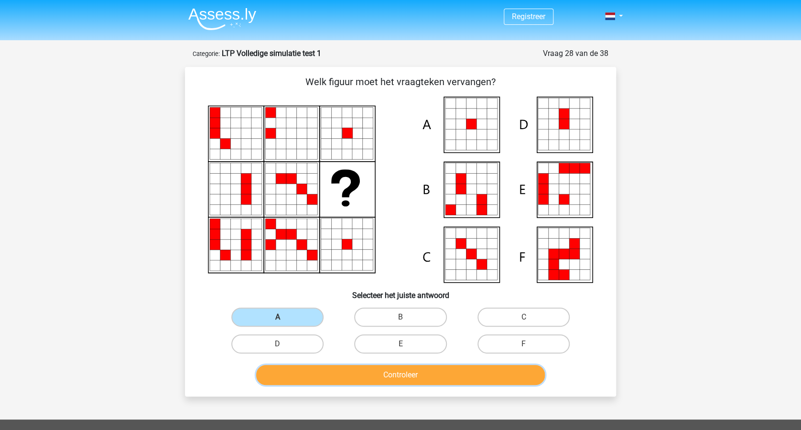
click at [386, 365] on button "Controleer" at bounding box center [400, 375] width 289 height 20
click at [711, 233] on div "Registreer" at bounding box center [400, 336] width 801 height 672
click at [371, 369] on button "Controleer" at bounding box center [400, 375] width 289 height 20
click at [273, 340] on label "D" at bounding box center [277, 343] width 92 height 19
click at [278, 344] on input "D" at bounding box center [281, 347] width 6 height 6
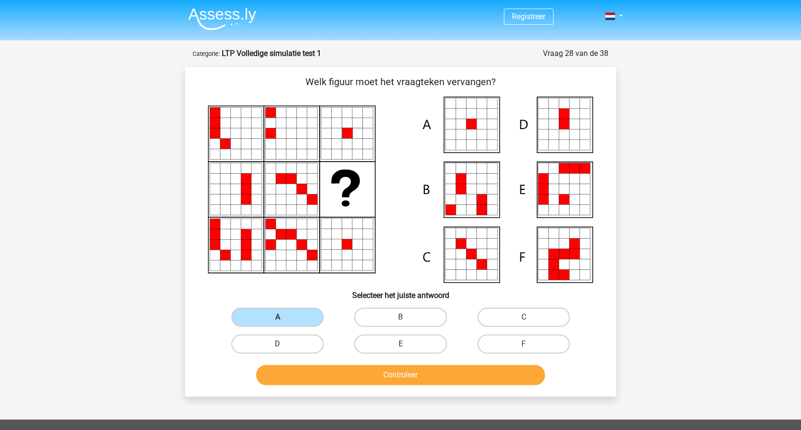
radio input "true"
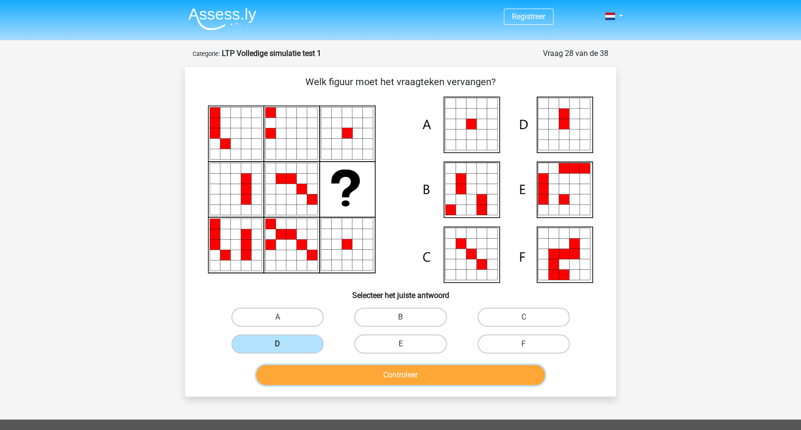
click at [372, 367] on button "Controleer" at bounding box center [400, 375] width 289 height 20
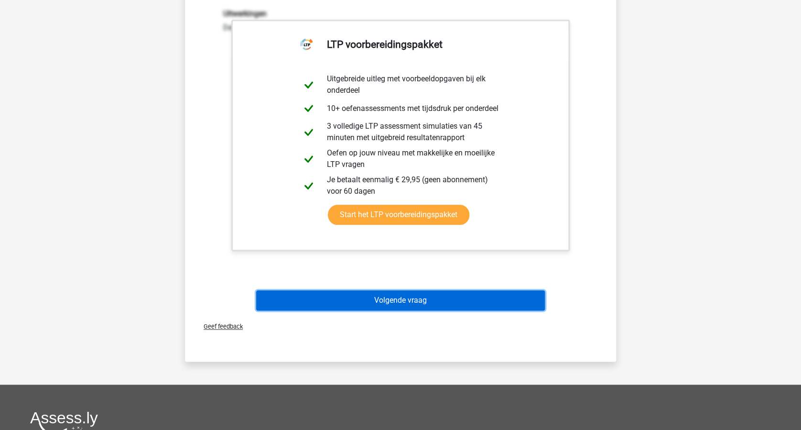
click at [397, 299] on button "Volgende vraag" at bounding box center [400, 300] width 289 height 20
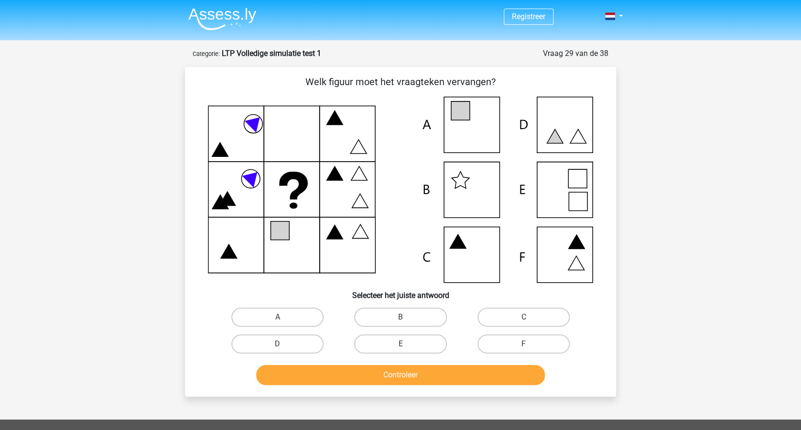
click at [461, 118] on icon at bounding box center [460, 110] width 19 height 19
click at [284, 317] on label "A" at bounding box center [277, 316] width 92 height 19
click at [284, 317] on input "A" at bounding box center [281, 320] width 6 height 6
radio input "true"
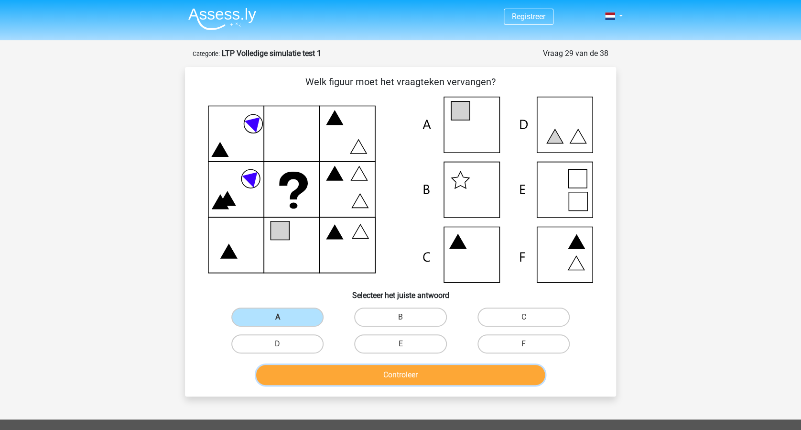
click at [411, 373] on button "Controleer" at bounding box center [400, 375] width 289 height 20
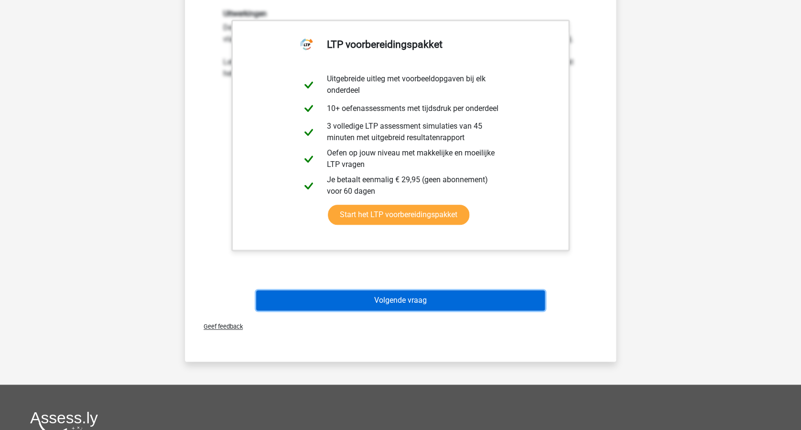
click at [436, 300] on button "Volgende vraag" at bounding box center [400, 300] width 289 height 20
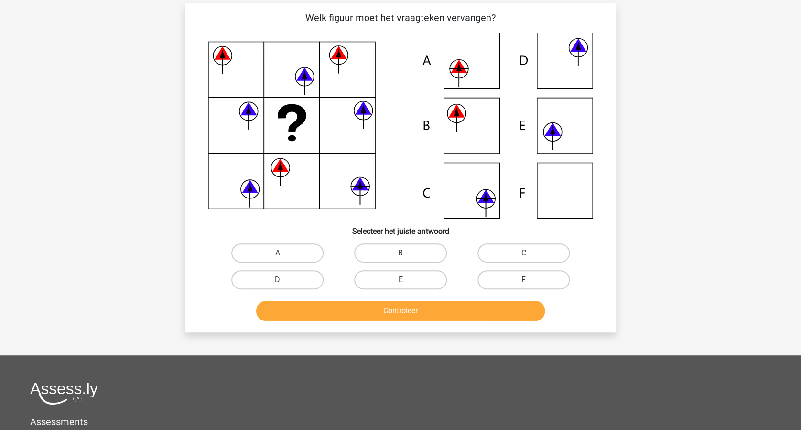
scroll to position [48, 0]
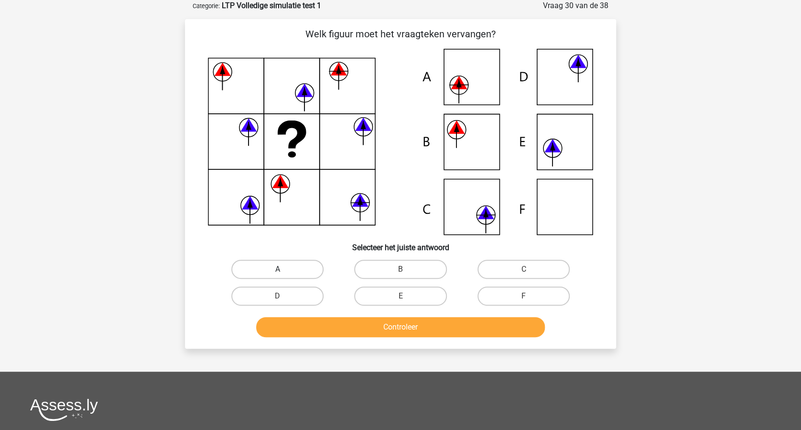
click at [300, 268] on label "A" at bounding box center [277, 269] width 92 height 19
click at [284, 269] on input "A" at bounding box center [281, 272] width 6 height 6
radio input "true"
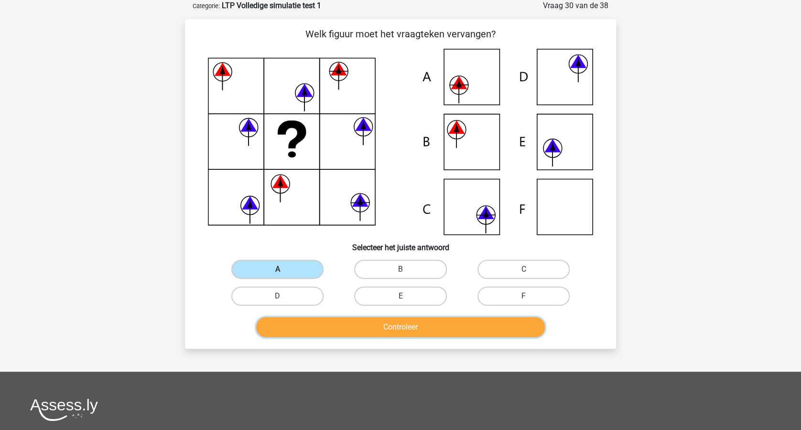
click at [401, 319] on button "Controleer" at bounding box center [400, 327] width 289 height 20
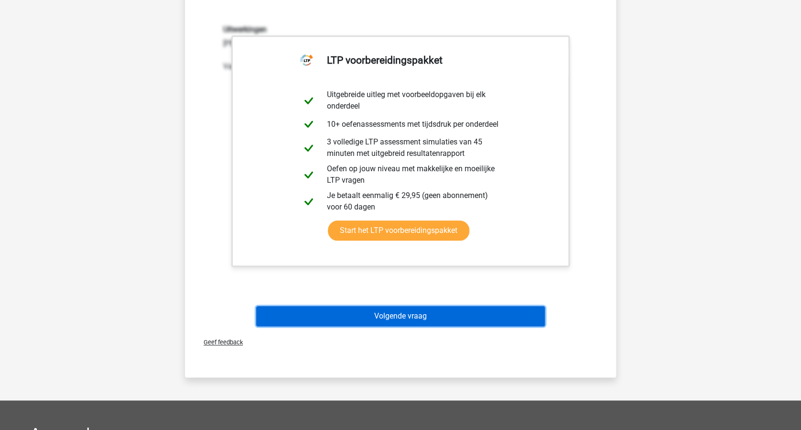
click at [422, 312] on button "Volgende vraag" at bounding box center [400, 316] width 289 height 20
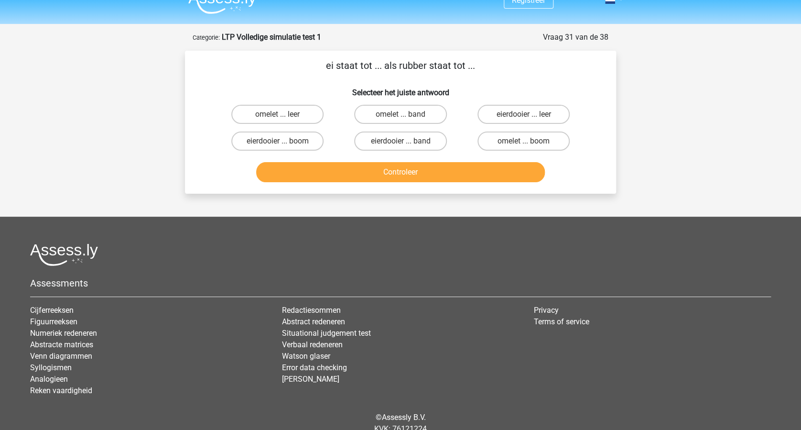
scroll to position [0, 0]
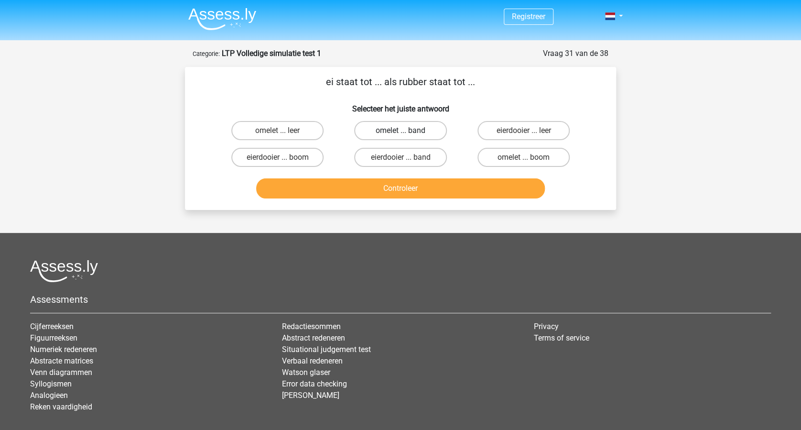
click at [402, 129] on label "omelet ... band" at bounding box center [400, 130] width 92 height 19
click at [402, 131] on input "omelet ... band" at bounding box center [404, 134] width 6 height 6
radio input "true"
click at [397, 188] on button "Controleer" at bounding box center [400, 188] width 289 height 20
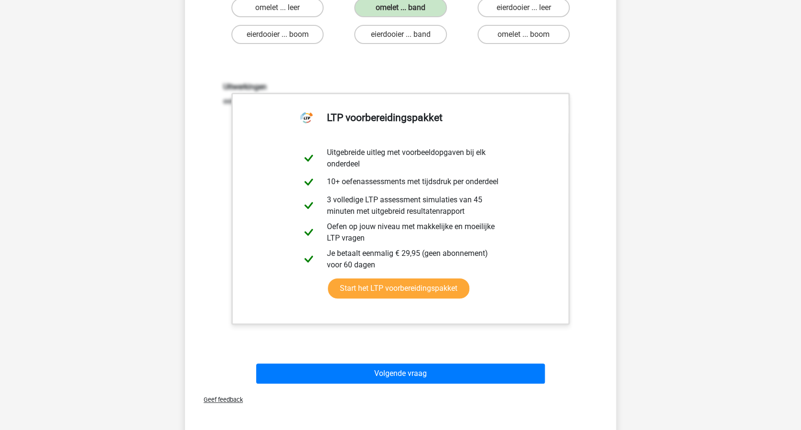
scroll to position [318, 0]
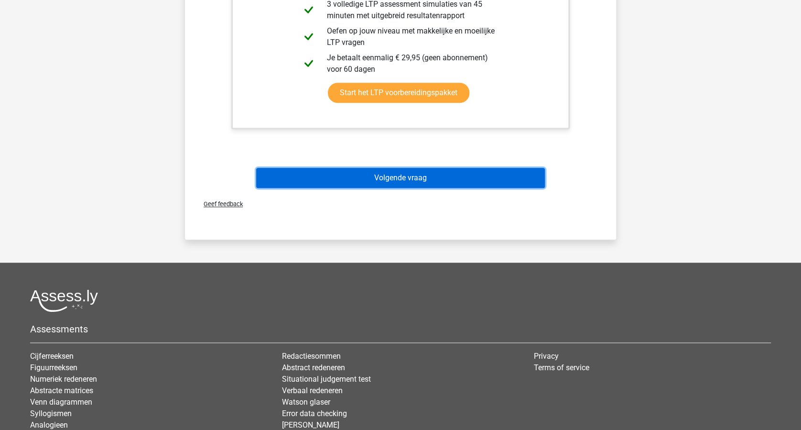
click at [436, 178] on button "Volgende vraag" at bounding box center [400, 178] width 289 height 20
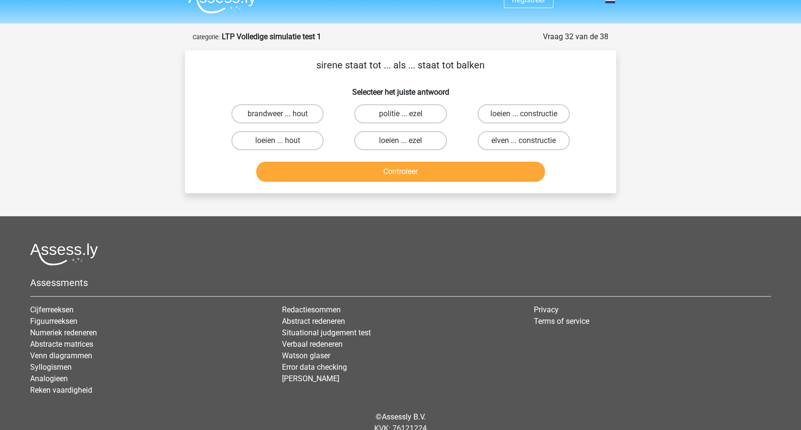
scroll to position [0, 0]
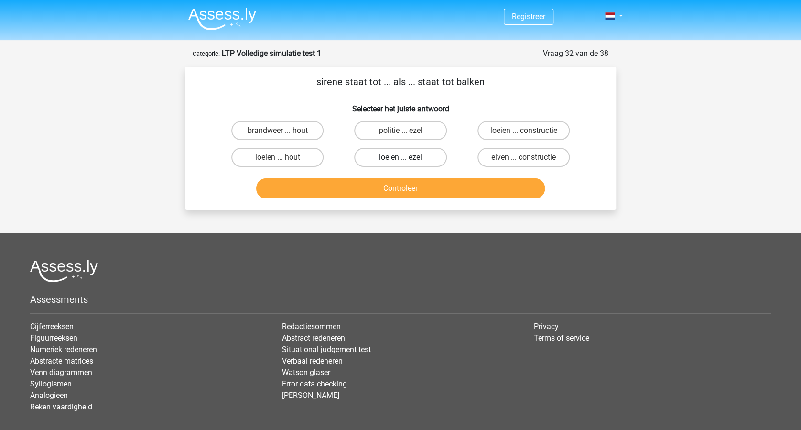
click at [404, 153] on label "loeien ... ezel" at bounding box center [400, 157] width 92 height 19
click at [404, 157] on input "loeien ... ezel" at bounding box center [404, 160] width 6 height 6
radio input "true"
click at [420, 187] on button "Controleer" at bounding box center [400, 188] width 289 height 20
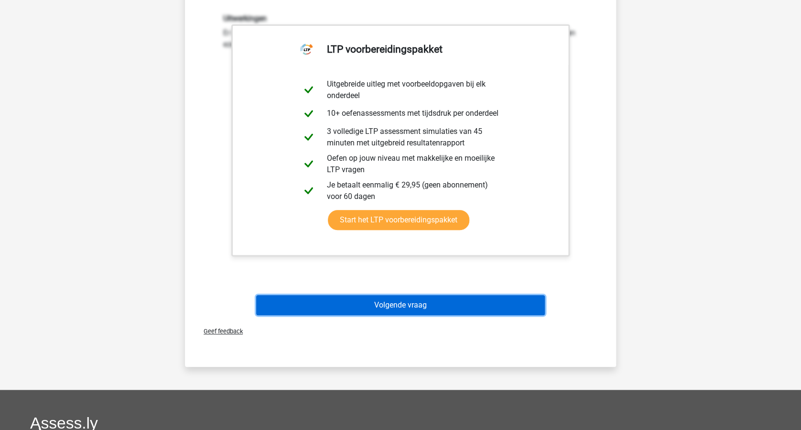
click at [454, 300] on button "Volgende vraag" at bounding box center [400, 305] width 289 height 20
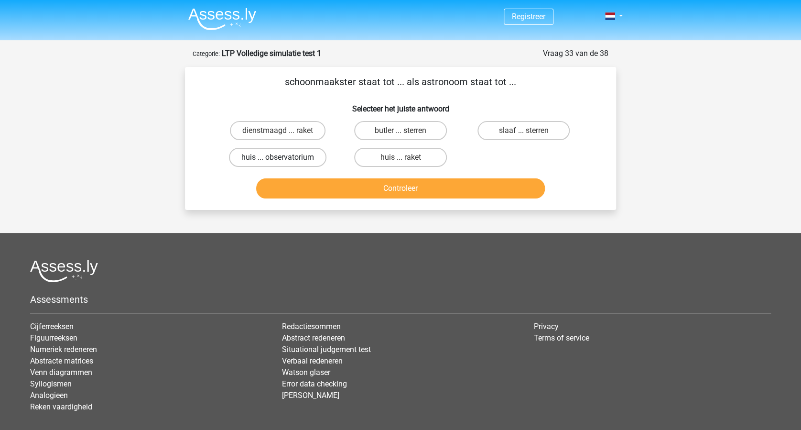
click at [270, 153] on label "huis ... observatorium" at bounding box center [278, 157] width 98 height 19
click at [278, 157] on input "huis ... observatorium" at bounding box center [281, 160] width 6 height 6
radio input "true"
click at [410, 183] on button "Controleer" at bounding box center [400, 188] width 289 height 20
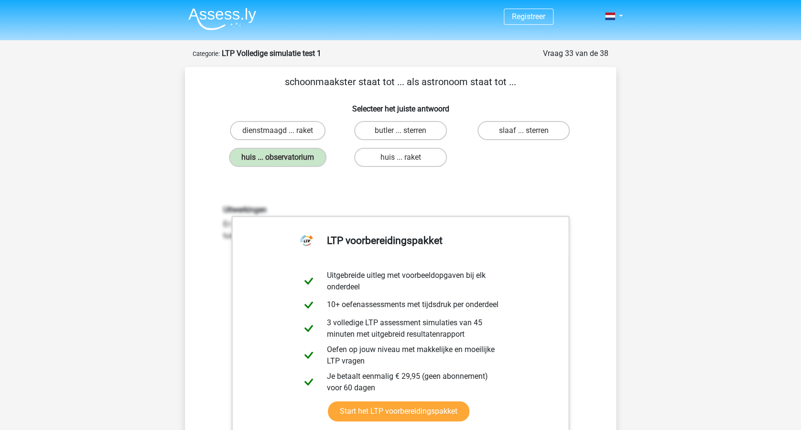
scroll to position [255, 0]
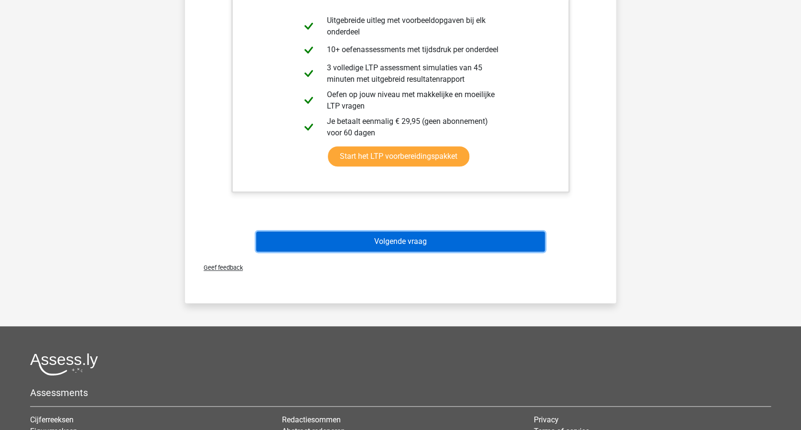
click at [437, 241] on button "Volgende vraag" at bounding box center [400, 241] width 289 height 20
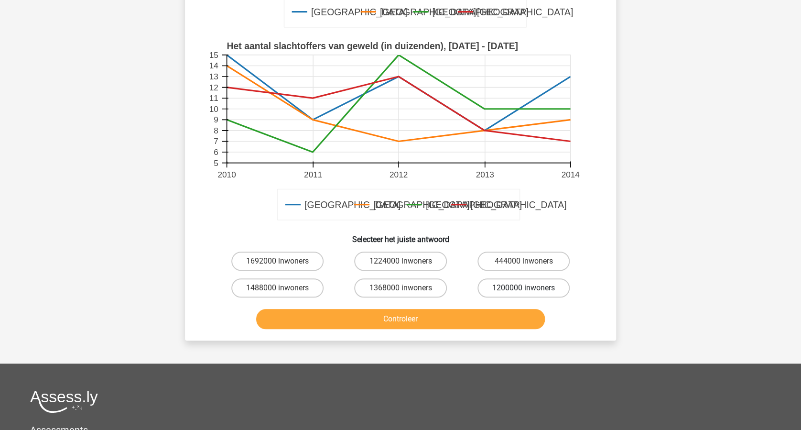
click at [516, 288] on label "1200000 inwoners" at bounding box center [524, 287] width 92 height 19
click at [524, 288] on input "1200000 inwoners" at bounding box center [527, 291] width 6 height 6
radio input "true"
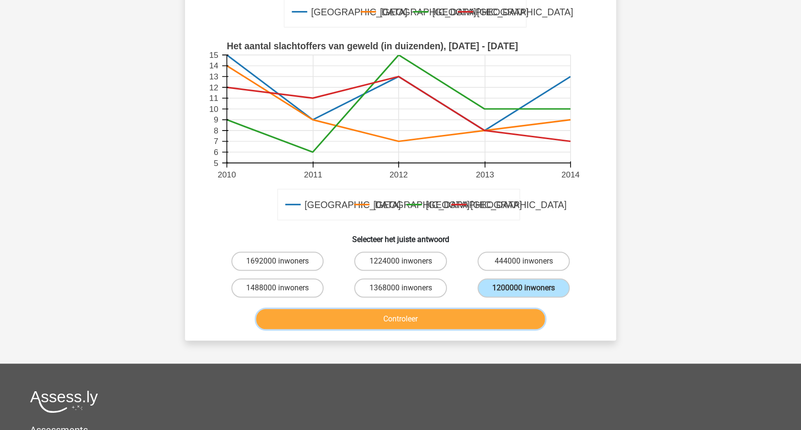
click at [406, 317] on button "Controleer" at bounding box center [400, 319] width 289 height 20
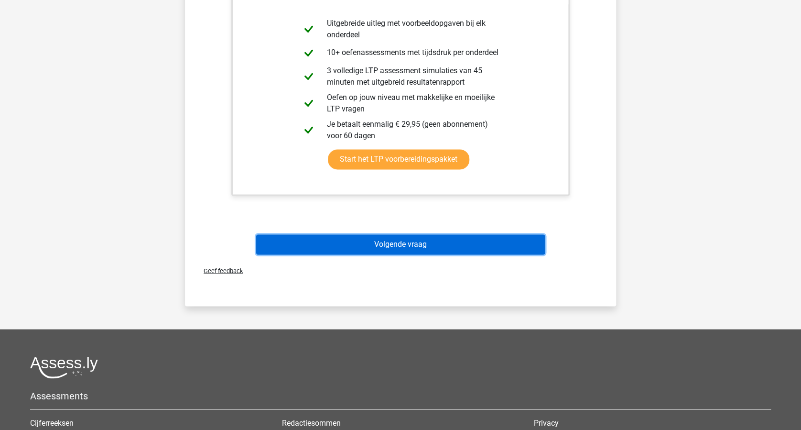
click at [438, 245] on button "Volgende vraag" at bounding box center [400, 244] width 289 height 20
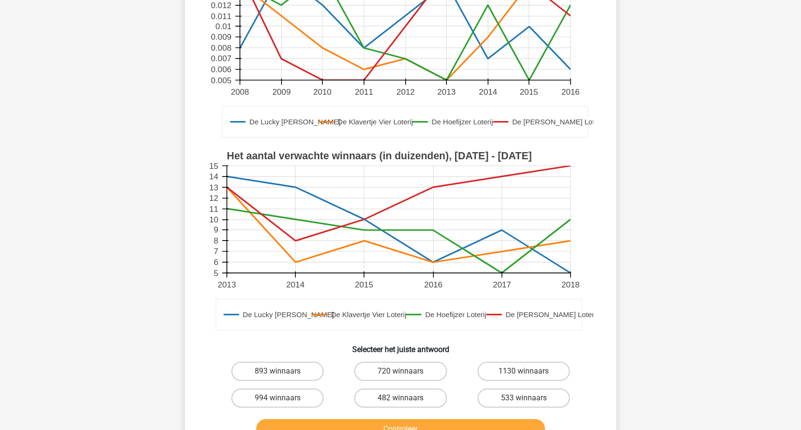
scroll to position [191, 0]
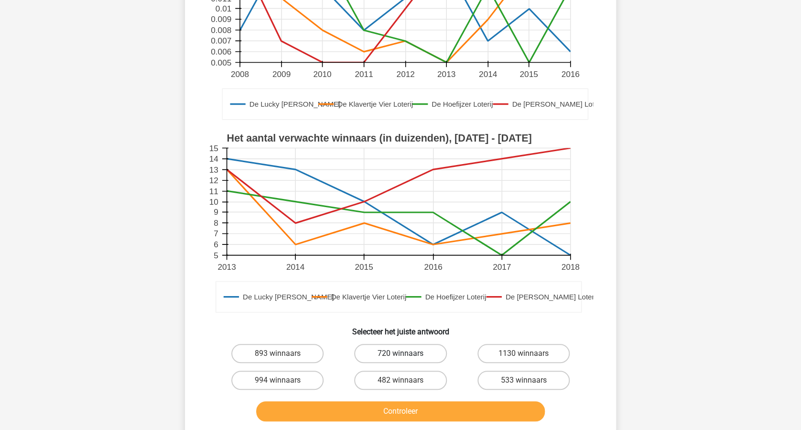
click at [396, 352] on label "720 winnaars" at bounding box center [400, 353] width 92 height 19
click at [401, 353] on input "720 winnaars" at bounding box center [404, 356] width 6 height 6
radio input "true"
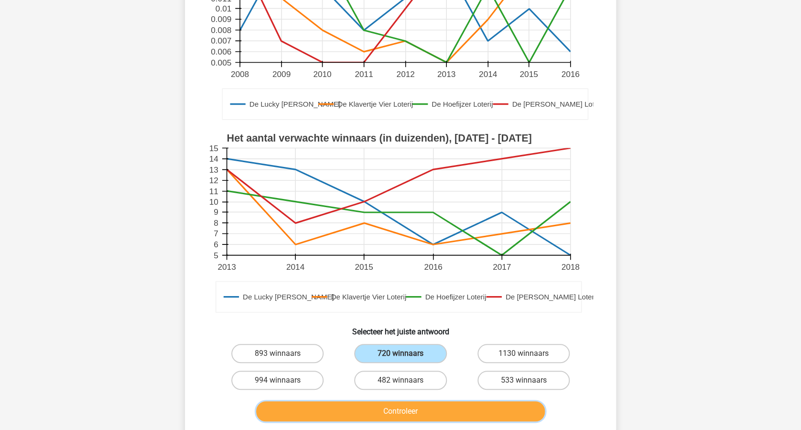
click at [392, 408] on button "Controleer" at bounding box center [400, 411] width 289 height 20
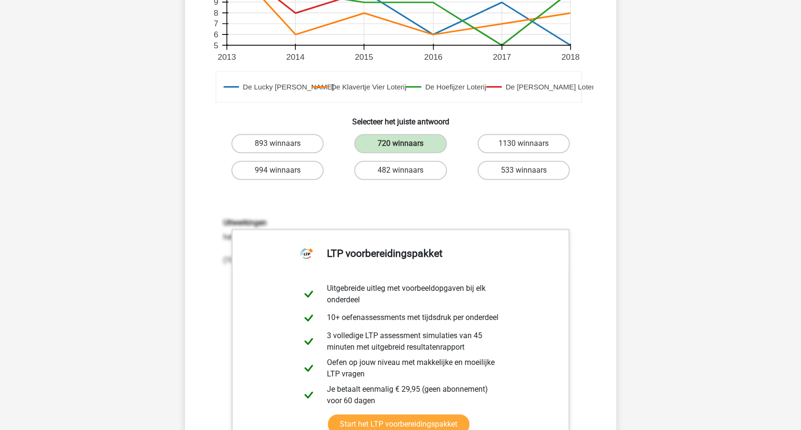
scroll to position [637, 0]
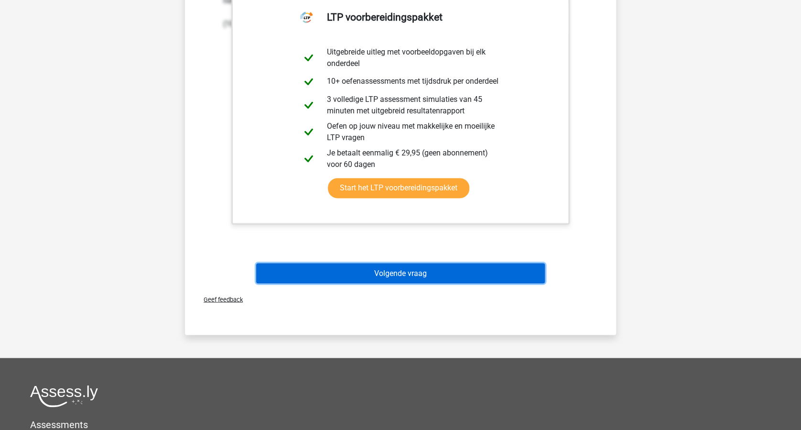
click at [436, 272] on button "Volgende vraag" at bounding box center [400, 273] width 289 height 20
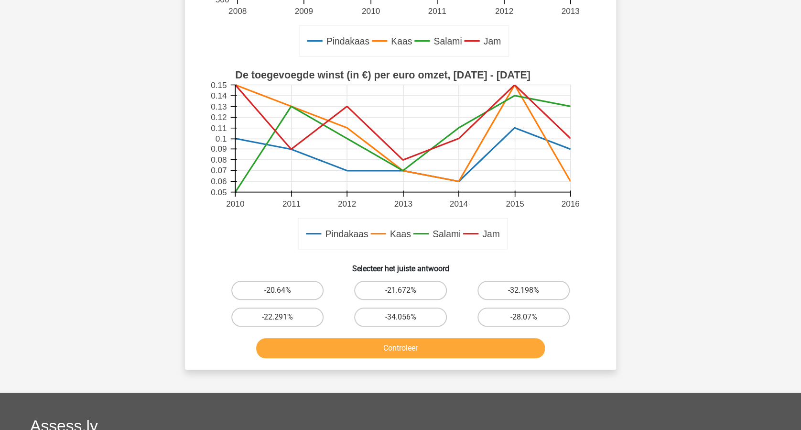
scroll to position [255, 0]
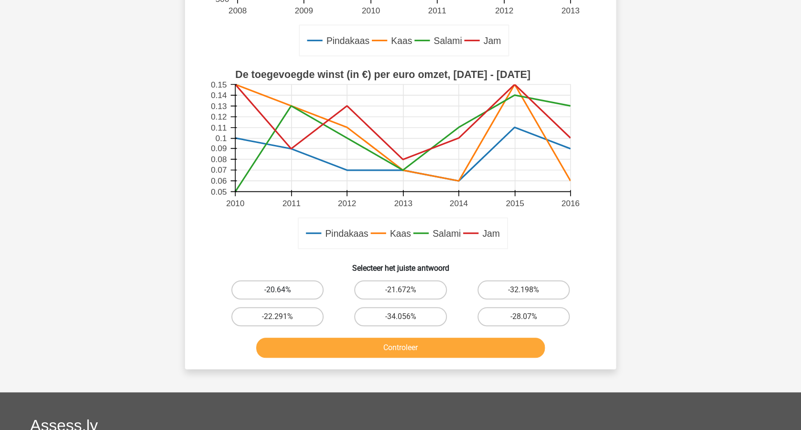
click at [296, 283] on label "-20.64%" at bounding box center [277, 289] width 92 height 19
click at [284, 290] on input "-20.64%" at bounding box center [281, 293] width 6 height 6
radio input "true"
click at [409, 347] on button "Controleer" at bounding box center [400, 348] width 289 height 20
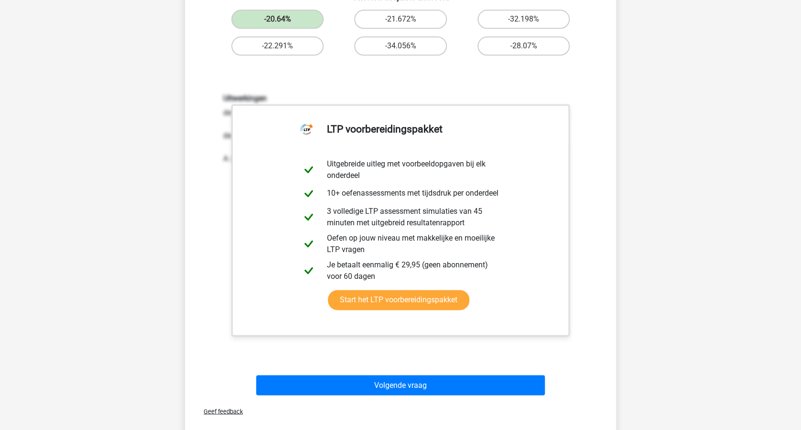
scroll to position [637, 0]
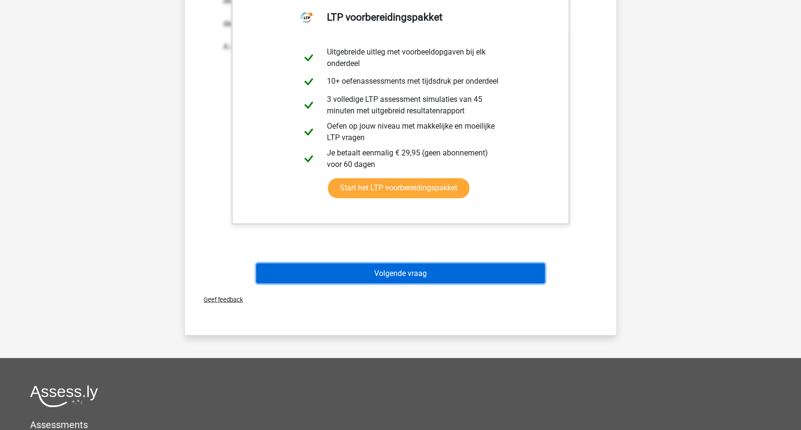
click at [454, 271] on button "Volgende vraag" at bounding box center [400, 273] width 289 height 20
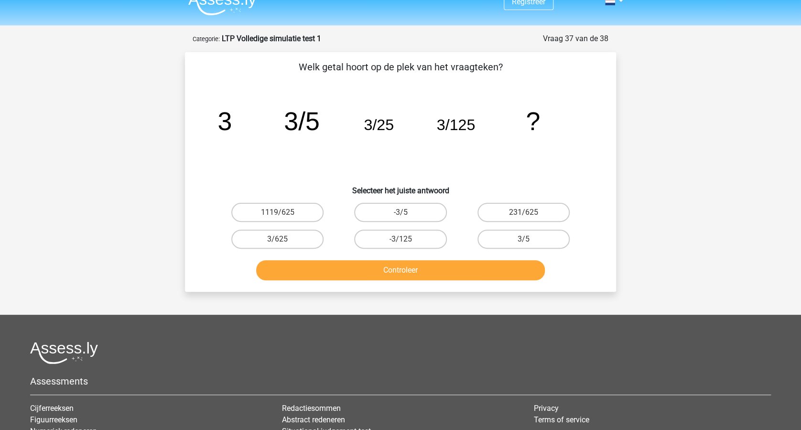
scroll to position [0, 0]
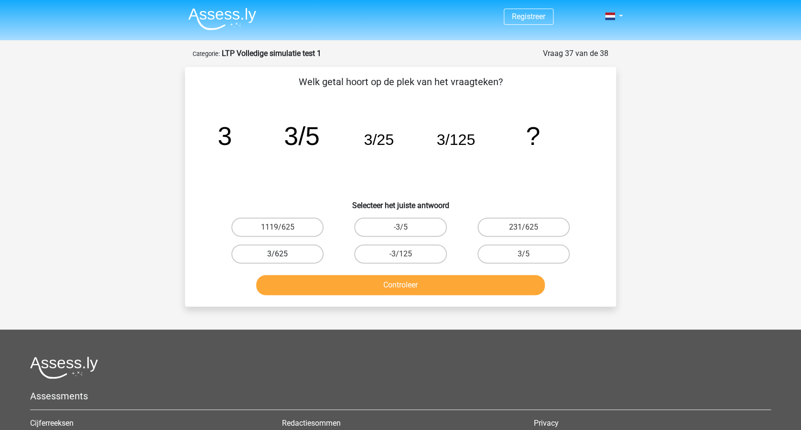
click at [284, 252] on label "3/625" at bounding box center [277, 253] width 92 height 19
click at [284, 254] on input "3/625" at bounding box center [281, 257] width 6 height 6
radio input "true"
click at [390, 282] on button "Controleer" at bounding box center [400, 285] width 289 height 20
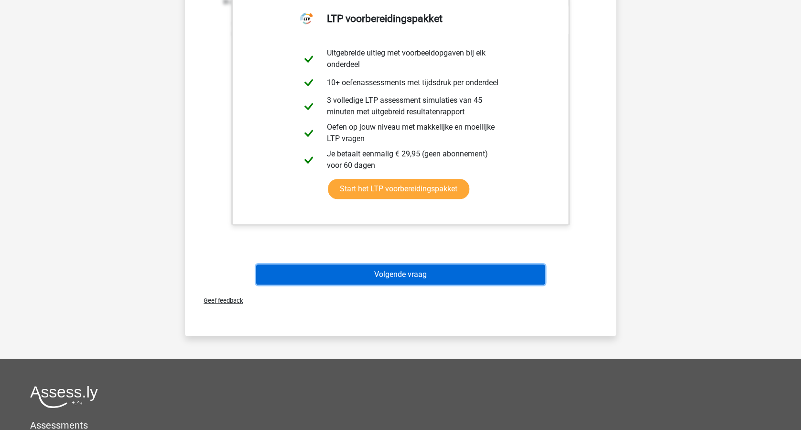
click at [442, 274] on button "Volgende vraag" at bounding box center [400, 274] width 289 height 20
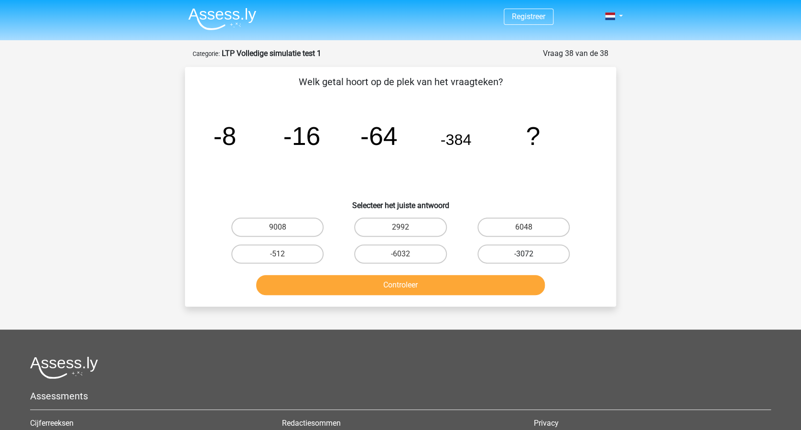
click at [532, 253] on label "-3072" at bounding box center [524, 253] width 92 height 19
click at [530, 254] on input "-3072" at bounding box center [527, 257] width 6 height 6
radio input "true"
click at [457, 286] on button "Controleer" at bounding box center [400, 285] width 289 height 20
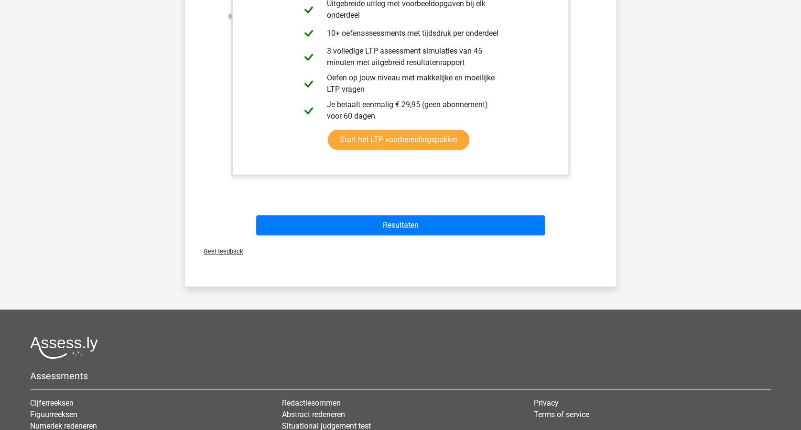
scroll to position [446, 0]
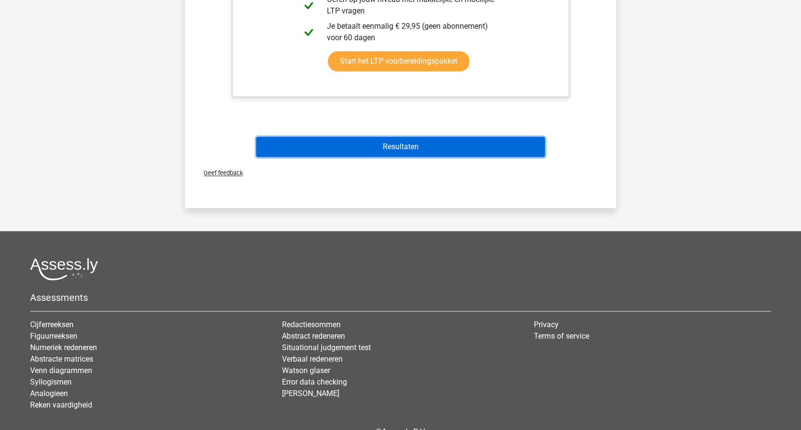
click at [456, 142] on button "Resultaten" at bounding box center [400, 147] width 289 height 20
